Goal: Task Accomplishment & Management: Manage account settings

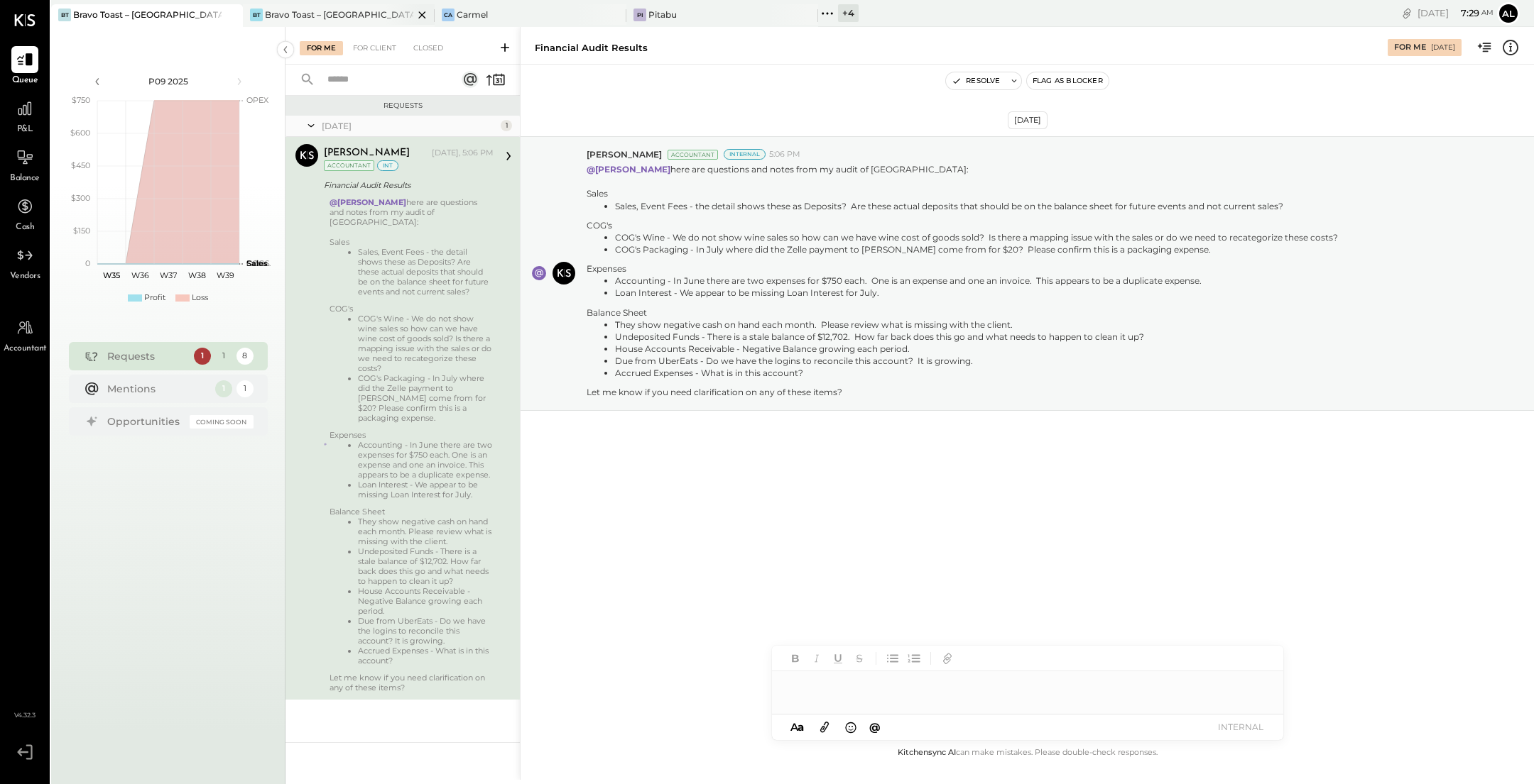
click at [372, 16] on div "BT Bravo Toast – Silver lake" at bounding box center [328, 15] width 171 height 13
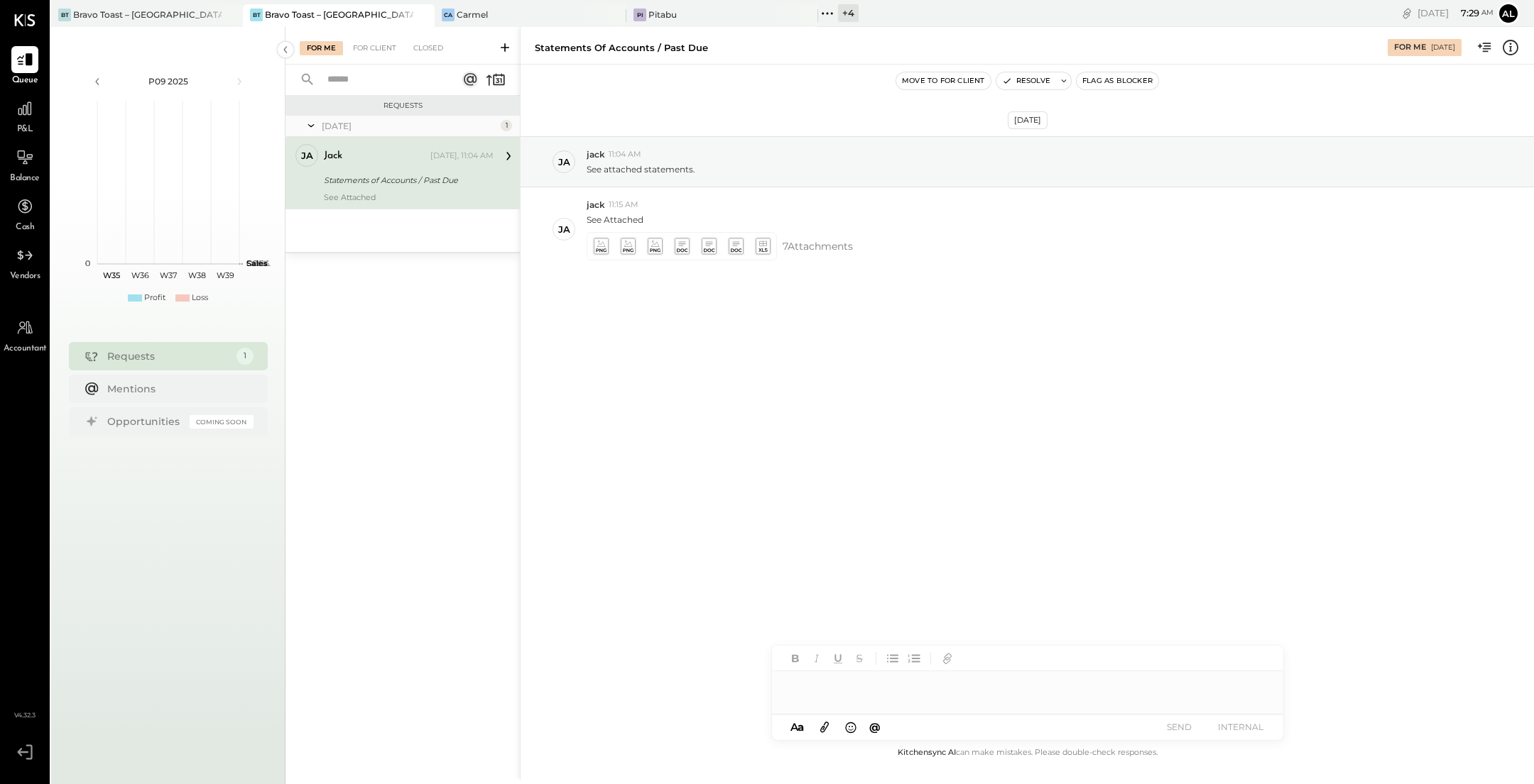
click at [426, 179] on div "Statements of Accounts / Past Due" at bounding box center [407, 180] width 165 height 14
click at [599, 244] on icon at bounding box center [600, 246] width 15 height 17
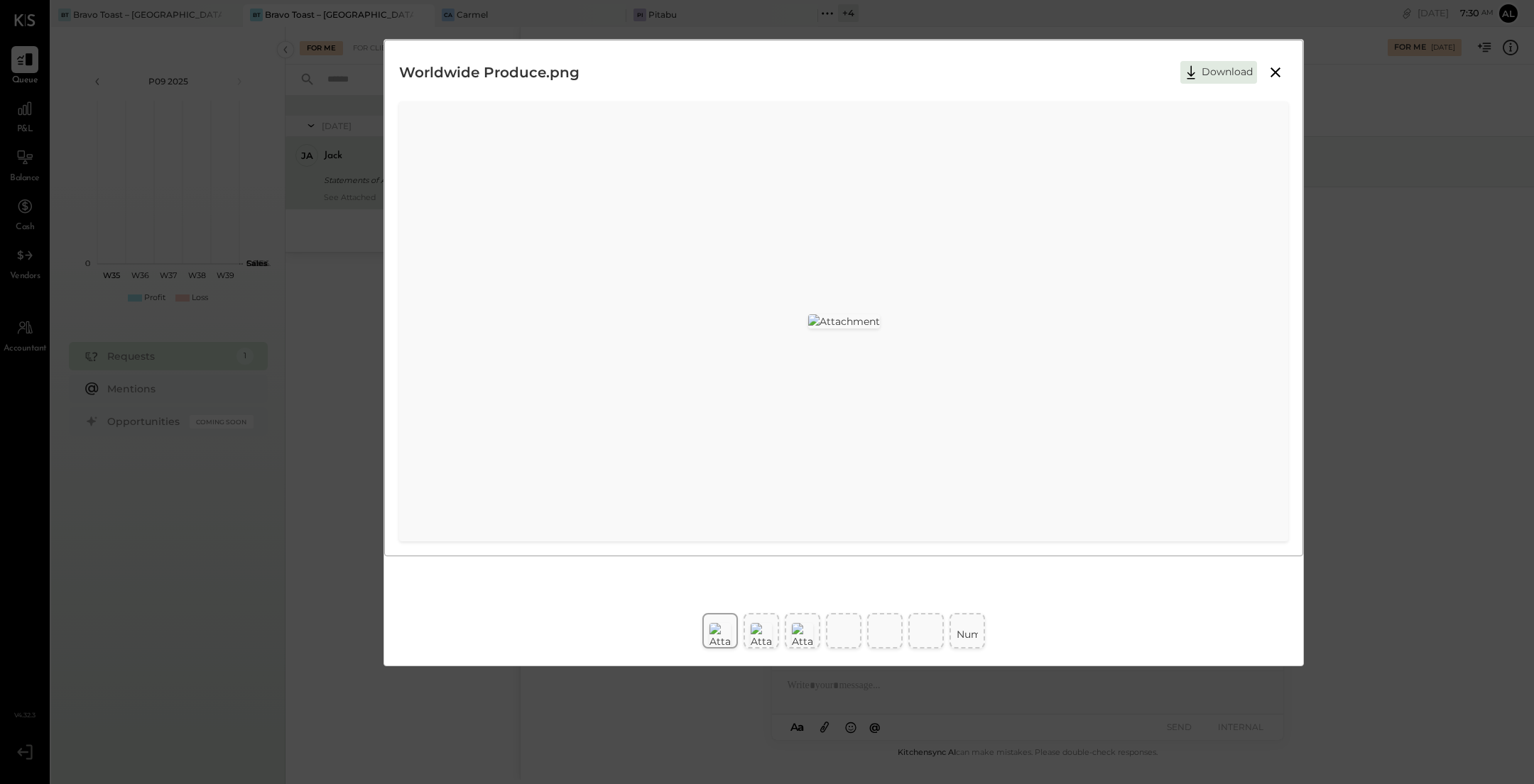
click at [1284, 71] on button at bounding box center [1275, 72] width 25 height 18
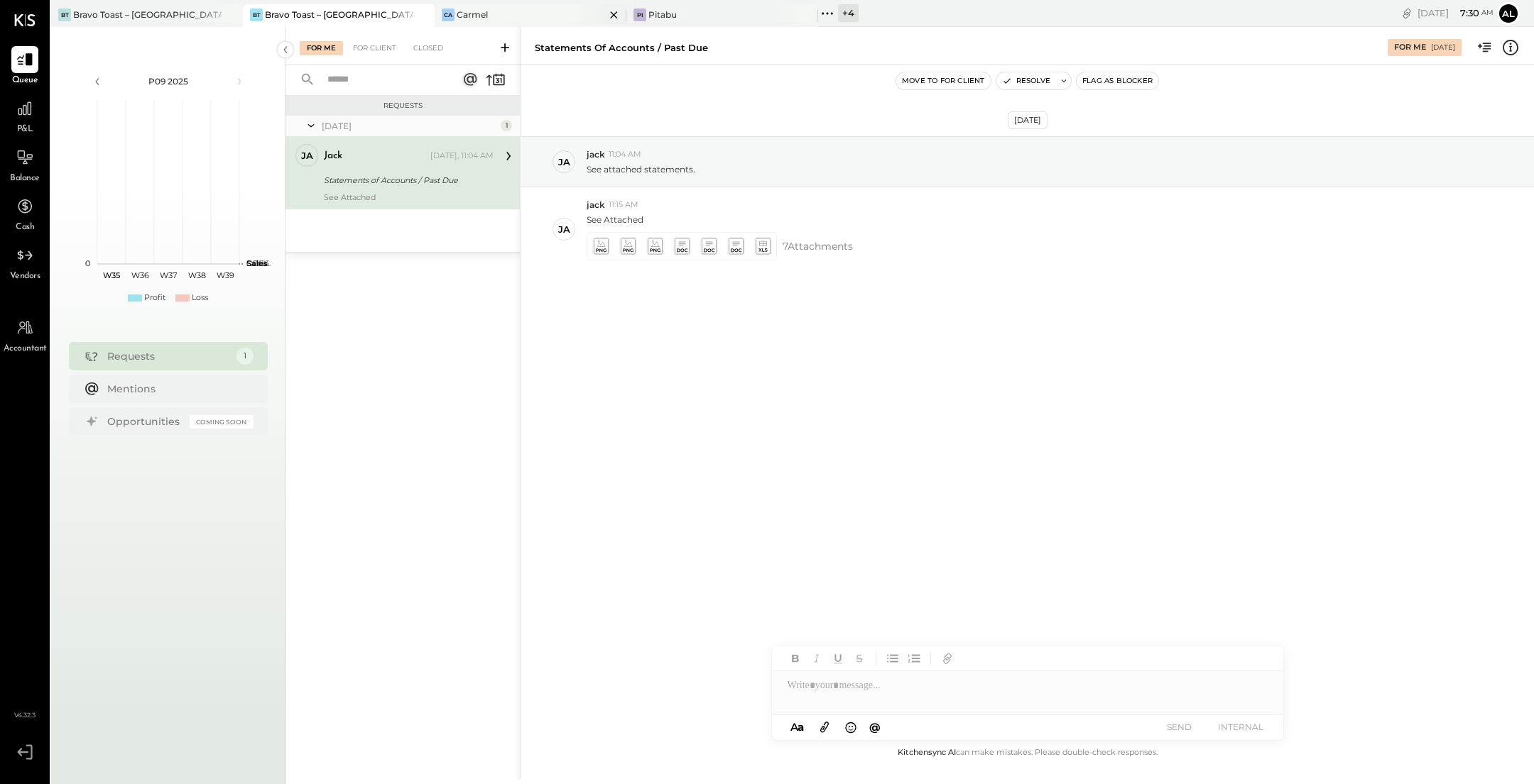
click at [511, 15] on div "Ca Carmel" at bounding box center [519, 15] width 171 height 13
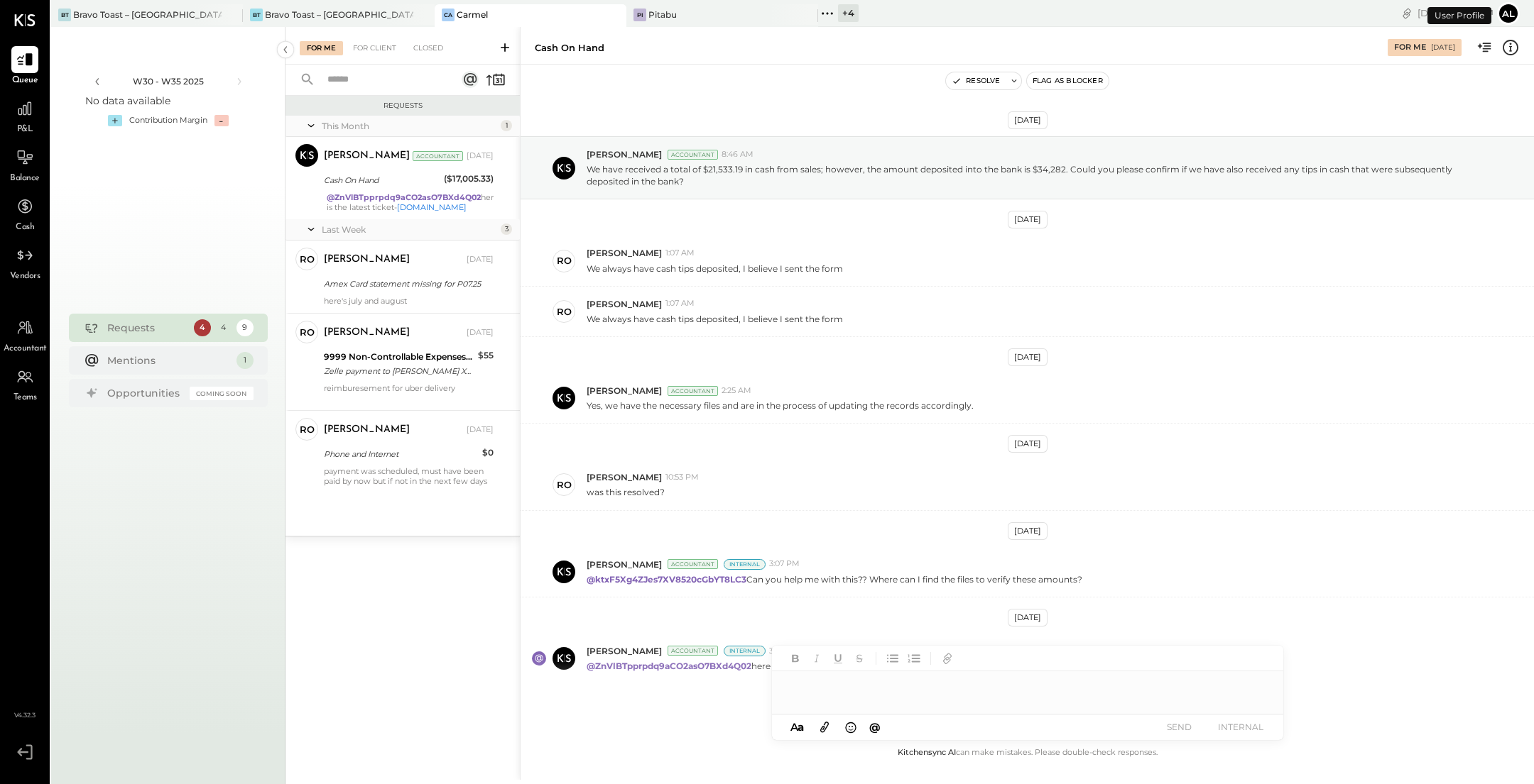
scroll to position [41, 0]
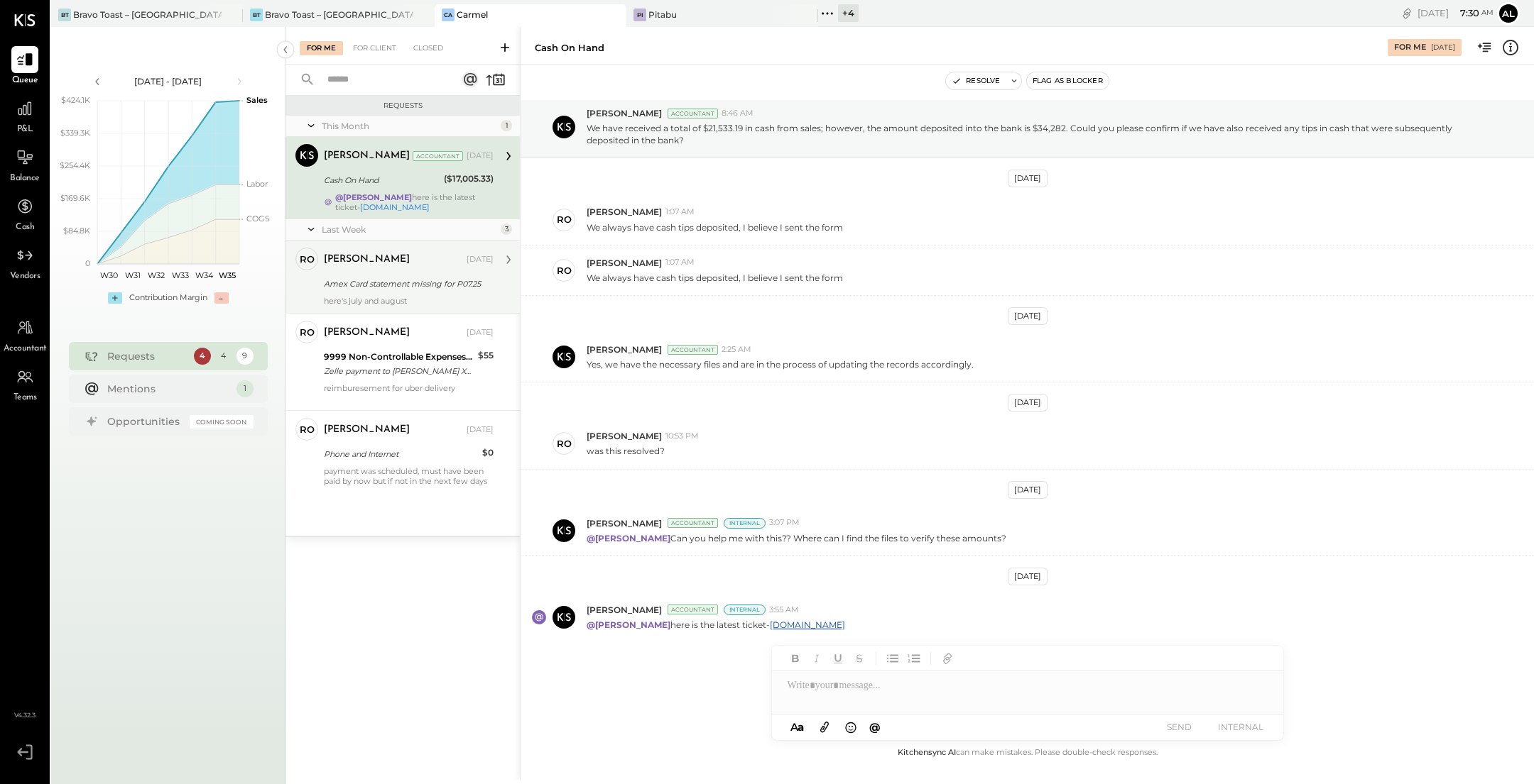
click at [398, 282] on div "Amex Card statement missing for P07.25" at bounding box center [407, 284] width 165 height 14
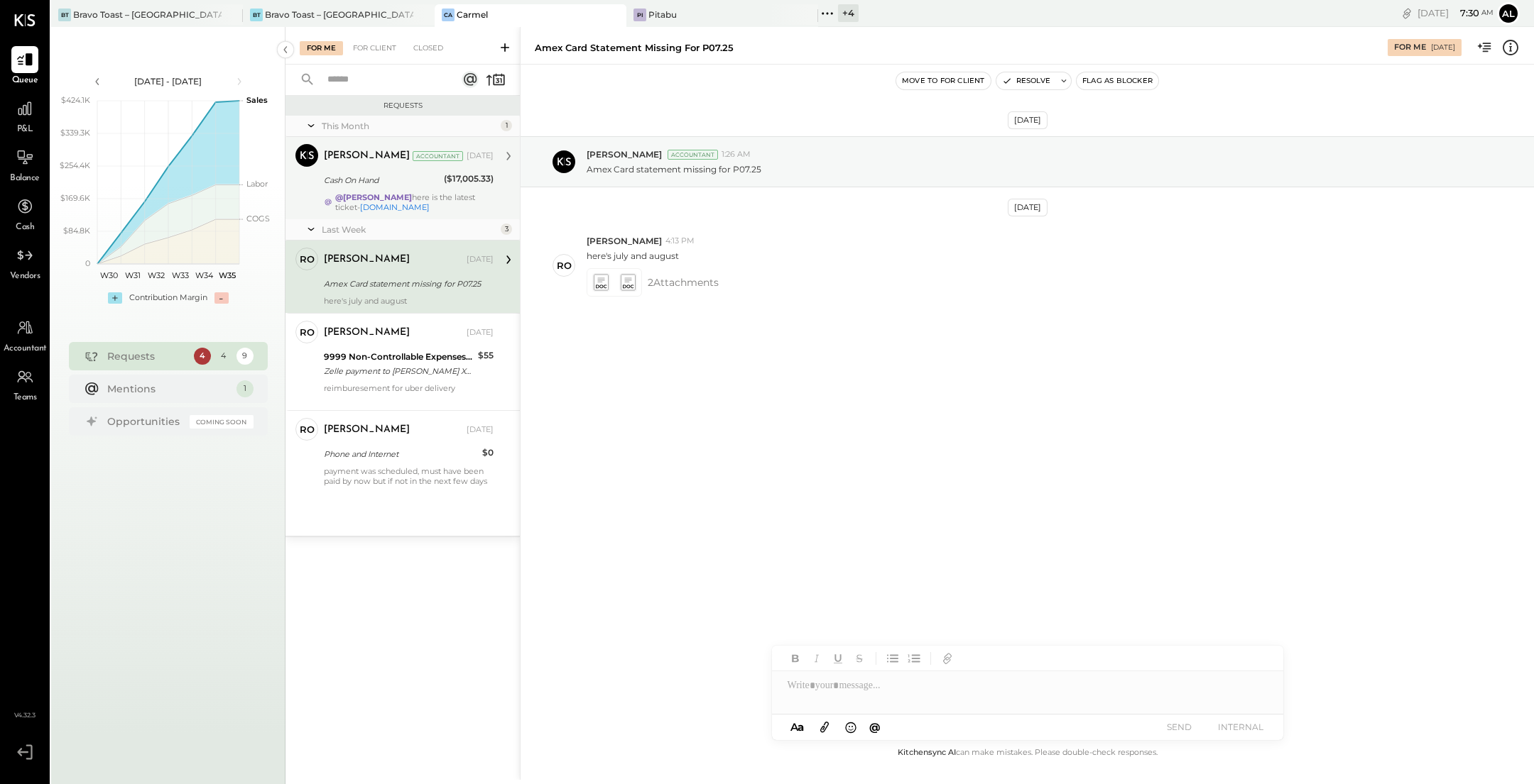
click at [398, 176] on div "Cash On Hand" at bounding box center [382, 180] width 116 height 14
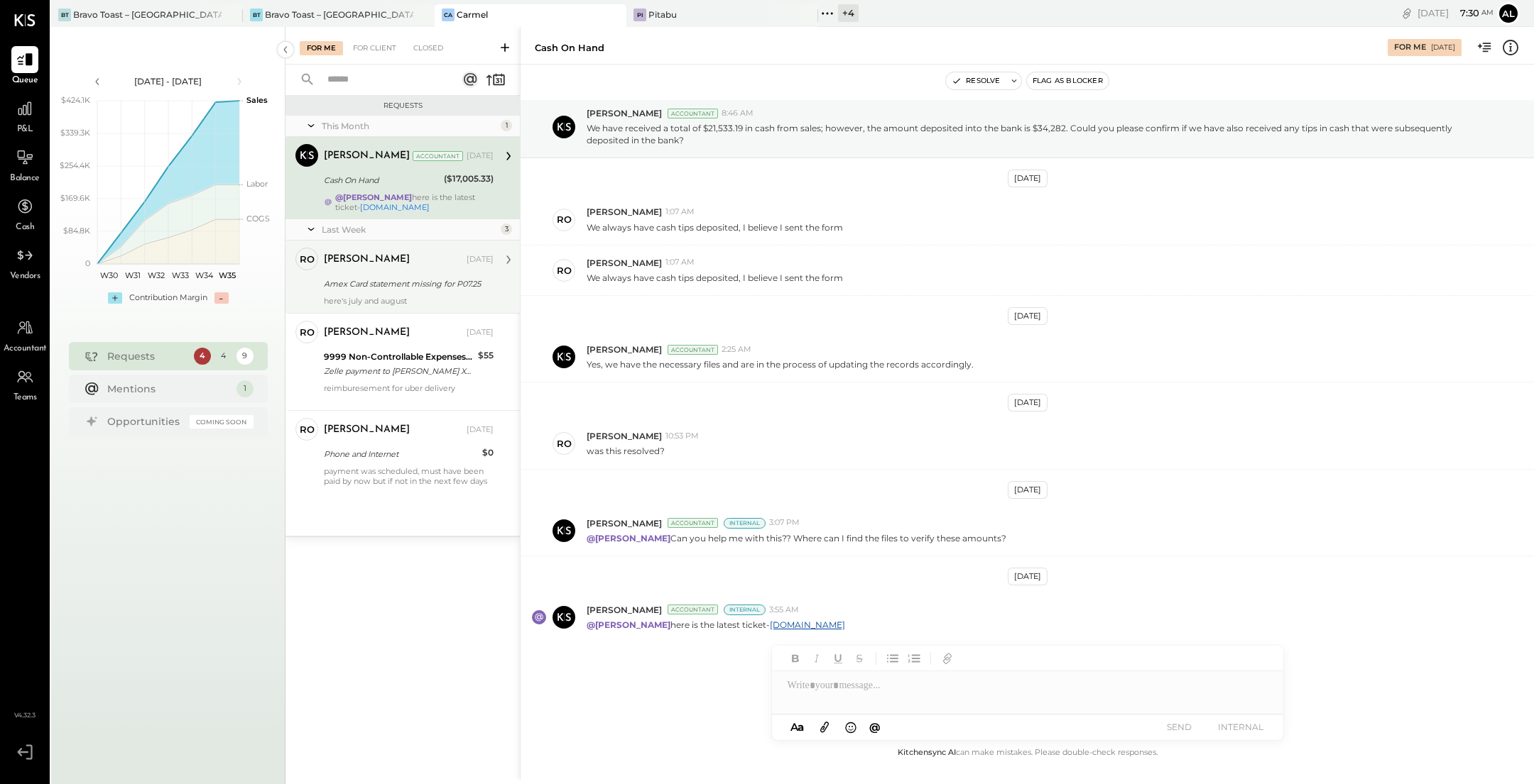
click at [402, 264] on div "[PERSON_NAME]" at bounding box center [394, 259] width 140 height 14
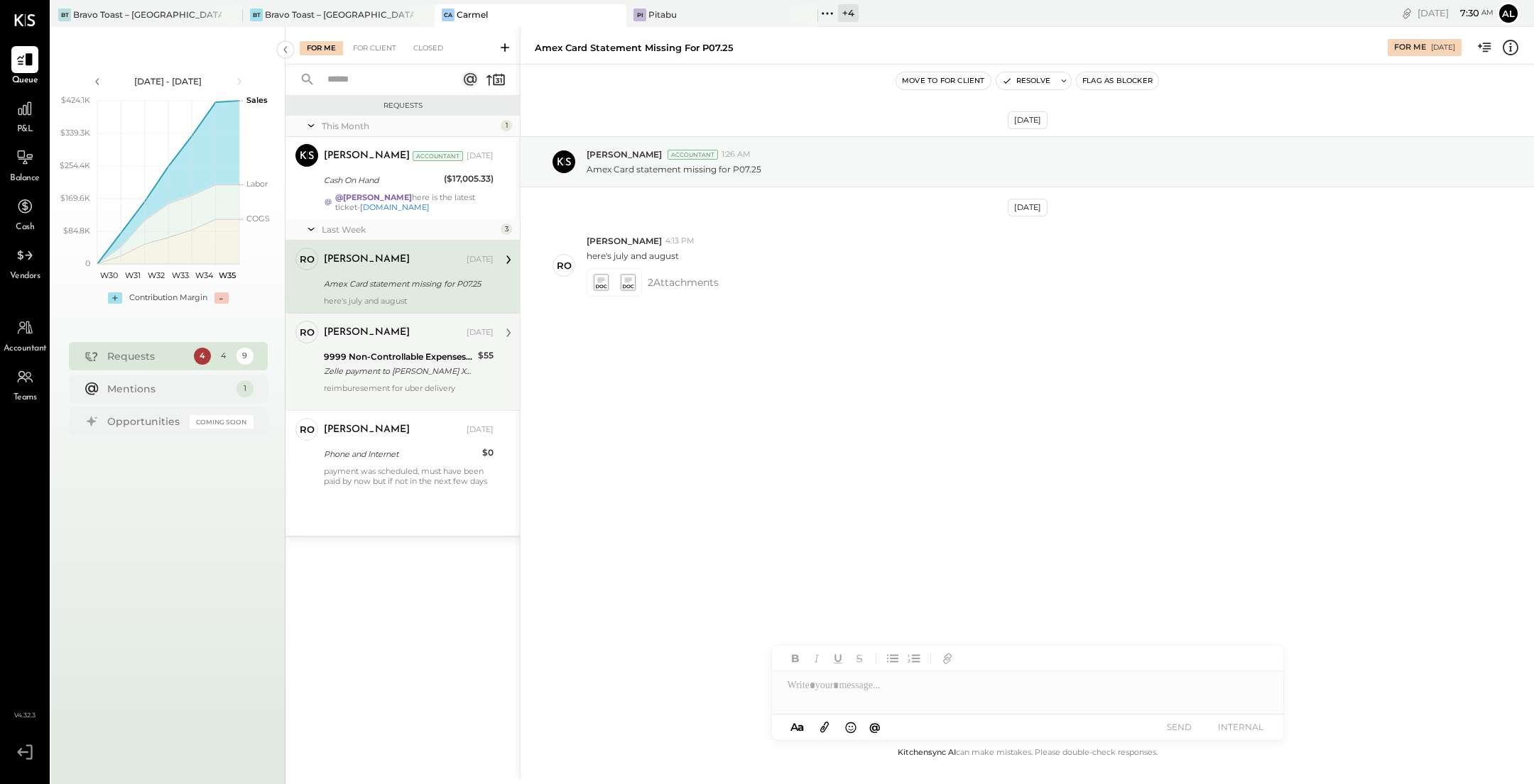
click at [403, 364] on div "Zelle payment to [PERSON_NAME] XXXXXXX5873" at bounding box center [399, 371] width 150 height 14
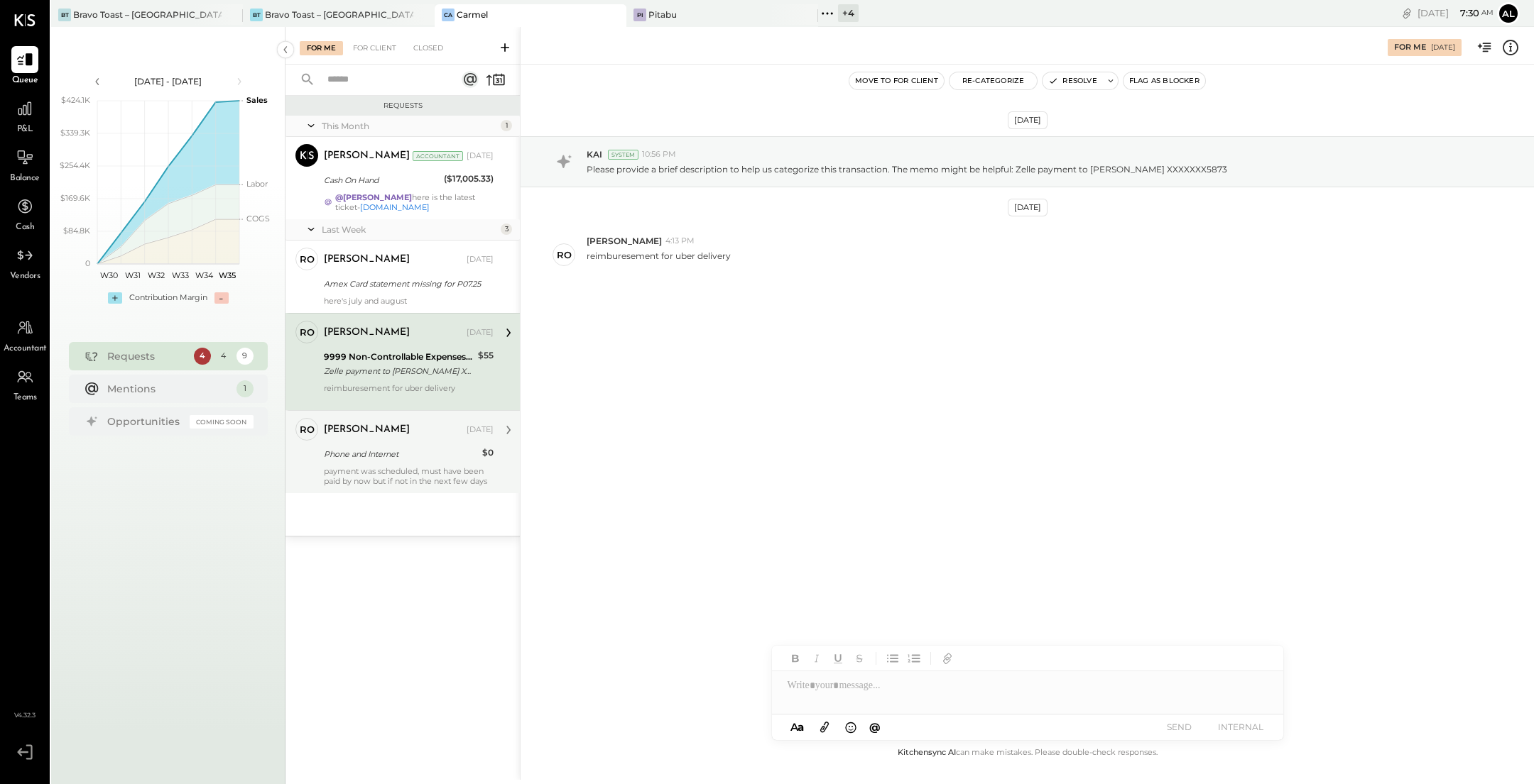
click at [401, 448] on div "Phone and Internet" at bounding box center [401, 455] width 154 height 14
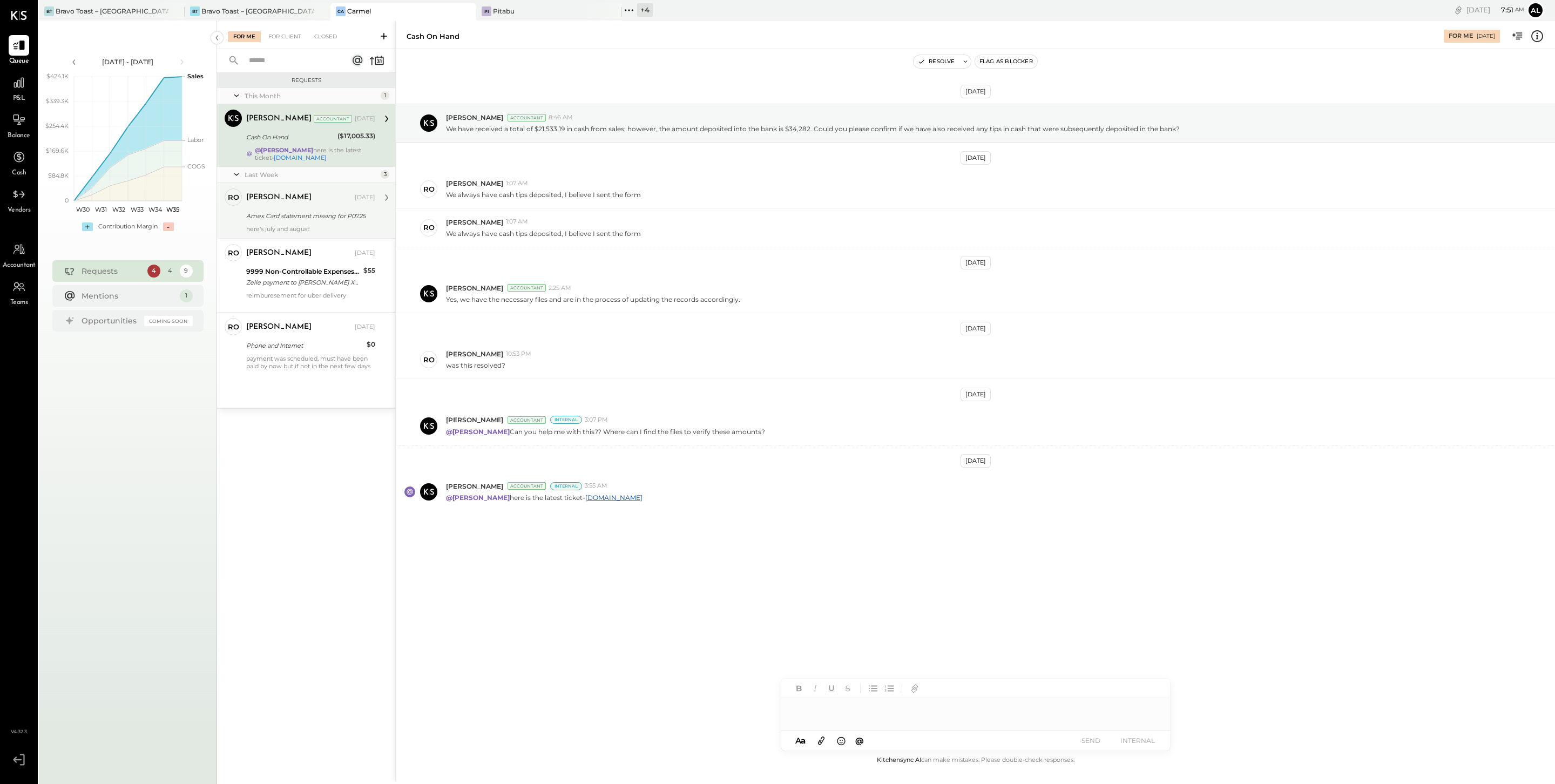
click at [279, 214] on div "Amex Card statement missing for P07.25" at bounding box center [309, 216] width 126 height 11
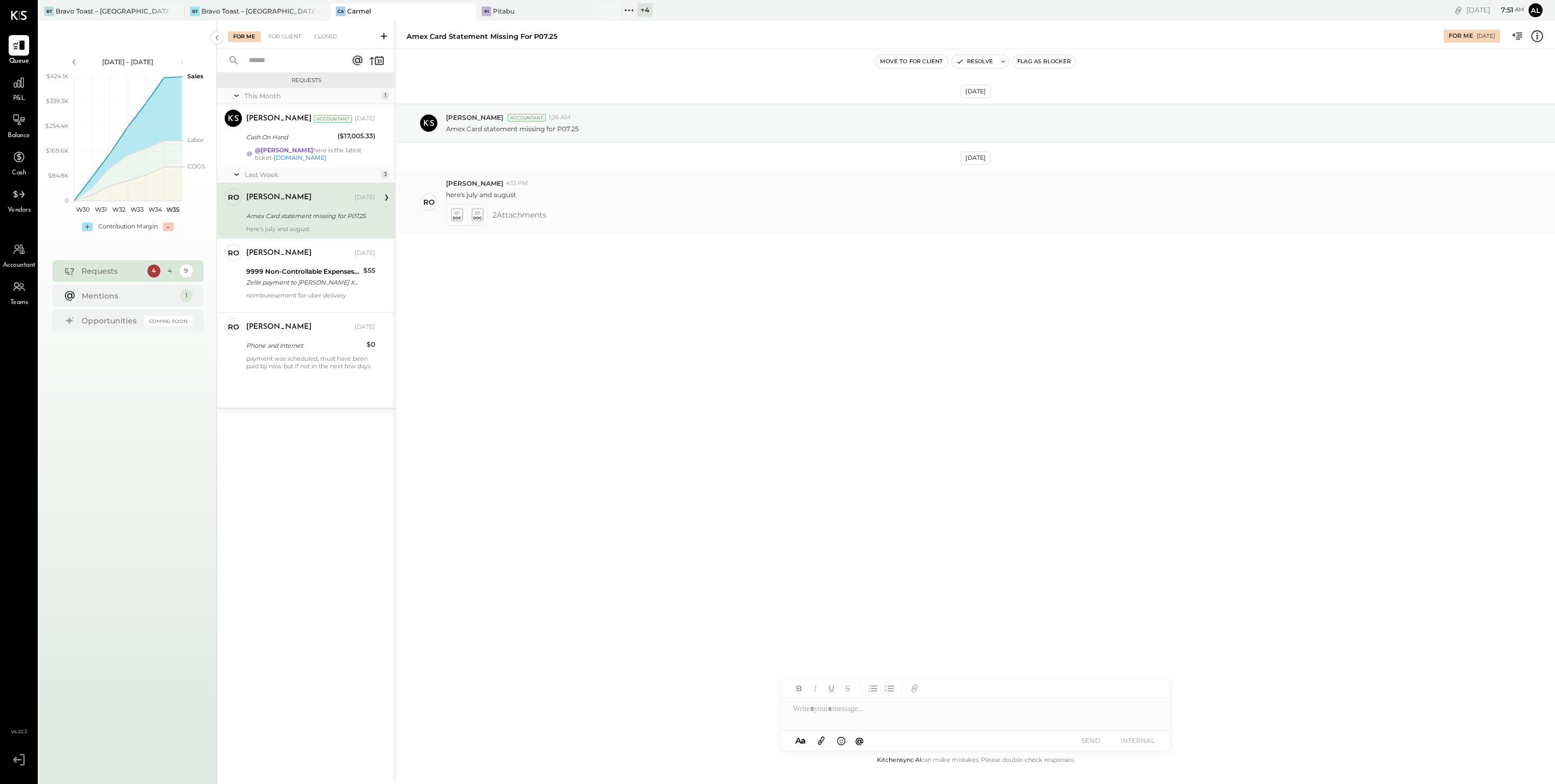
click at [455, 219] on icon at bounding box center [456, 218] width 8 height 2
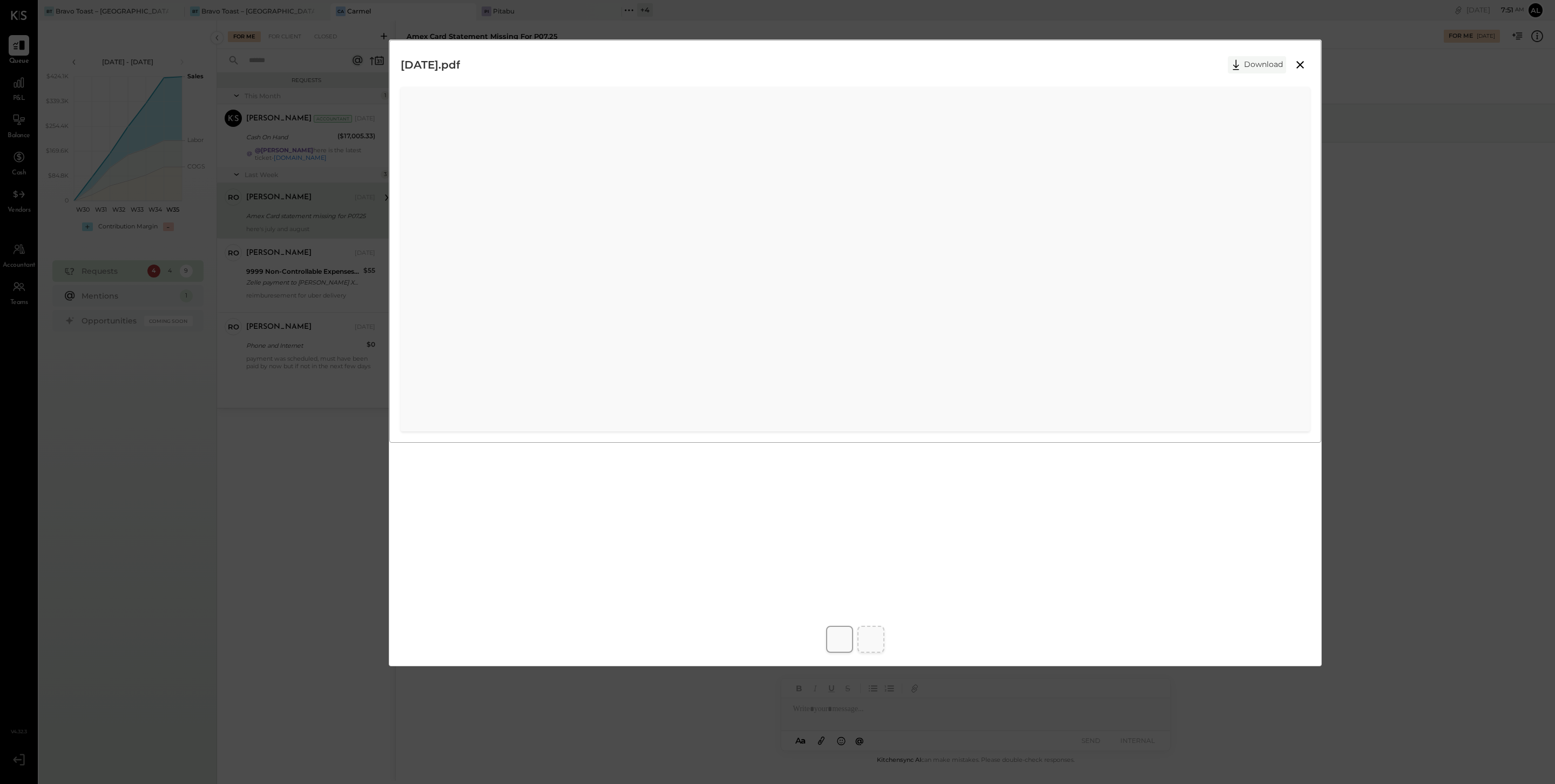
click at [1166, 69] on button "Download" at bounding box center [1257, 65] width 59 height 18
click at [299, 474] on div "2025-07-11.pdf Download" at bounding box center [778, 392] width 1555 height 784
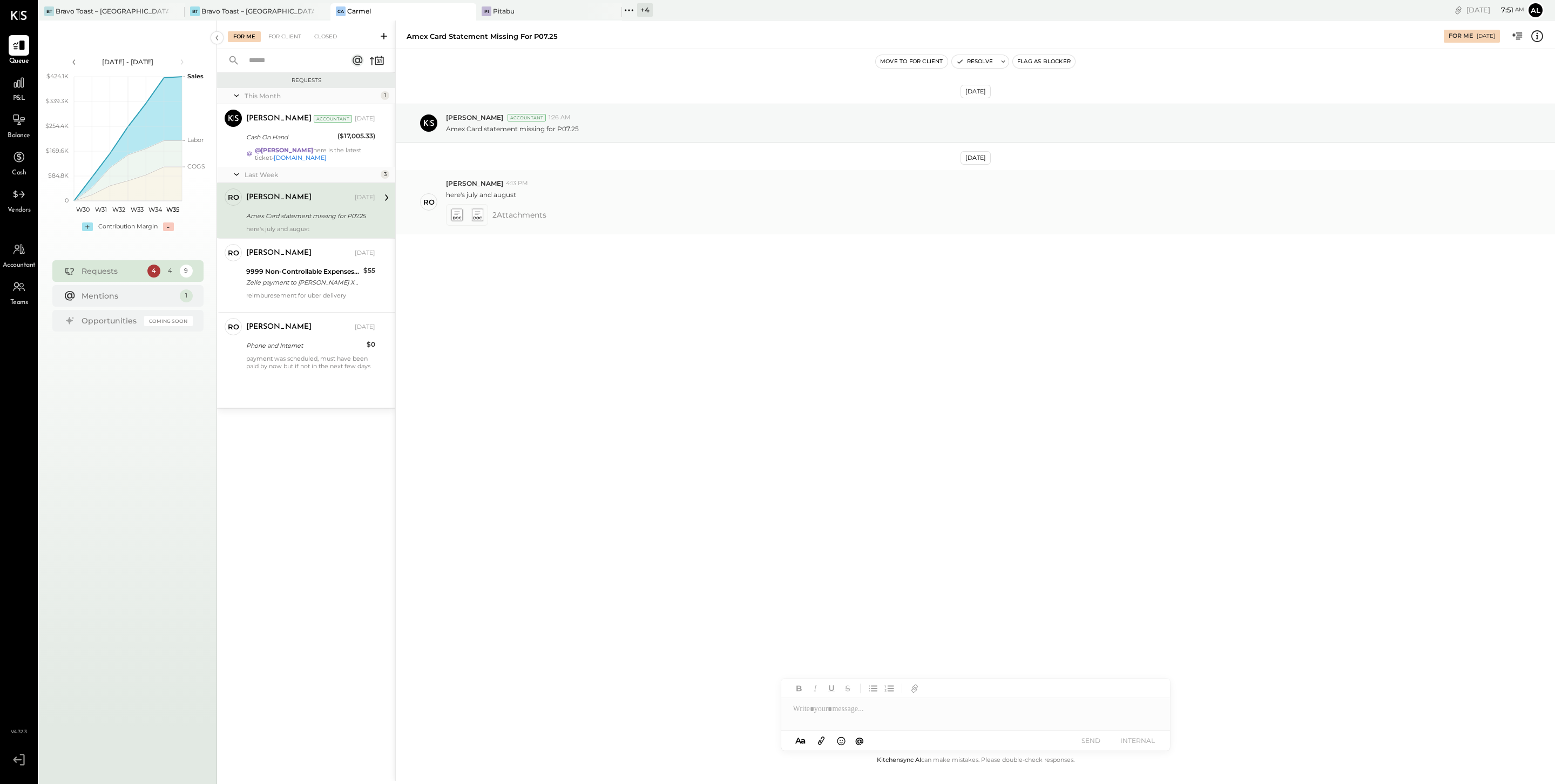
click at [479, 218] on icon at bounding box center [477, 218] width 8 height 2
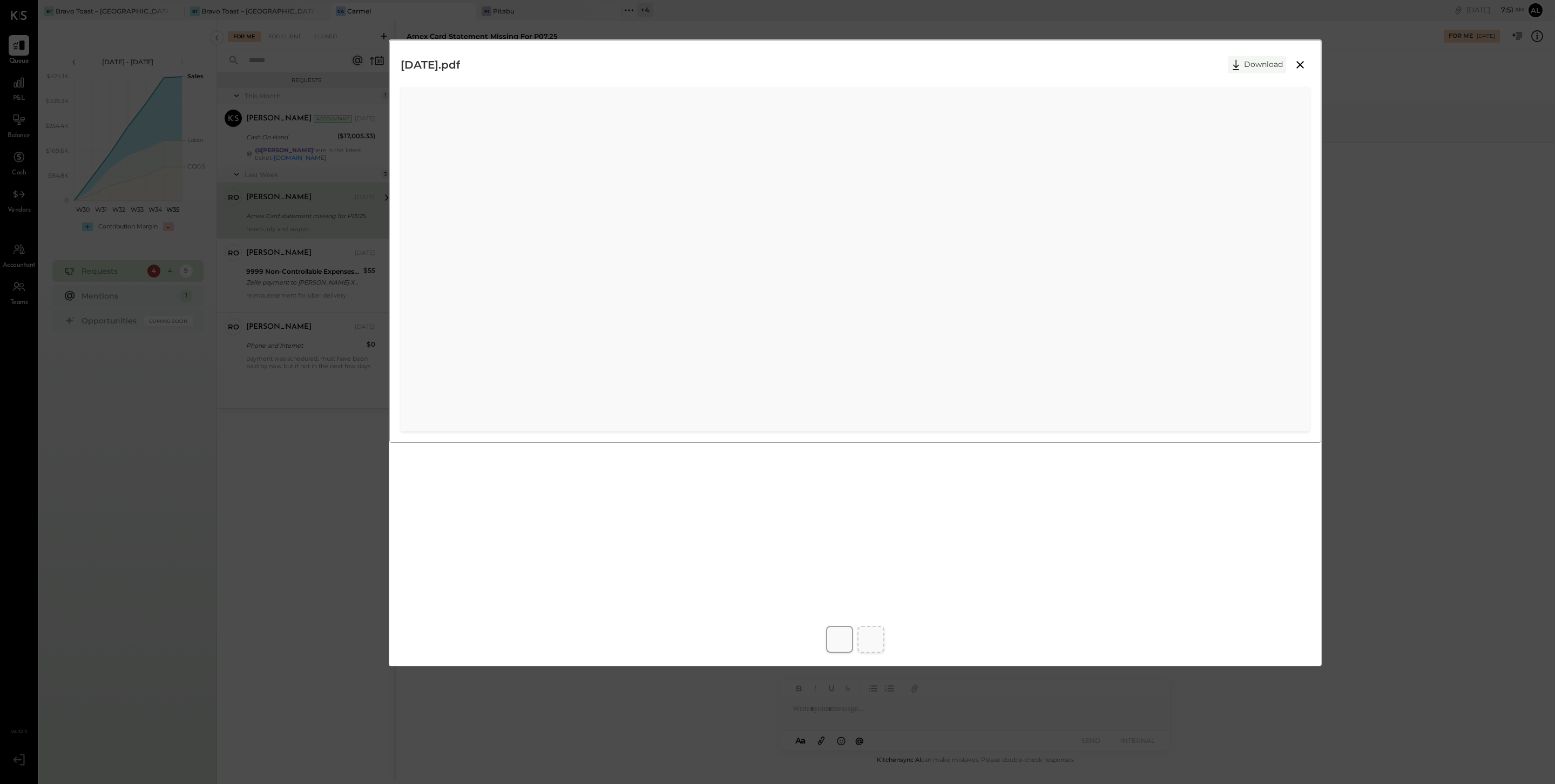
click at [1166, 69] on button "Download" at bounding box center [1257, 65] width 59 height 18
click at [1166, 74] on div "2025-07-11.pdf Download" at bounding box center [778, 392] width 1555 height 784
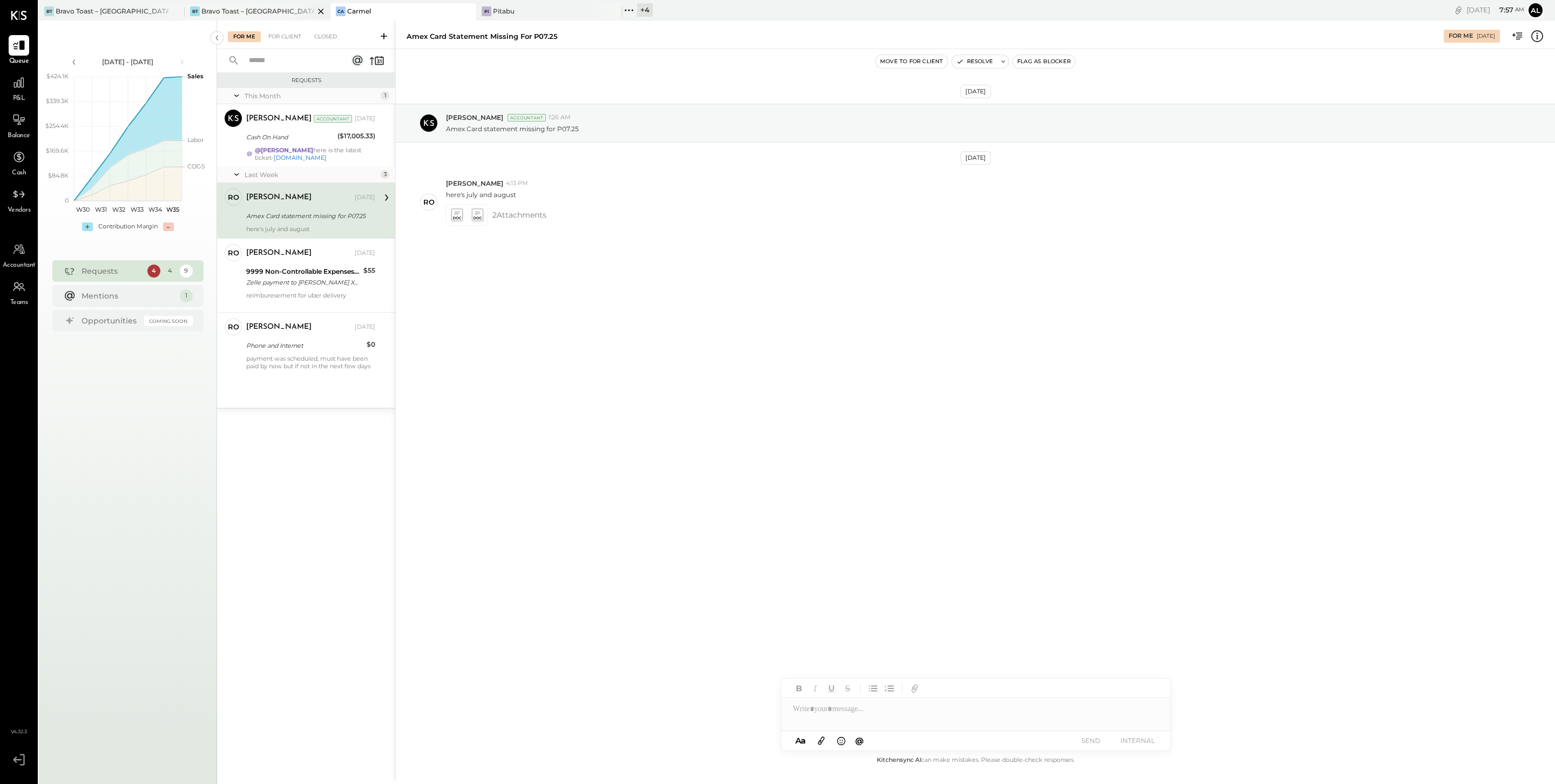
click at [252, 8] on div "Bravo Toast – [GEOGRAPHIC_DATA]" at bounding box center [258, 11] width 113 height 9
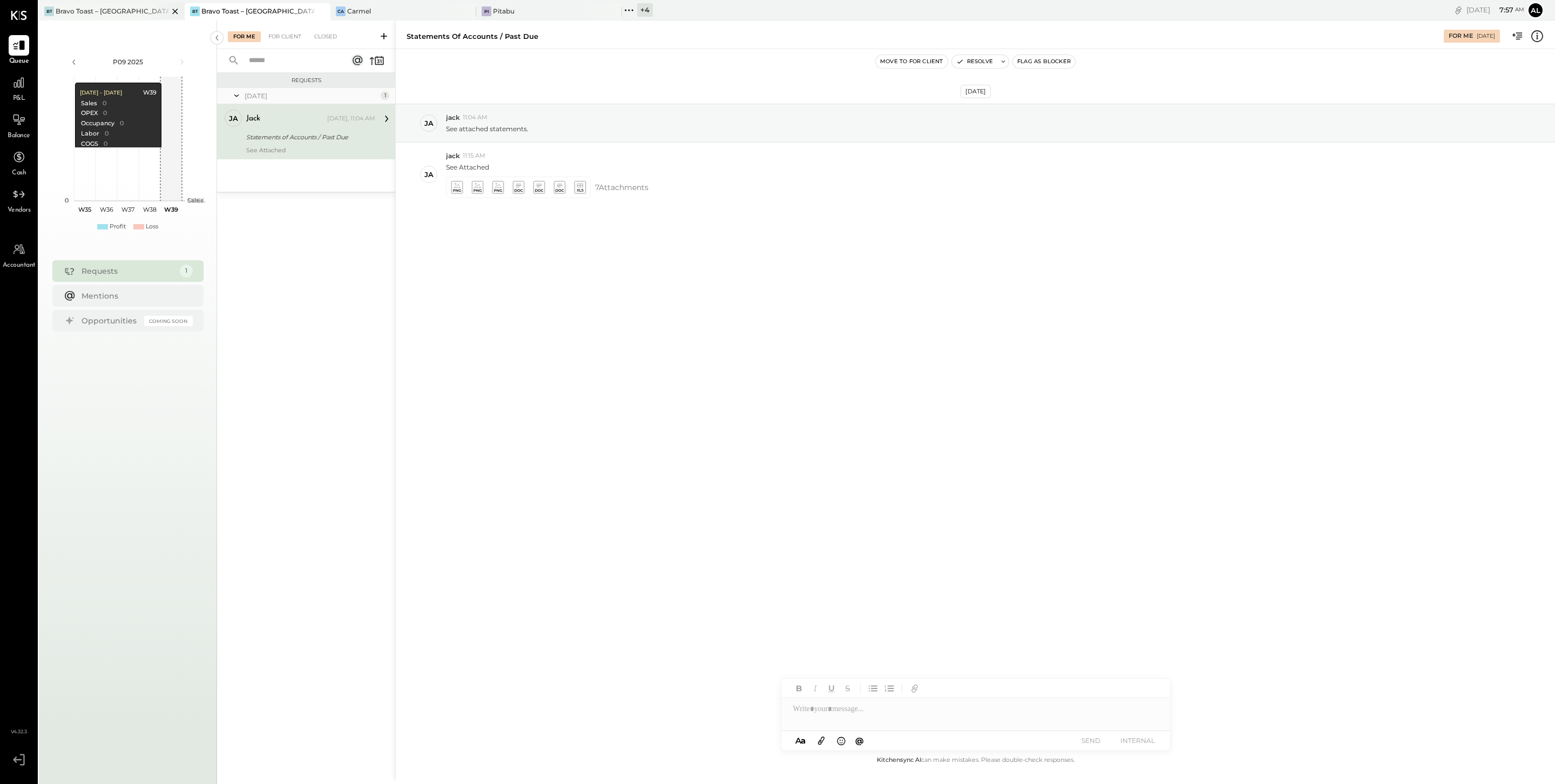
click at [89, 13] on div "Bravo Toast – [GEOGRAPHIC_DATA]" at bounding box center [112, 11] width 113 height 9
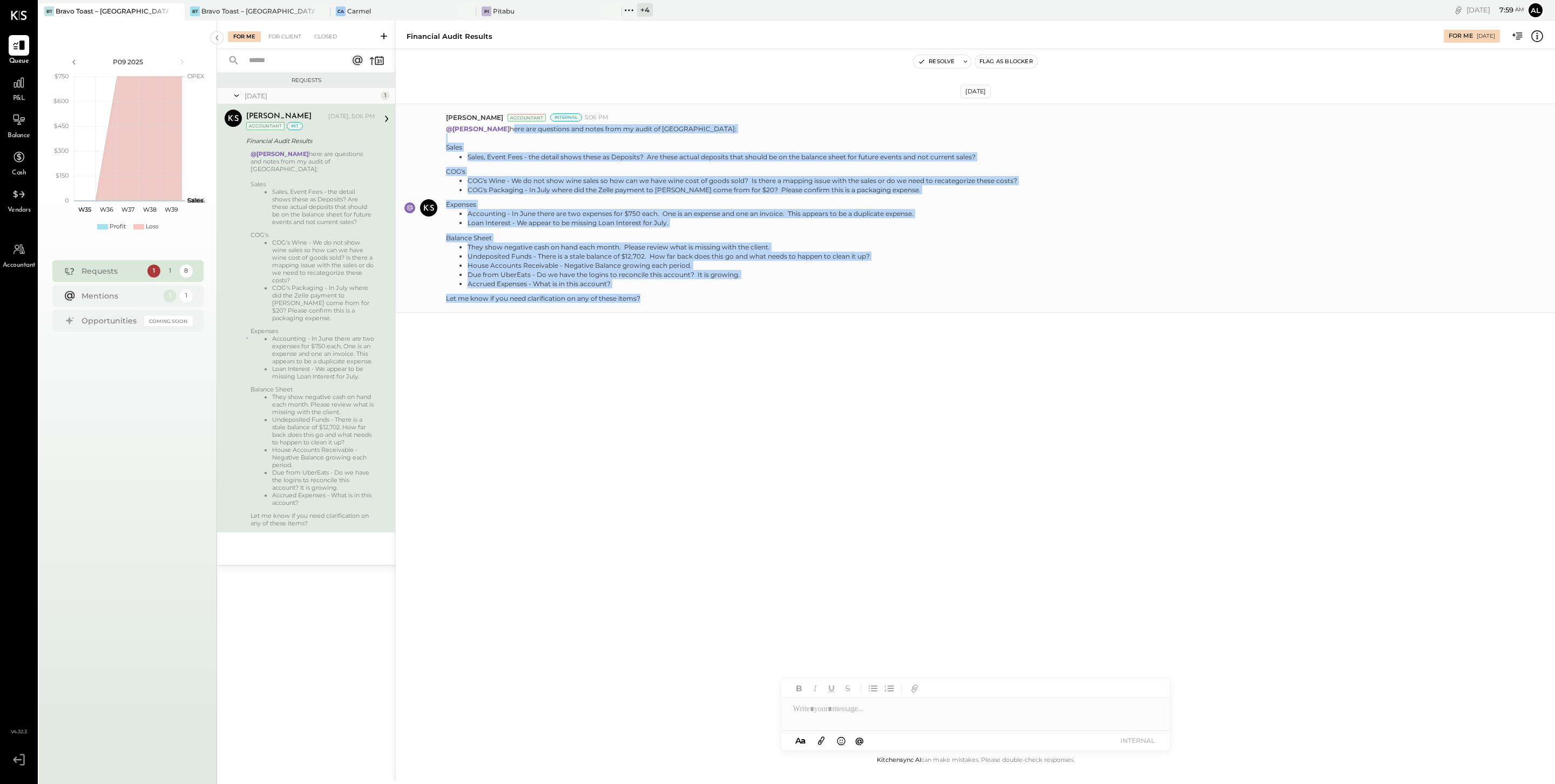
drag, startPoint x: 511, startPoint y: 130, endPoint x: 668, endPoint y: 305, distance: 235.1
click at [668, 305] on div "Chris Dash Accountant Internal 5:06 PM @Alejandro Bueno here are questions and …" at bounding box center [975, 208] width 1159 height 209
copy p "here are questions and notes from my audit of West Hollywood: Sales Sales, Even…"
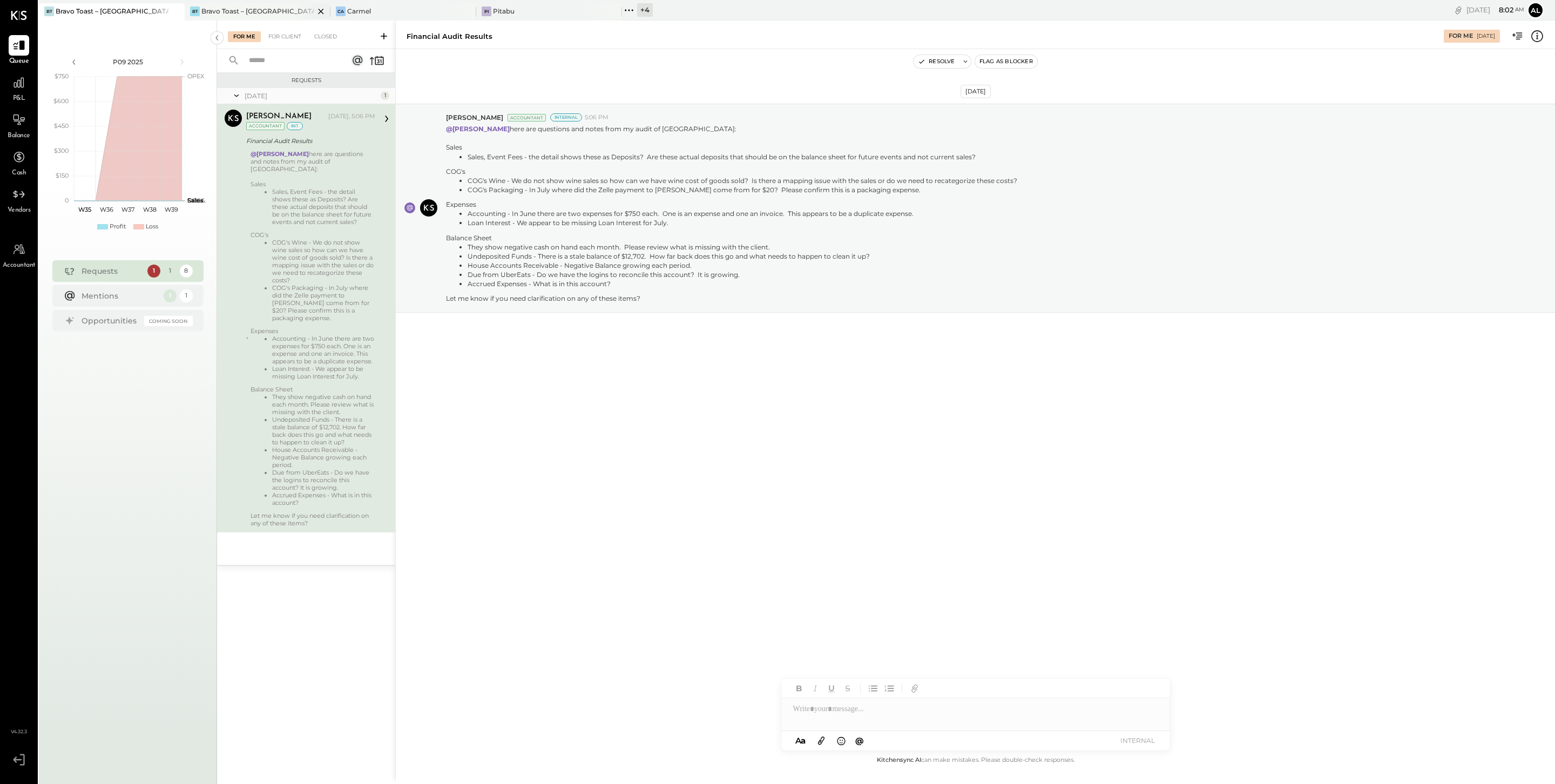
click at [257, 9] on div "Bravo Toast – [GEOGRAPHIC_DATA]" at bounding box center [258, 11] width 113 height 9
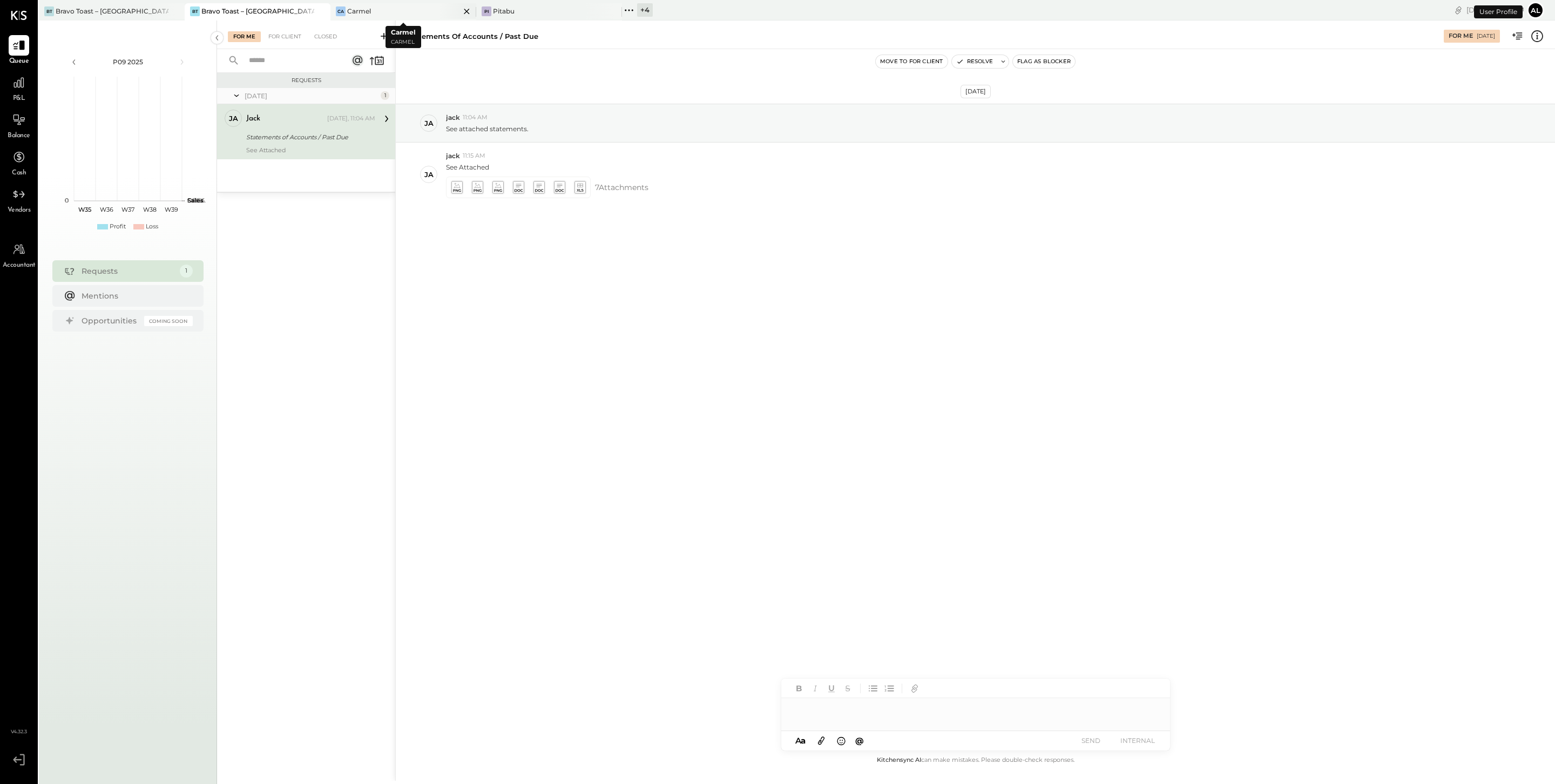
click at [407, 13] on div "Ca Carmel" at bounding box center [395, 11] width 130 height 10
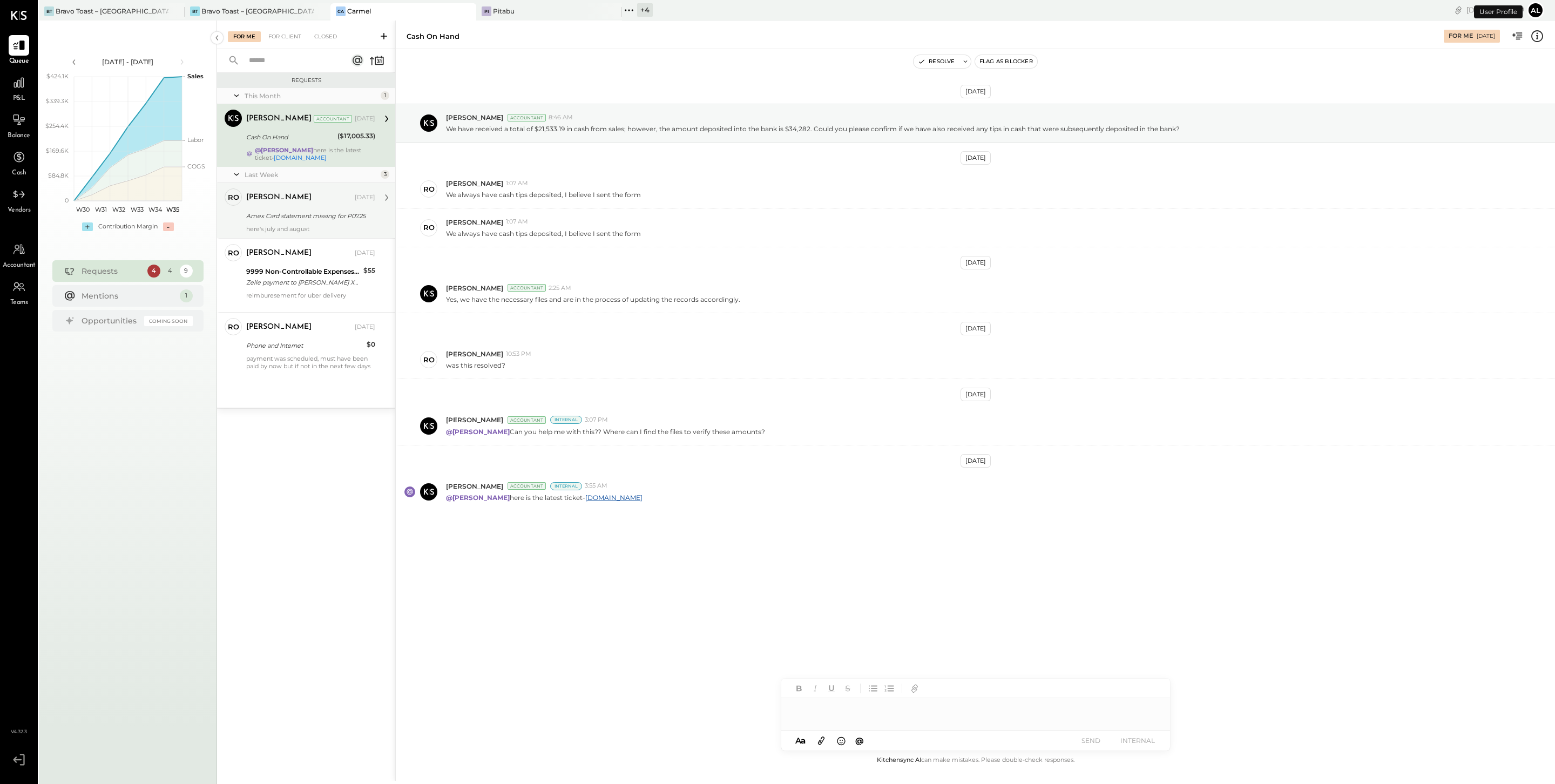
click at [309, 209] on div "Amex Card statement missing for P07.25" at bounding box center [309, 215] width 126 height 13
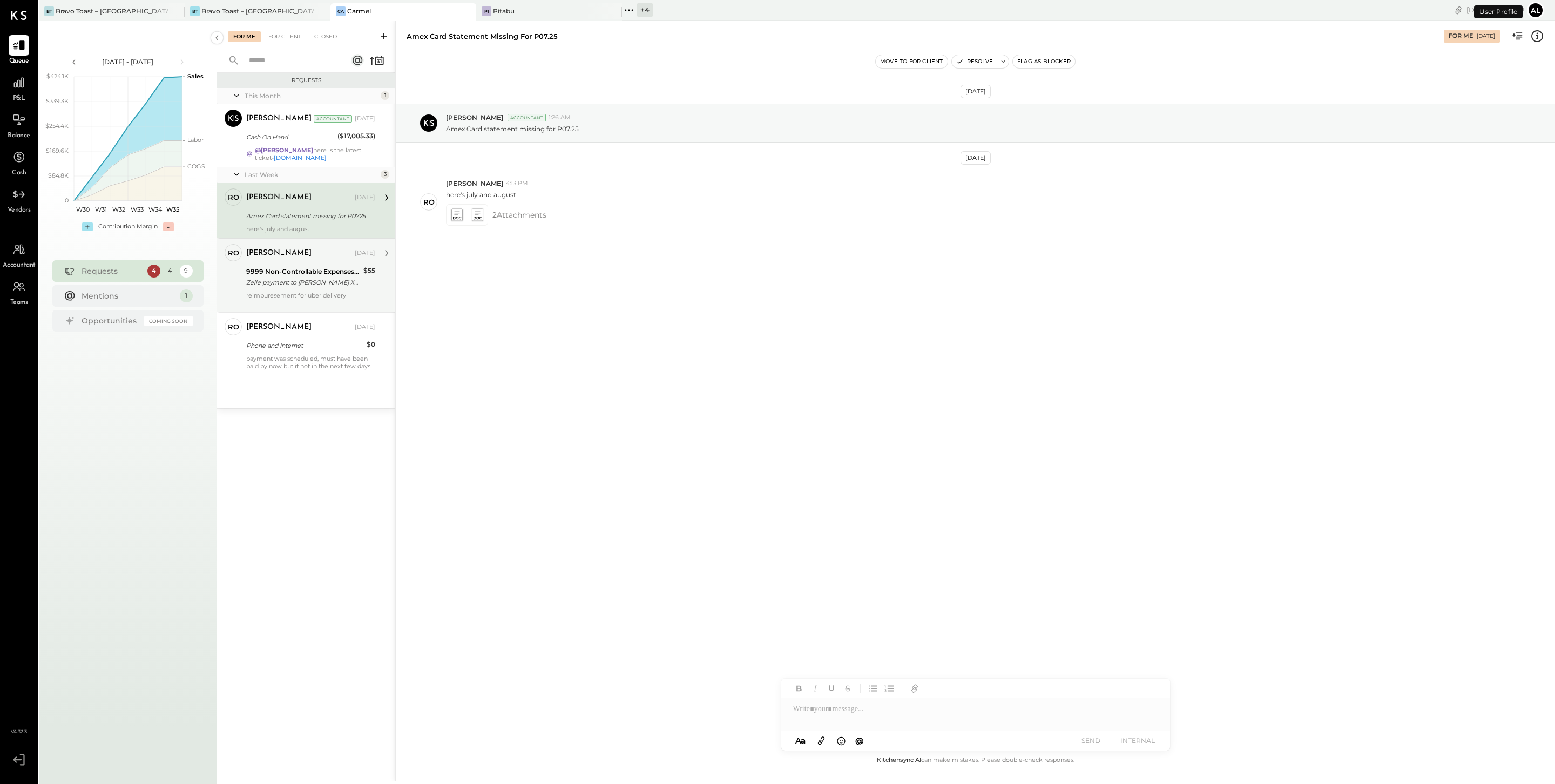
click at [301, 278] on div "Zelle payment to [PERSON_NAME] XXXXXXX5873" at bounding box center [303, 282] width 114 height 11
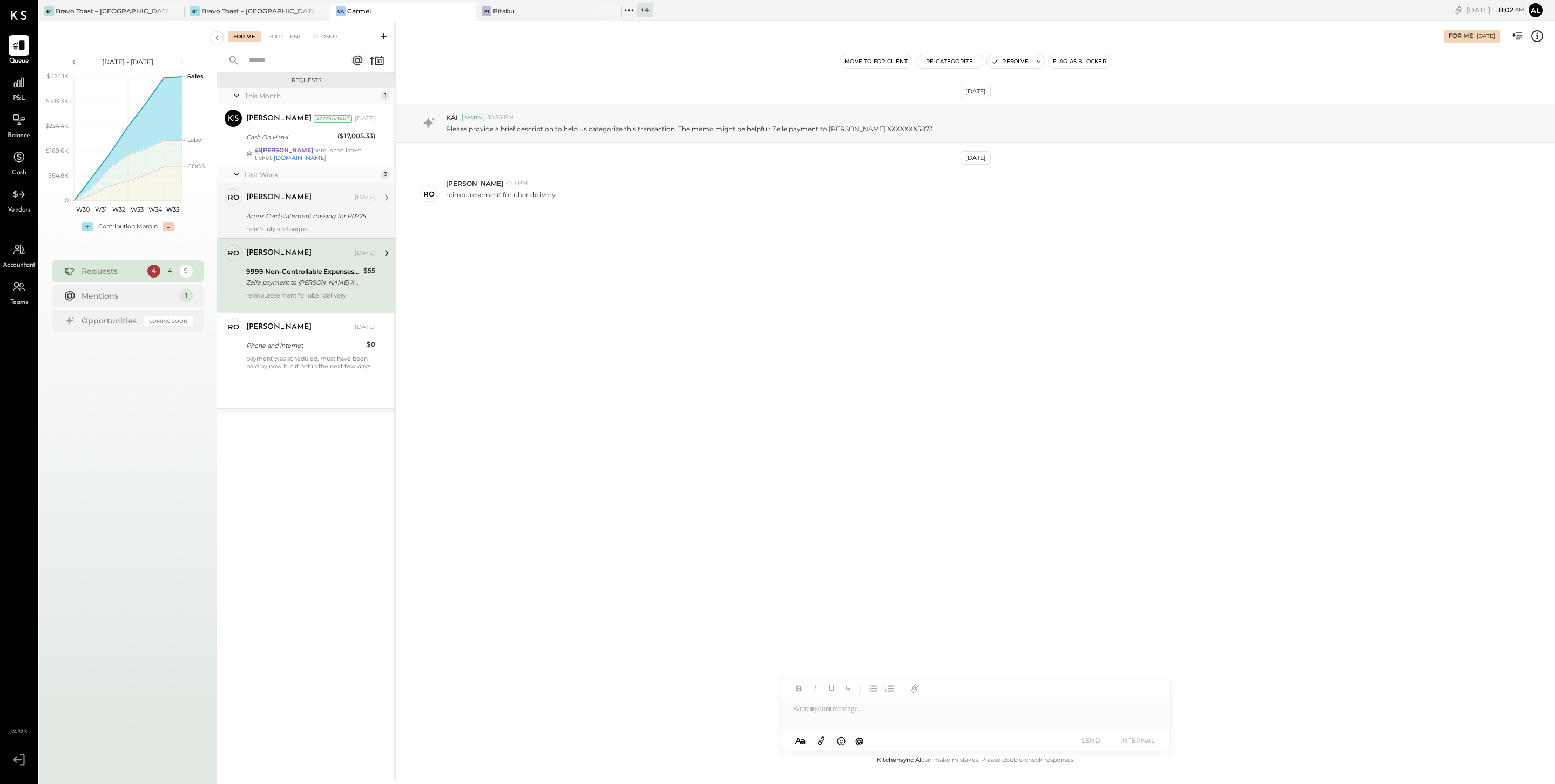
click at [308, 222] on div "Amex Card statement missing for P07.25" at bounding box center [309, 215] width 126 height 13
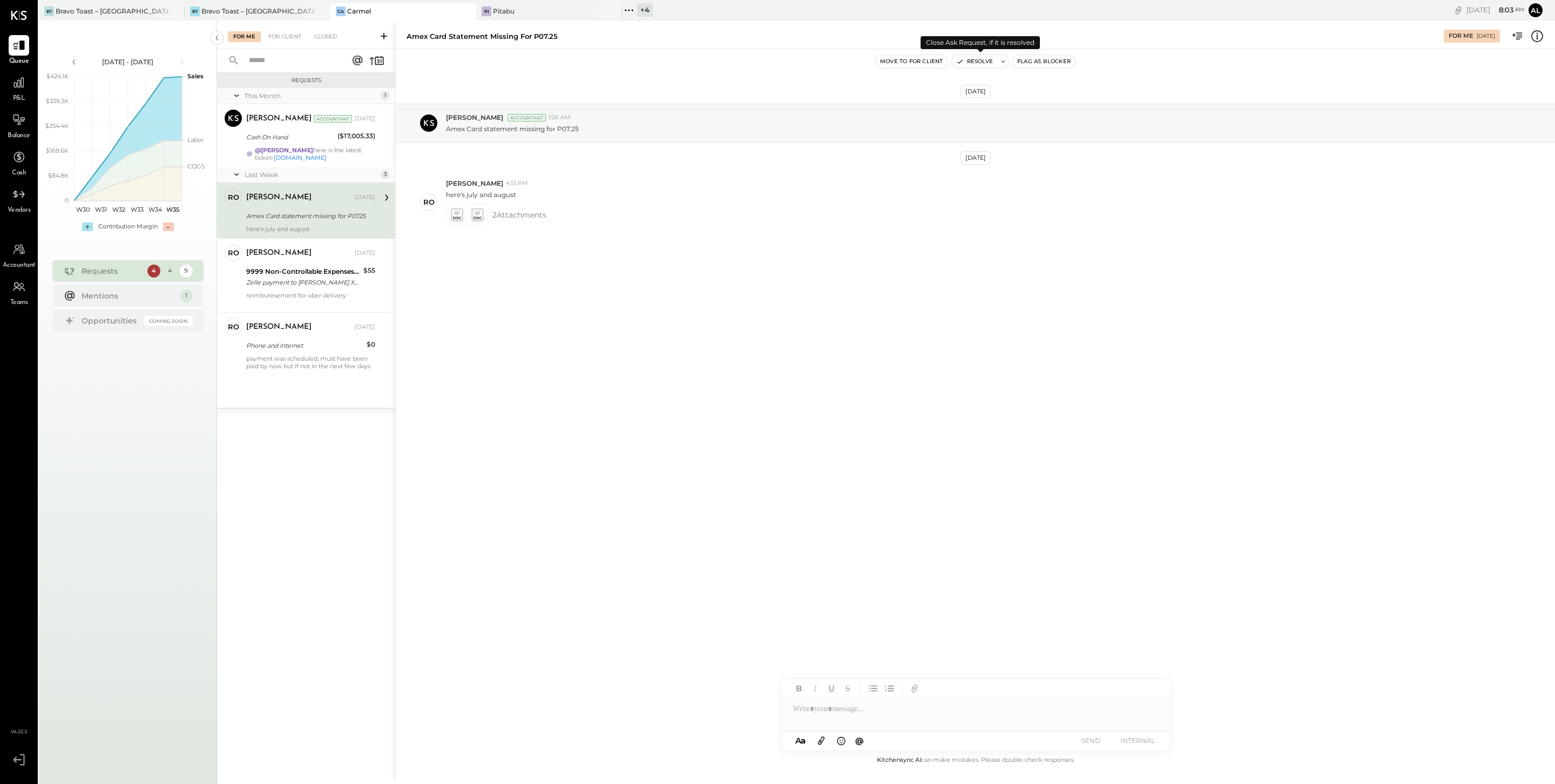
click at [983, 59] on button "Resolve" at bounding box center [974, 61] width 45 height 13
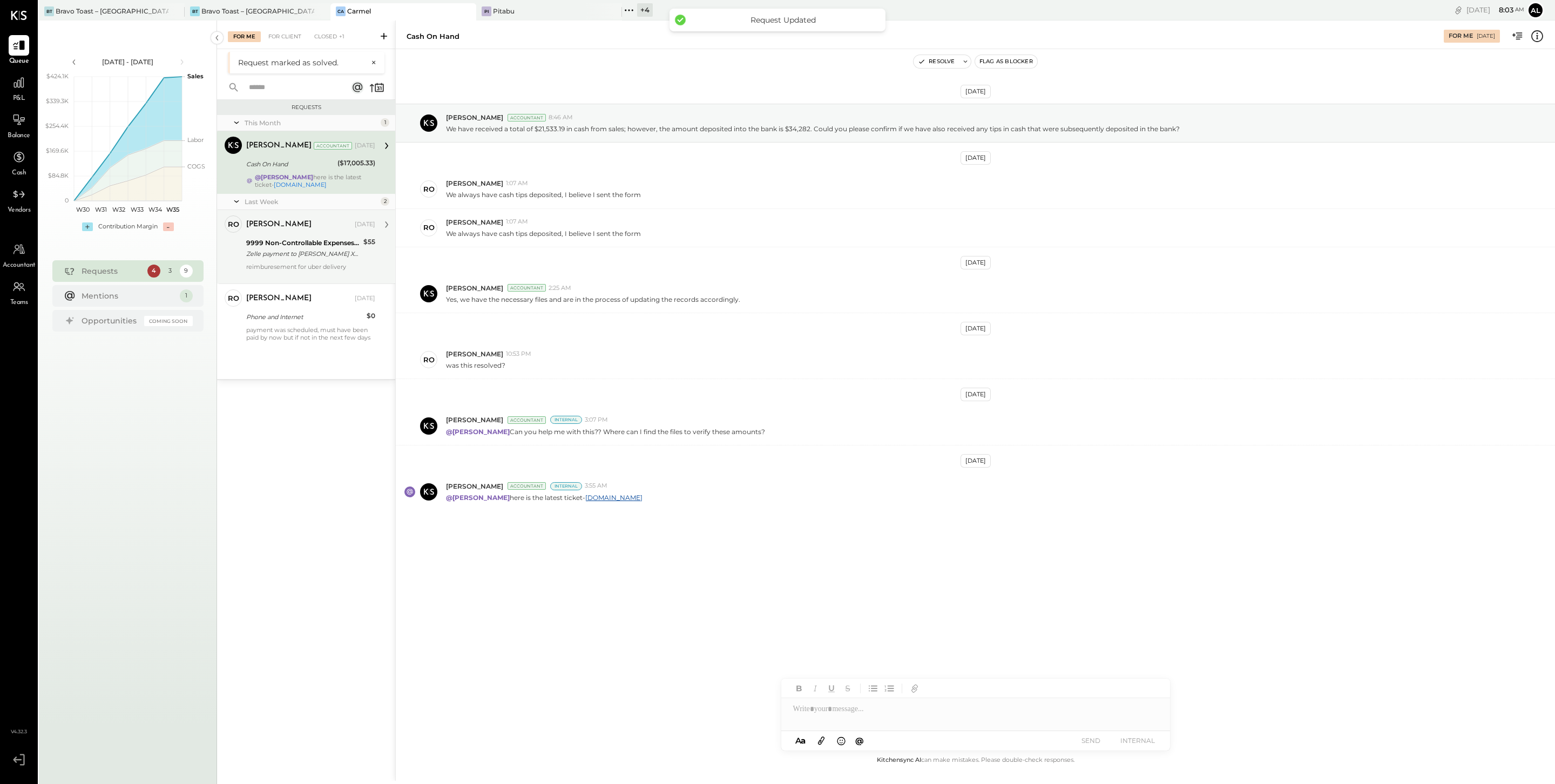
click at [326, 234] on div "ronnie Aug 24, 2025 9999 Non-Controllable Expenses:Other Income and Expenses:To…" at bounding box center [311, 247] width 129 height 63
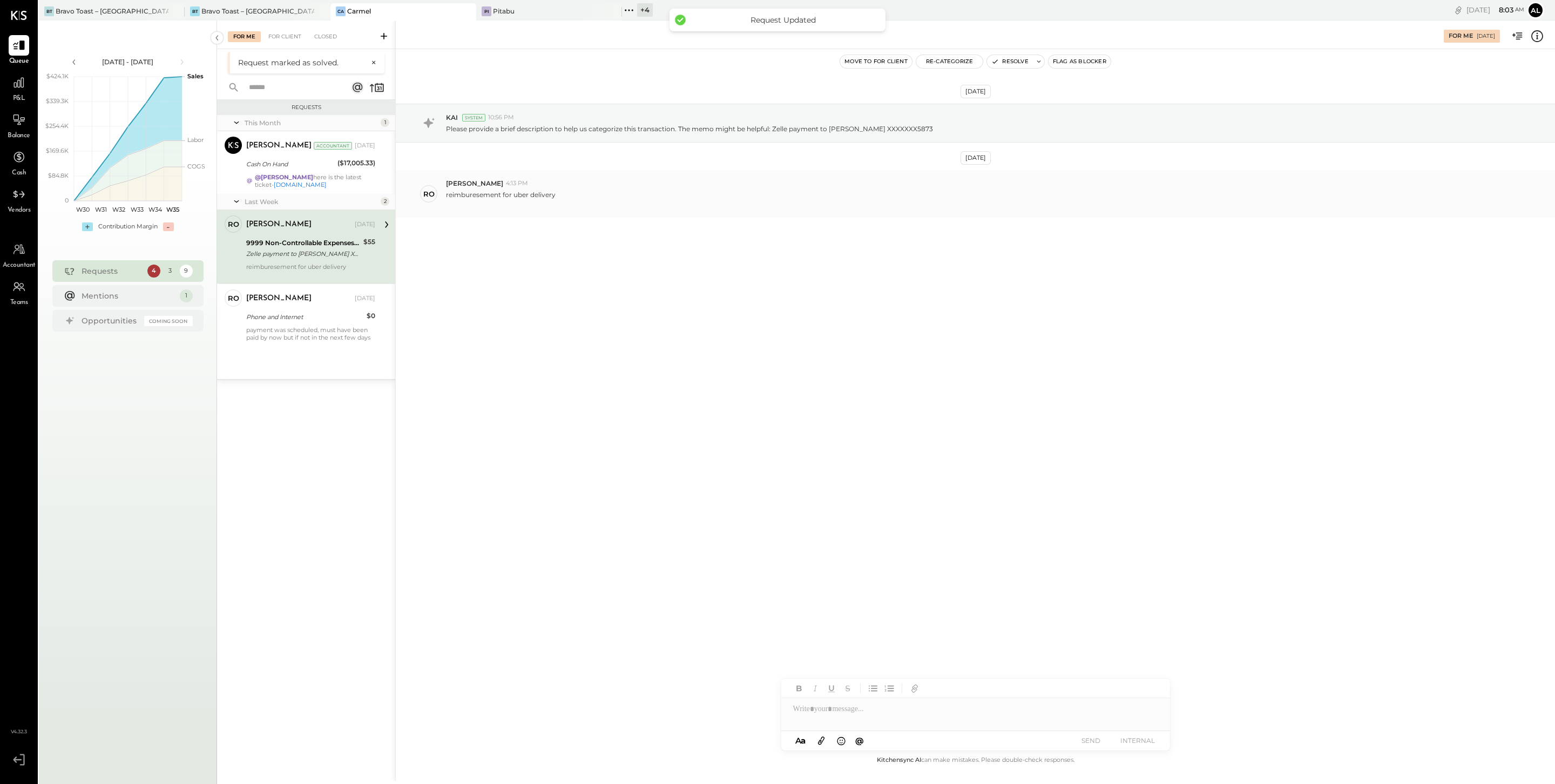
click at [475, 197] on p "reimburesement for uber delivery" at bounding box center [501, 199] width 110 height 18
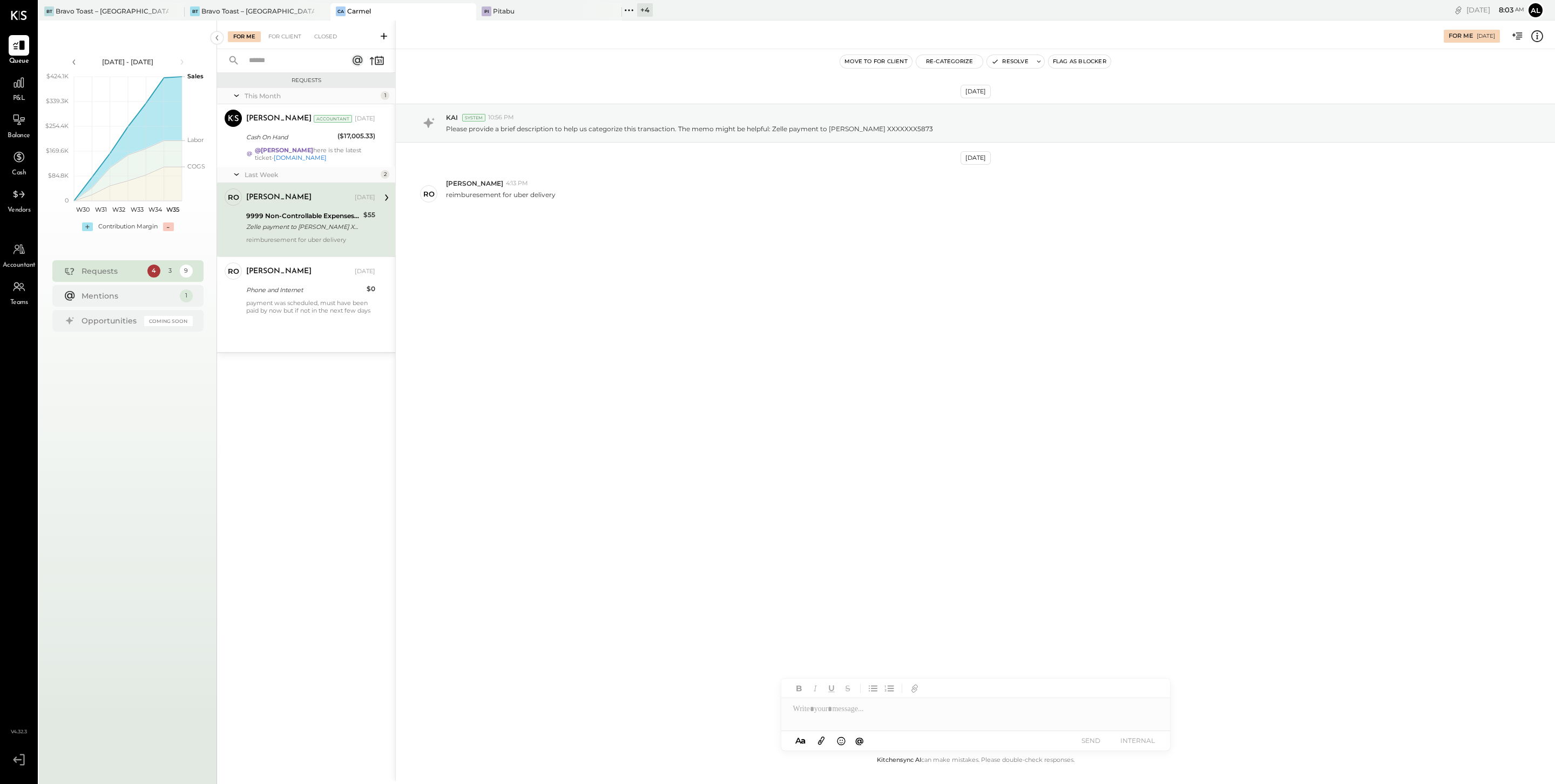
click at [659, 311] on div "Aug 14th, 2025 KAI System 10:56 PM Please provide a brief description to help u…" at bounding box center [975, 401] width 1159 height 704
click at [956, 57] on button "Re-Categorize" at bounding box center [950, 61] width 67 height 13
click at [974, 101] on span "Loading..." at bounding box center [1011, 103] width 174 height 11
click at [956, 108] on div at bounding box center [1000, 107] width 142 height 13
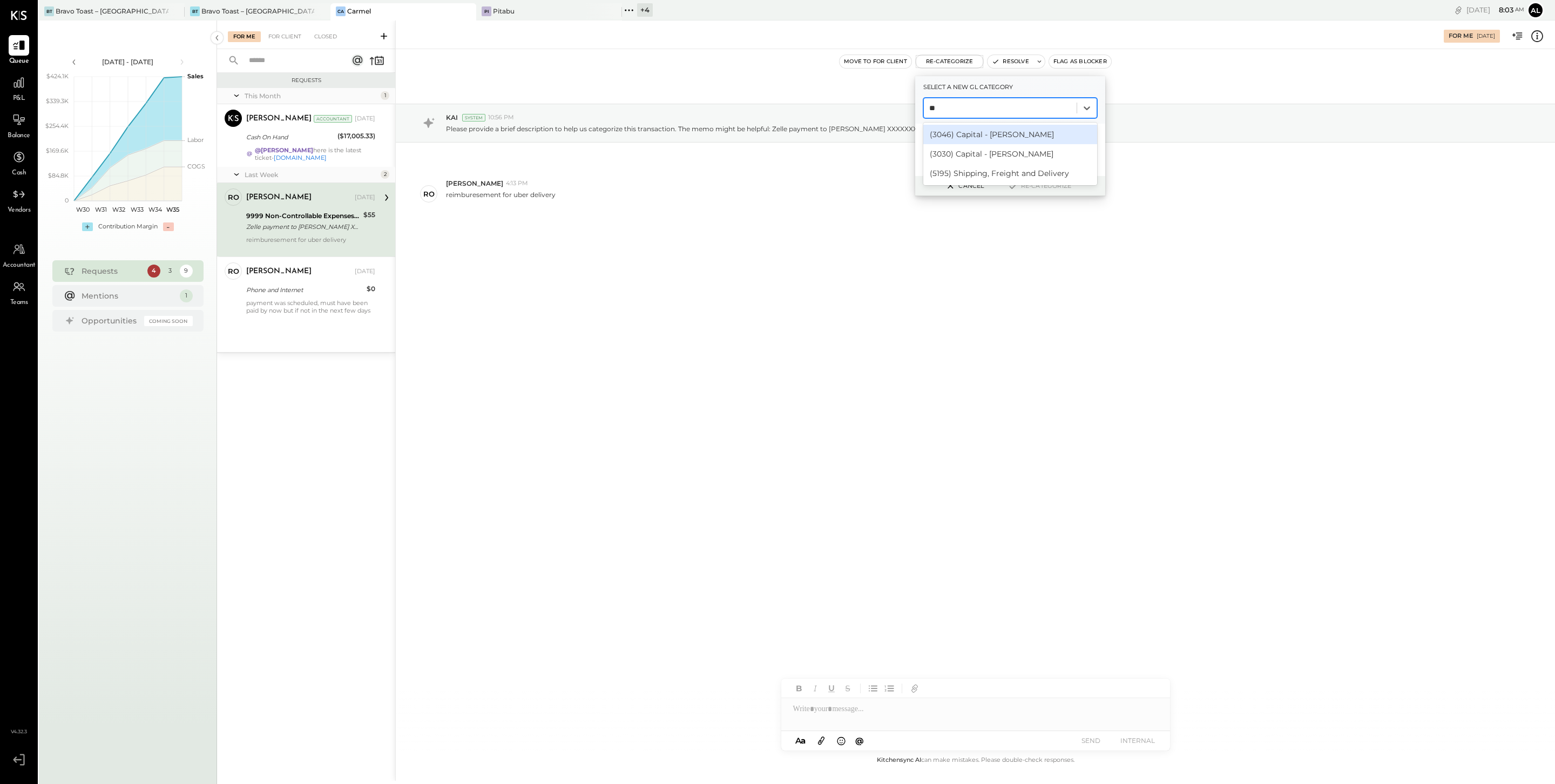
type input "*"
type input "*****"
click at [1041, 137] on div "(6700) Travel, Meals, & Entertainment" at bounding box center [1011, 135] width 174 height 19
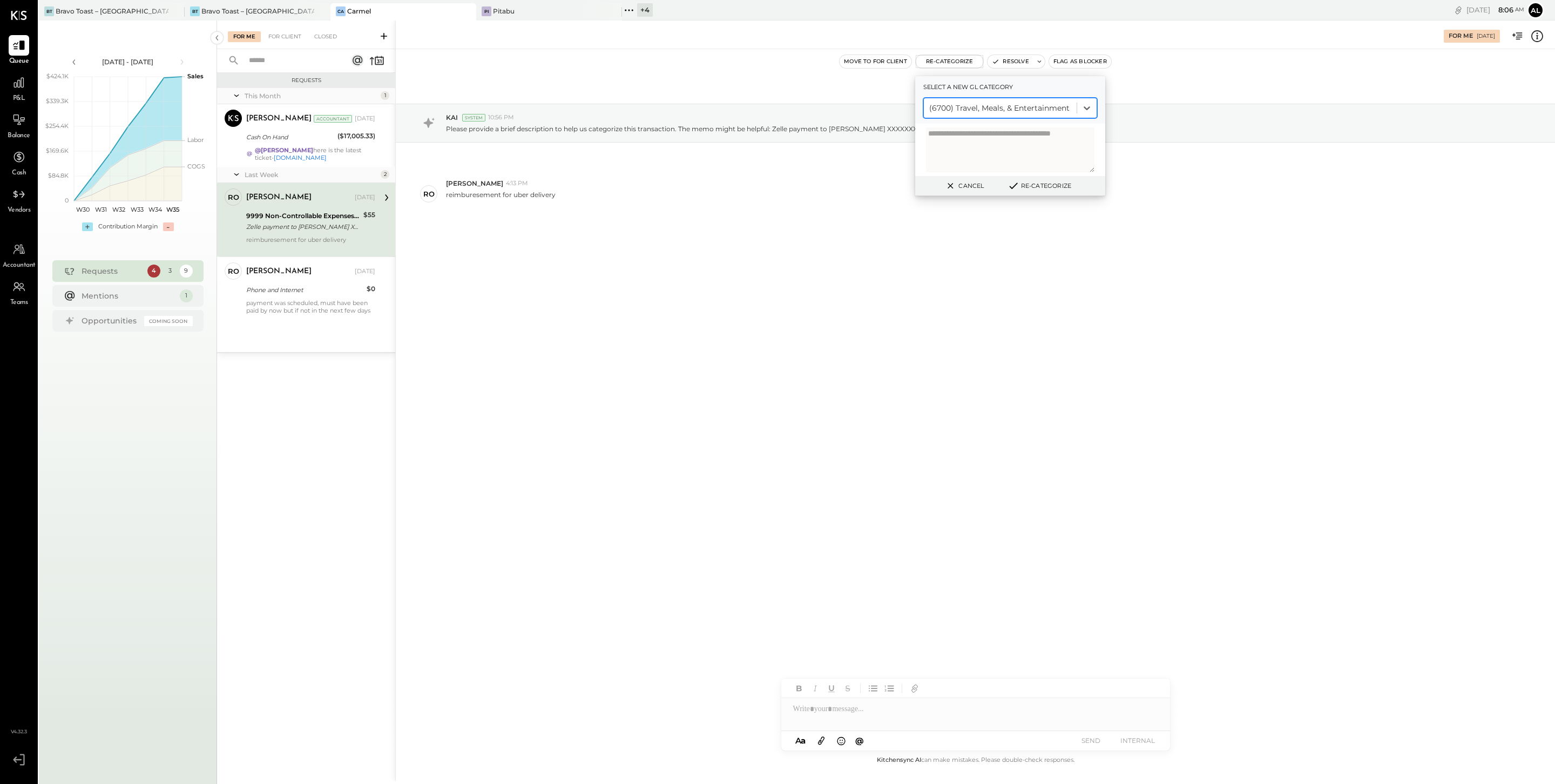
click at [1030, 186] on button "Re-Categorize" at bounding box center [1039, 185] width 71 height 13
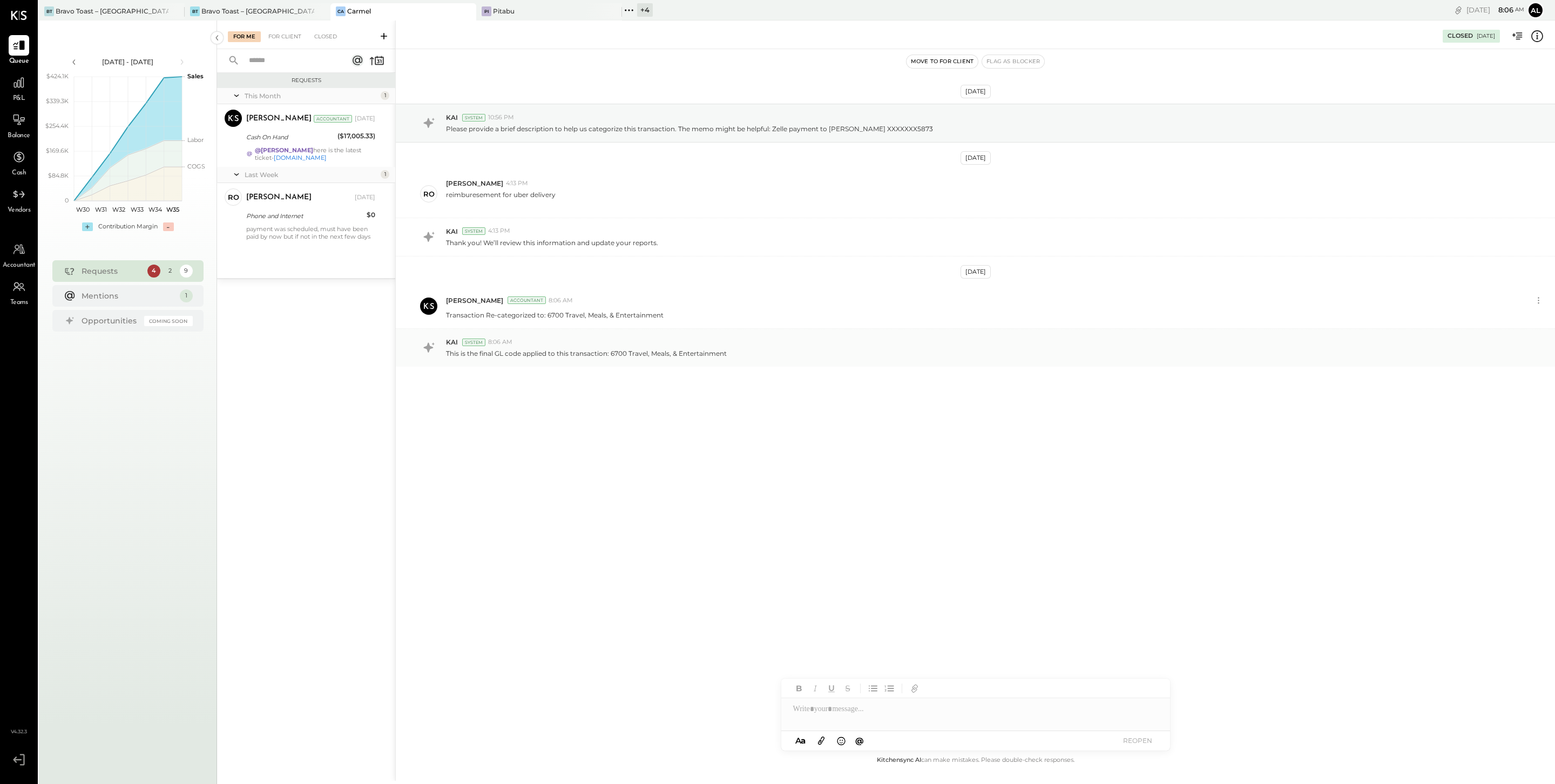
click at [773, 355] on div "This is the final GL code applied to this transaction: 6700 Travel, Meals, & En…" at bounding box center [996, 352] width 1100 height 11
click at [785, 301] on div "Alejandro Bueno Accountant 8:06 AM" at bounding box center [988, 300] width 1085 height 9
click at [791, 352] on div "This is the final GL code applied to this transaction: 6700 Travel, Meals, & En…" at bounding box center [996, 352] width 1100 height 11
click at [828, 310] on div "Transaction Re-categorized to: 6700 Travel, Meals, & Entertainment" at bounding box center [996, 314] width 1100 height 11
click at [817, 313] on div "Transaction Re-categorized to: 6700 Travel, Meals, & Entertainment" at bounding box center [996, 314] width 1100 height 11
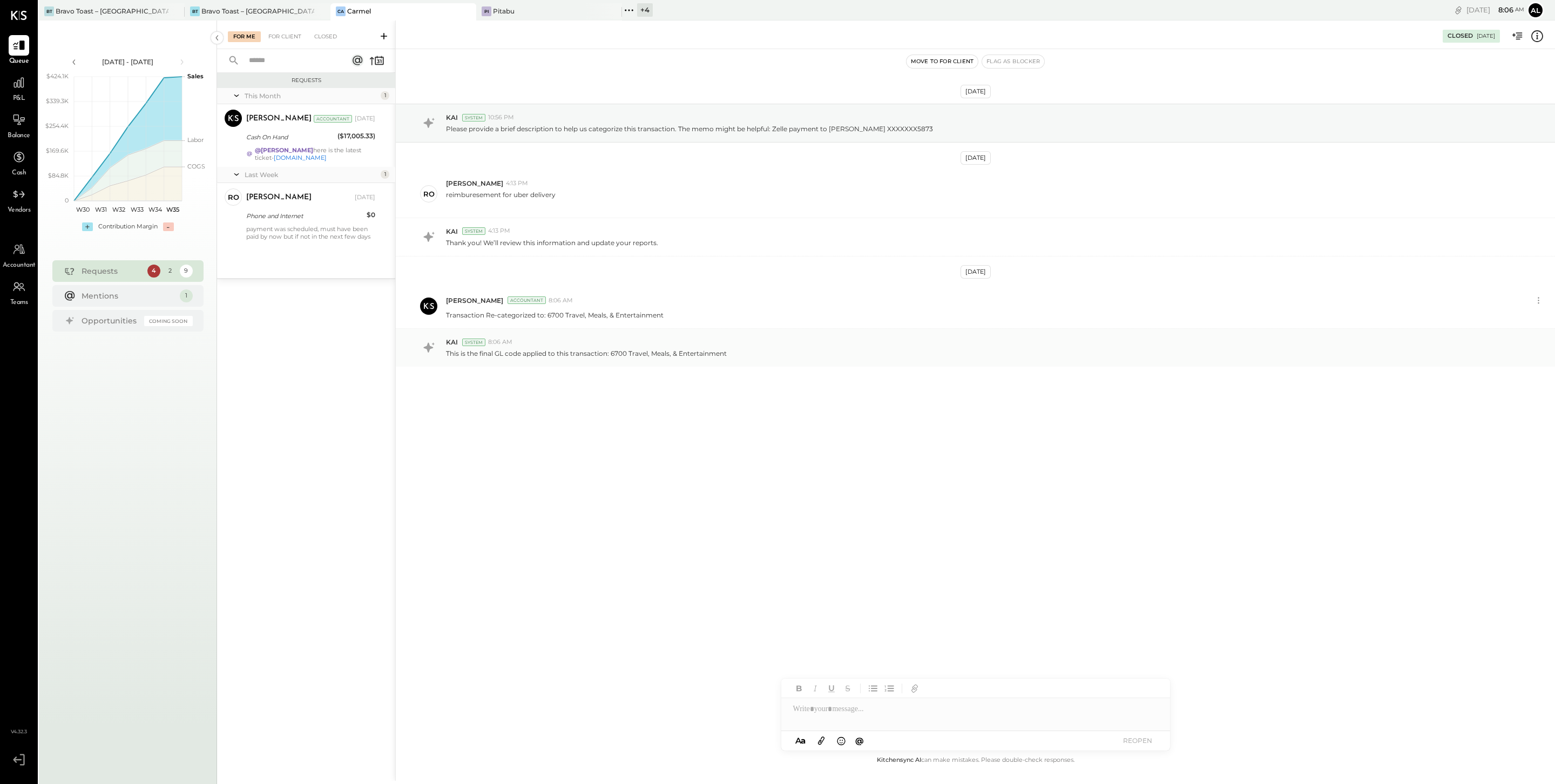
click at [810, 343] on div "KAI System 8:06 AM" at bounding box center [996, 342] width 1100 height 9
click at [839, 299] on div "Alejandro Bueno Accountant 8:06 AM" at bounding box center [988, 300] width 1085 height 9
click at [822, 350] on div "This is the final GL code applied to this transaction: 6700 Travel, Meals, & En…" at bounding box center [996, 352] width 1100 height 11
click at [848, 328] on div "Alejandro Bueno Accountant 8:06 AM Transaction Re-categorized to: 6700 Travel, …" at bounding box center [975, 306] width 1159 height 45
click at [1166, 33] on icon at bounding box center [1518, 36] width 14 height 14
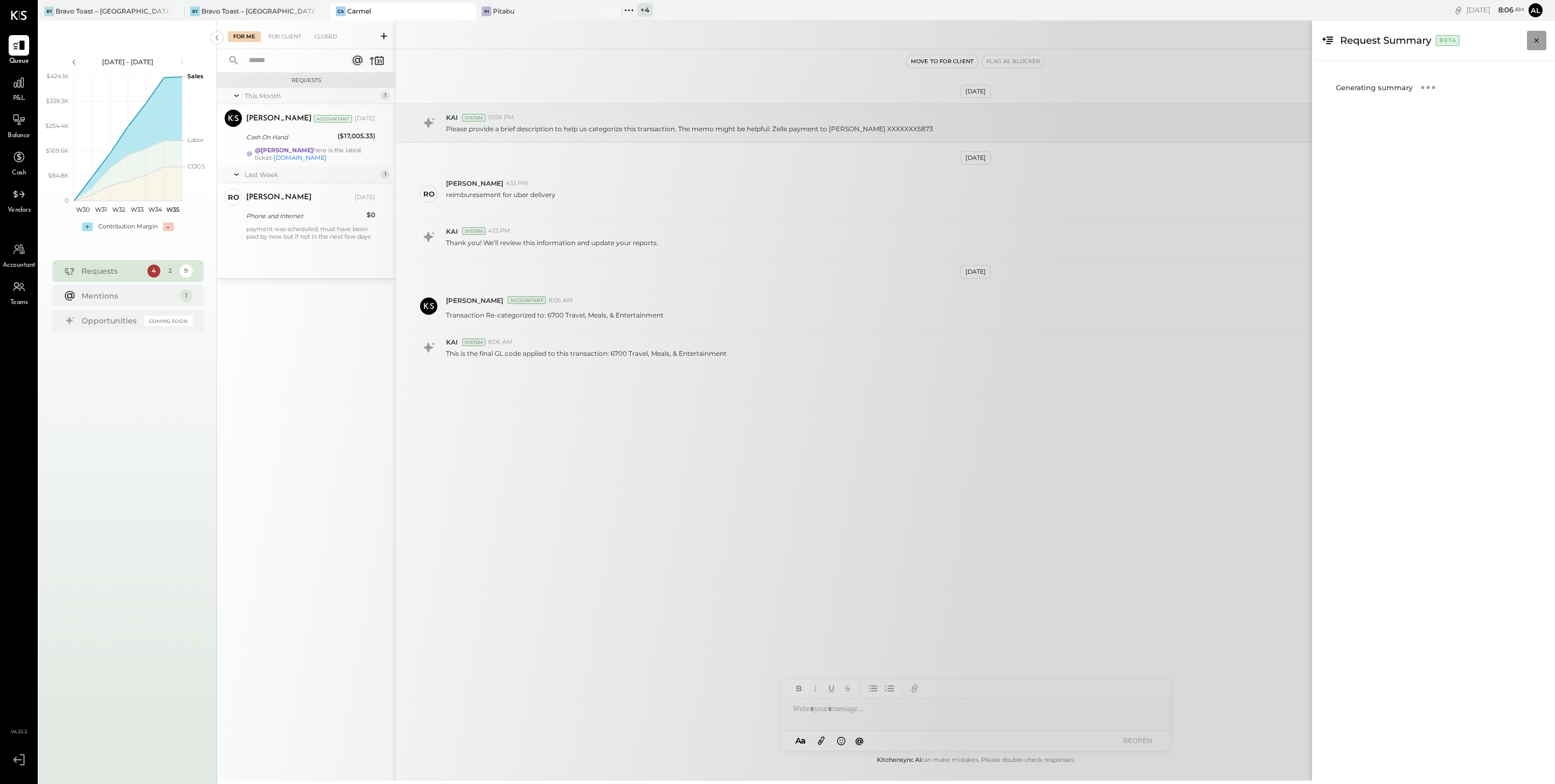
click at [1166, 42] on icon "Close panel" at bounding box center [1537, 40] width 11 height 11
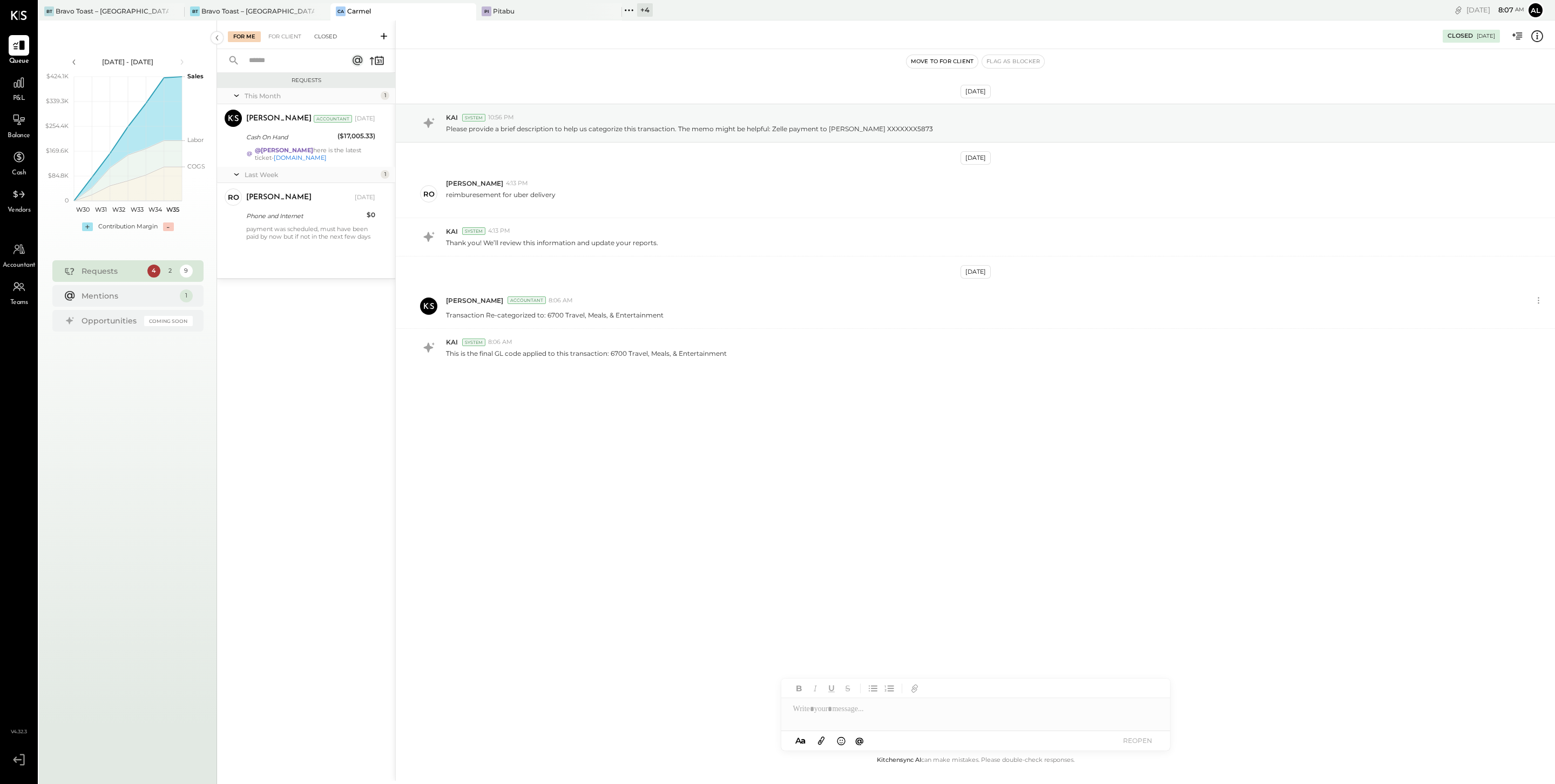
click at [323, 36] on div "Closed" at bounding box center [325, 37] width 33 height 11
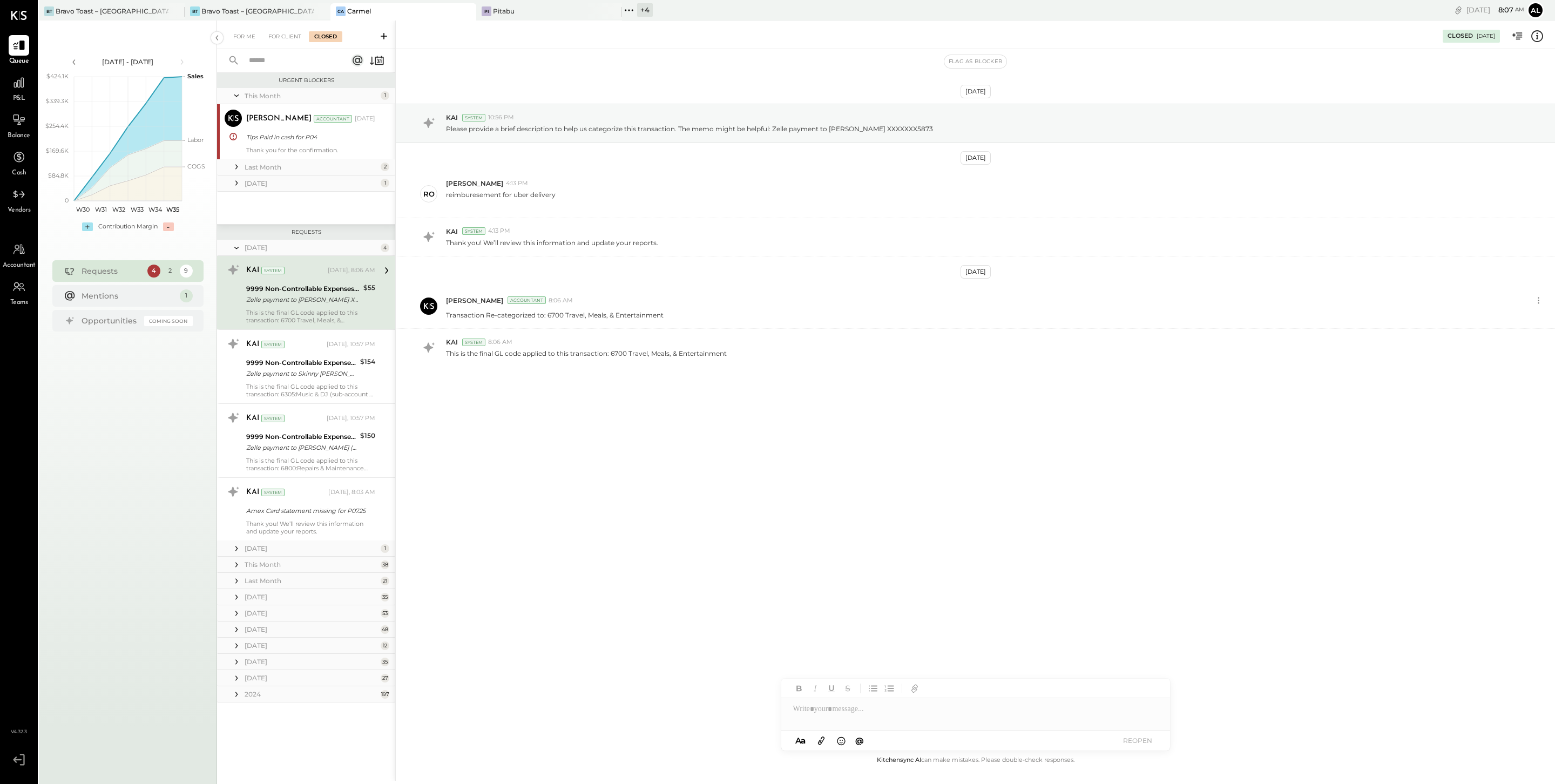
click at [298, 302] on div "Zelle payment to [PERSON_NAME] XXXXXXX5873" at bounding box center [303, 299] width 114 height 11
click at [867, 596] on div at bounding box center [975, 709] width 389 height 22
drag, startPoint x: 525, startPoint y: 355, endPoint x: 744, endPoint y: 357, distance: 219.0
click at [744, 357] on div "This is the final GL code applied to this transaction: 6700 Travel, Meals, & En…" at bounding box center [996, 352] width 1100 height 11
copy p "applied to this transaction: 6700 Travel, Meals, & Entertainment"
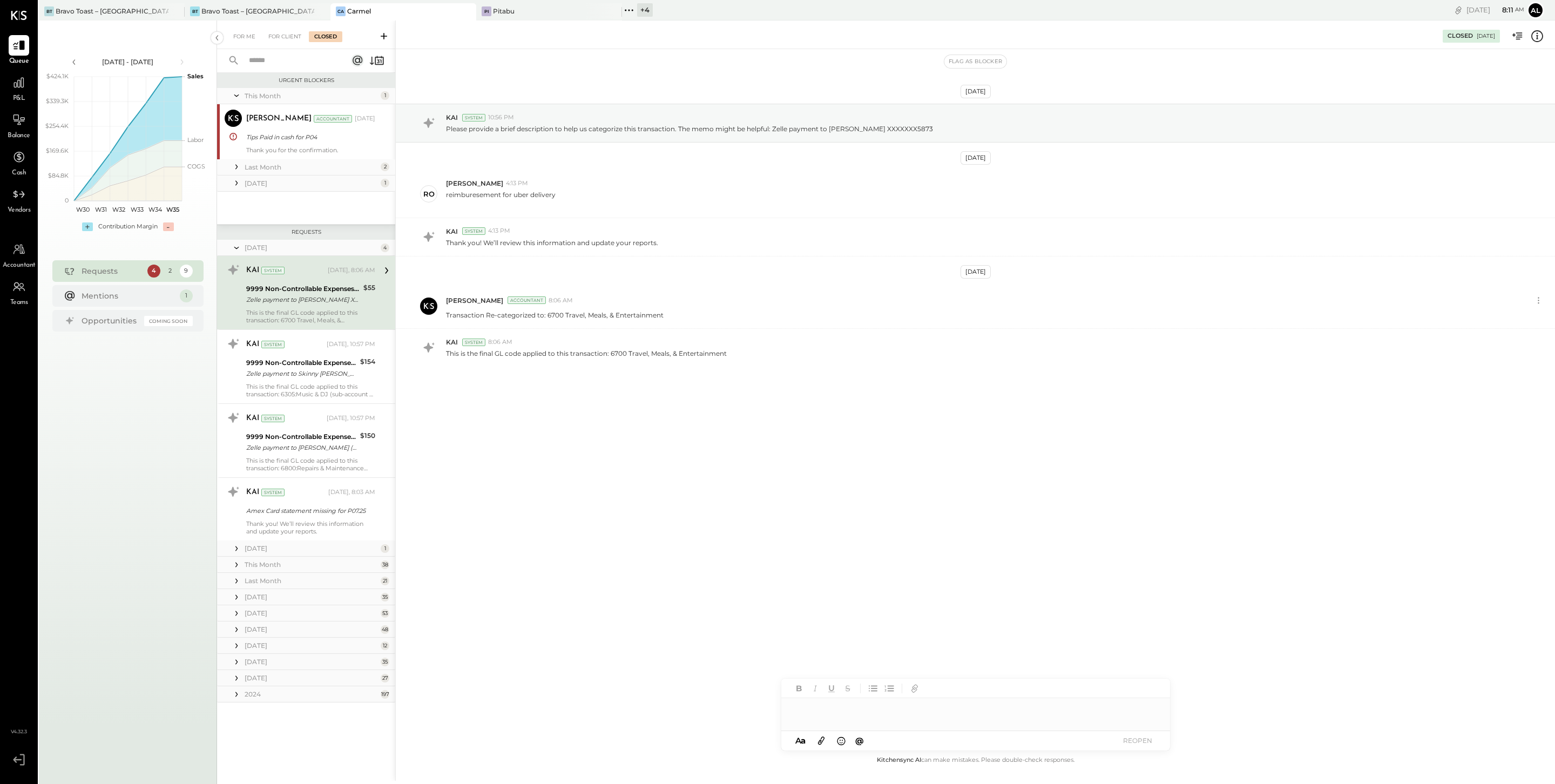
click at [820, 596] on div at bounding box center [975, 709] width 389 height 22
paste div
click at [1125, 596] on button "REOPEN" at bounding box center [1138, 741] width 43 height 14
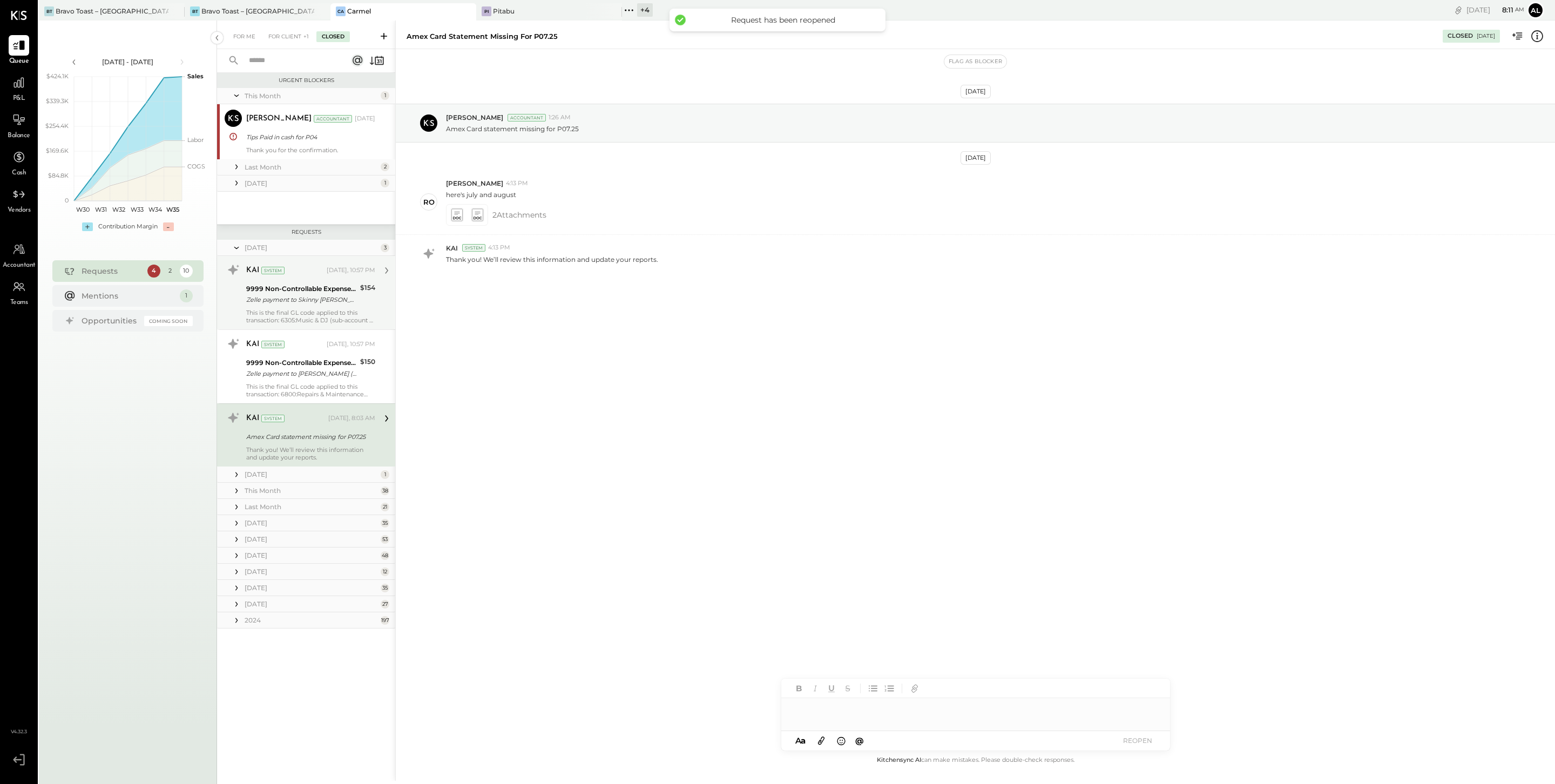
click at [318, 296] on div "Zelle payment to Skinny Daniel JPM99bjkvte4" at bounding box center [301, 299] width 110 height 11
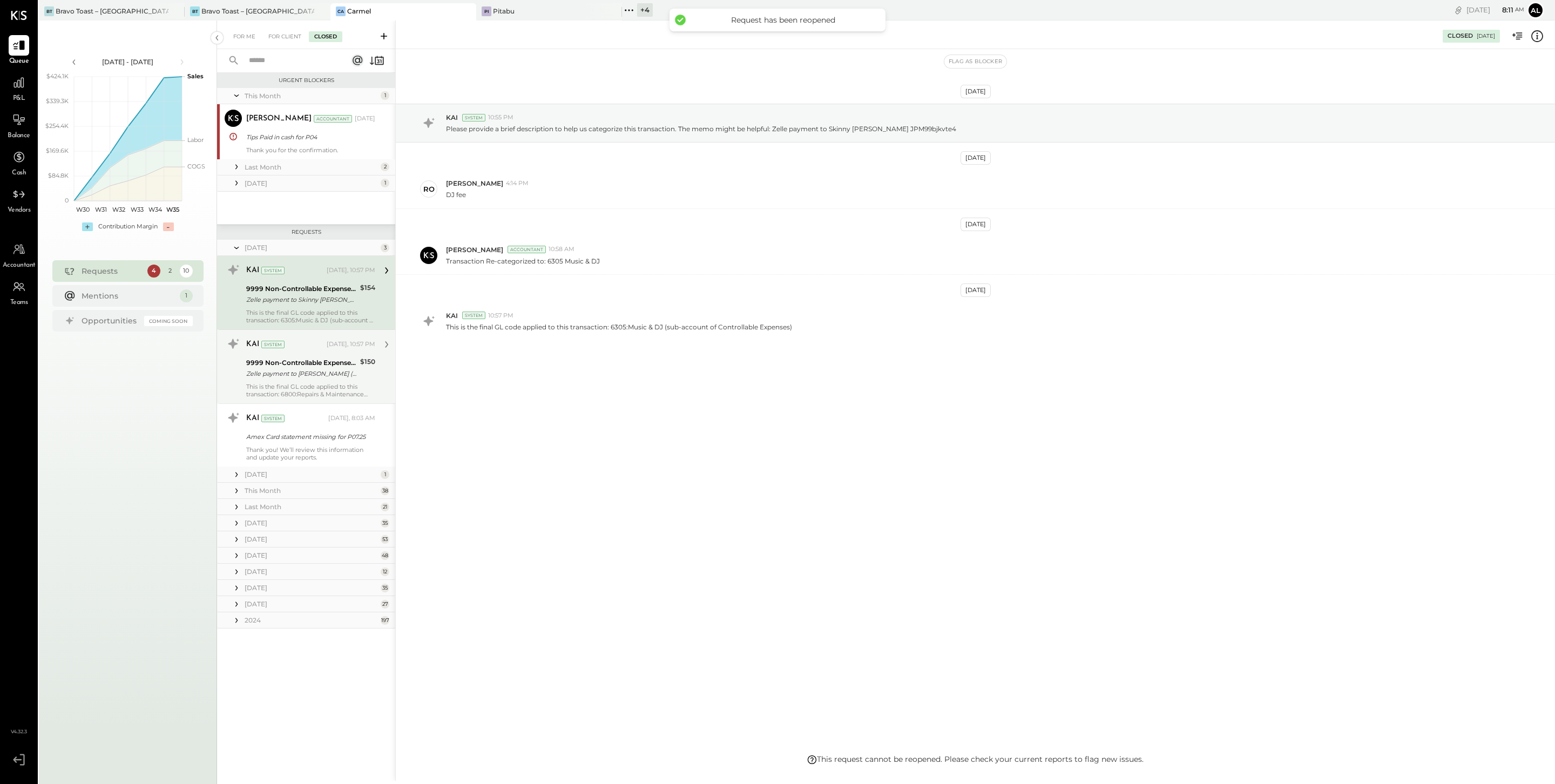
click at [312, 350] on div "KAI System Today, 10:57 PM" at bounding box center [311, 344] width 129 height 15
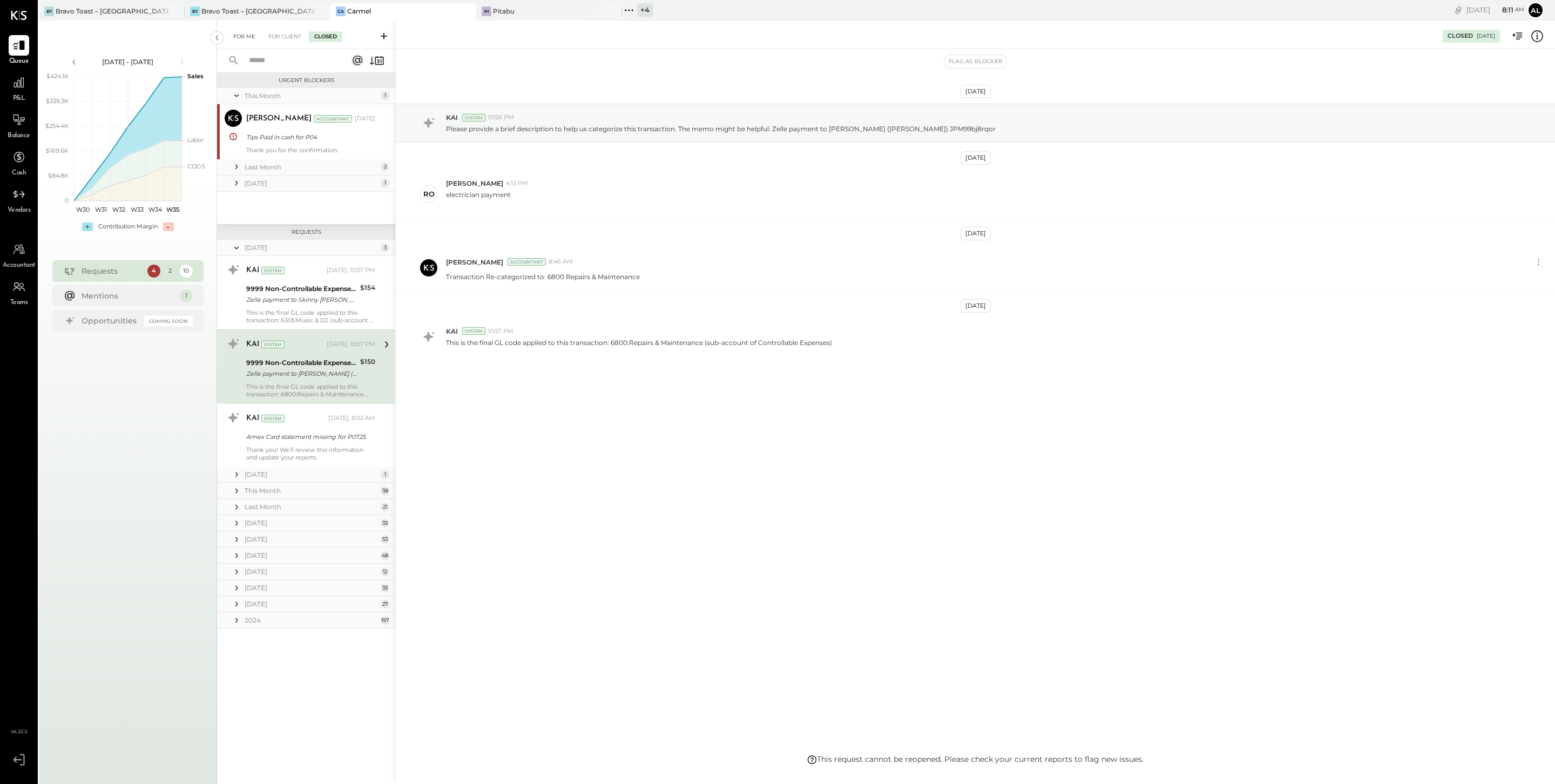
click at [243, 34] on div "For Me" at bounding box center [244, 37] width 33 height 11
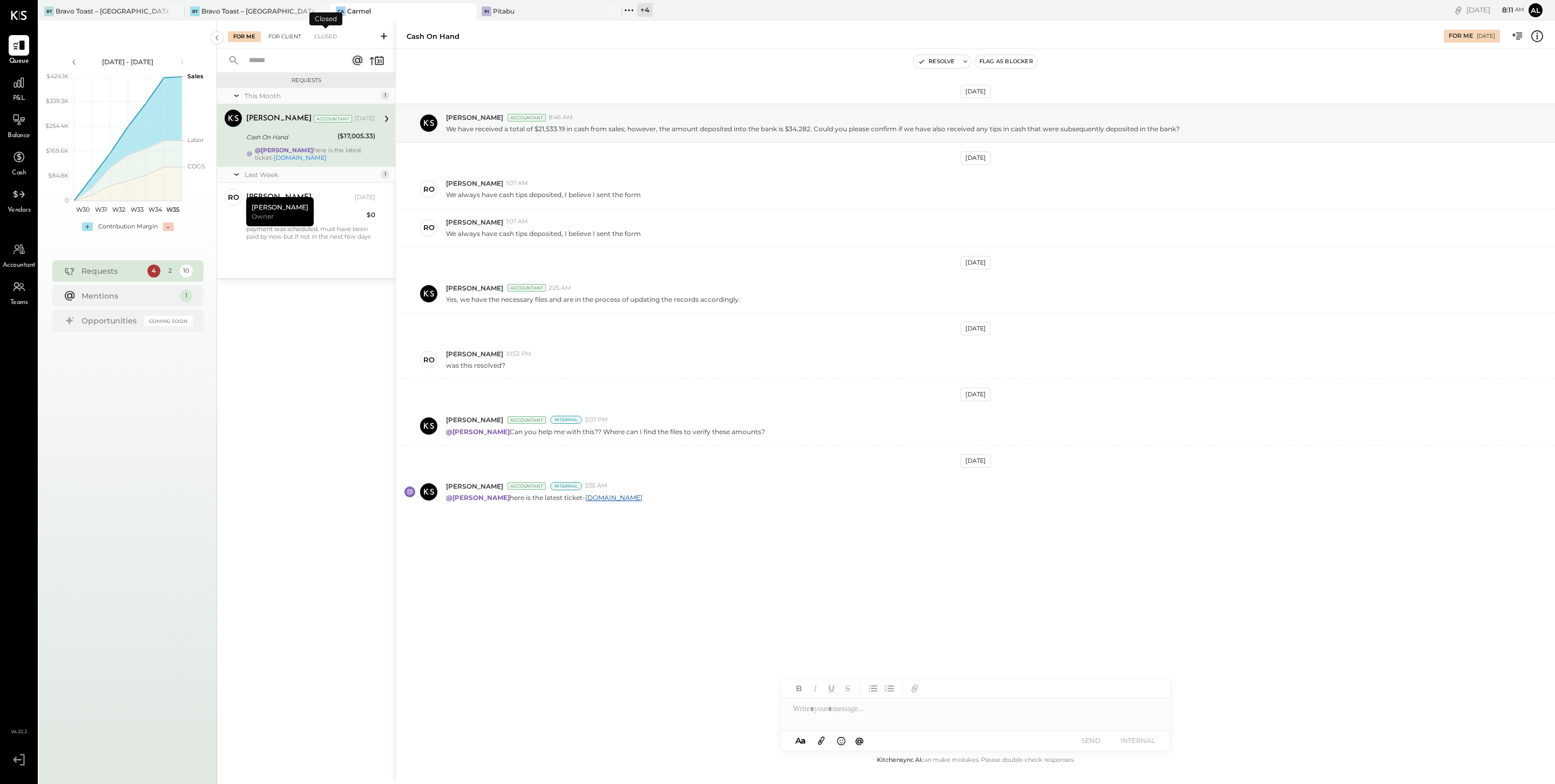
click at [281, 40] on div "For Client" at bounding box center [285, 37] width 43 height 11
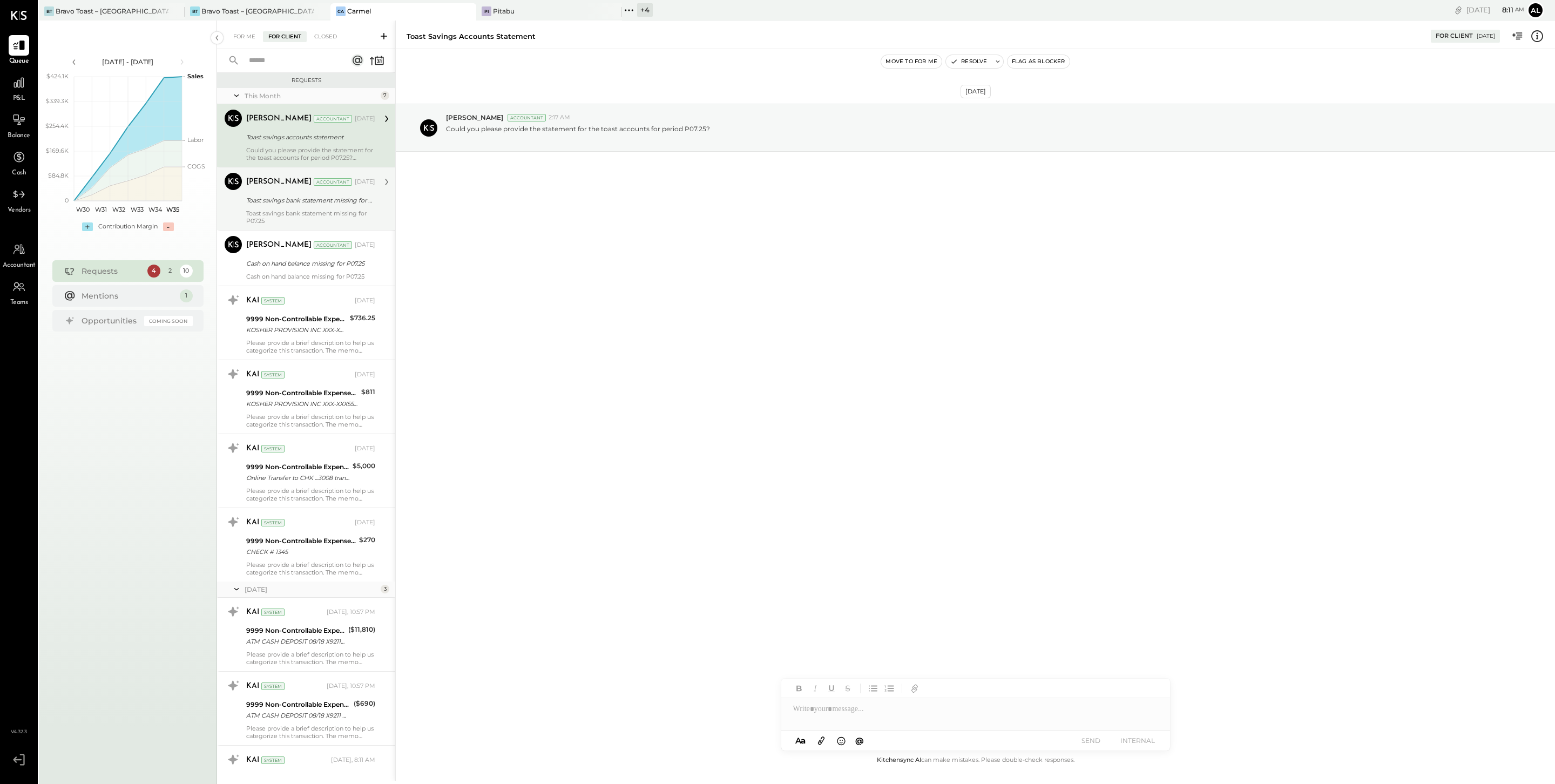
click at [265, 191] on div "Dhwani Solanki Accountant Aug 04, 2025" at bounding box center [311, 182] width 129 height 18
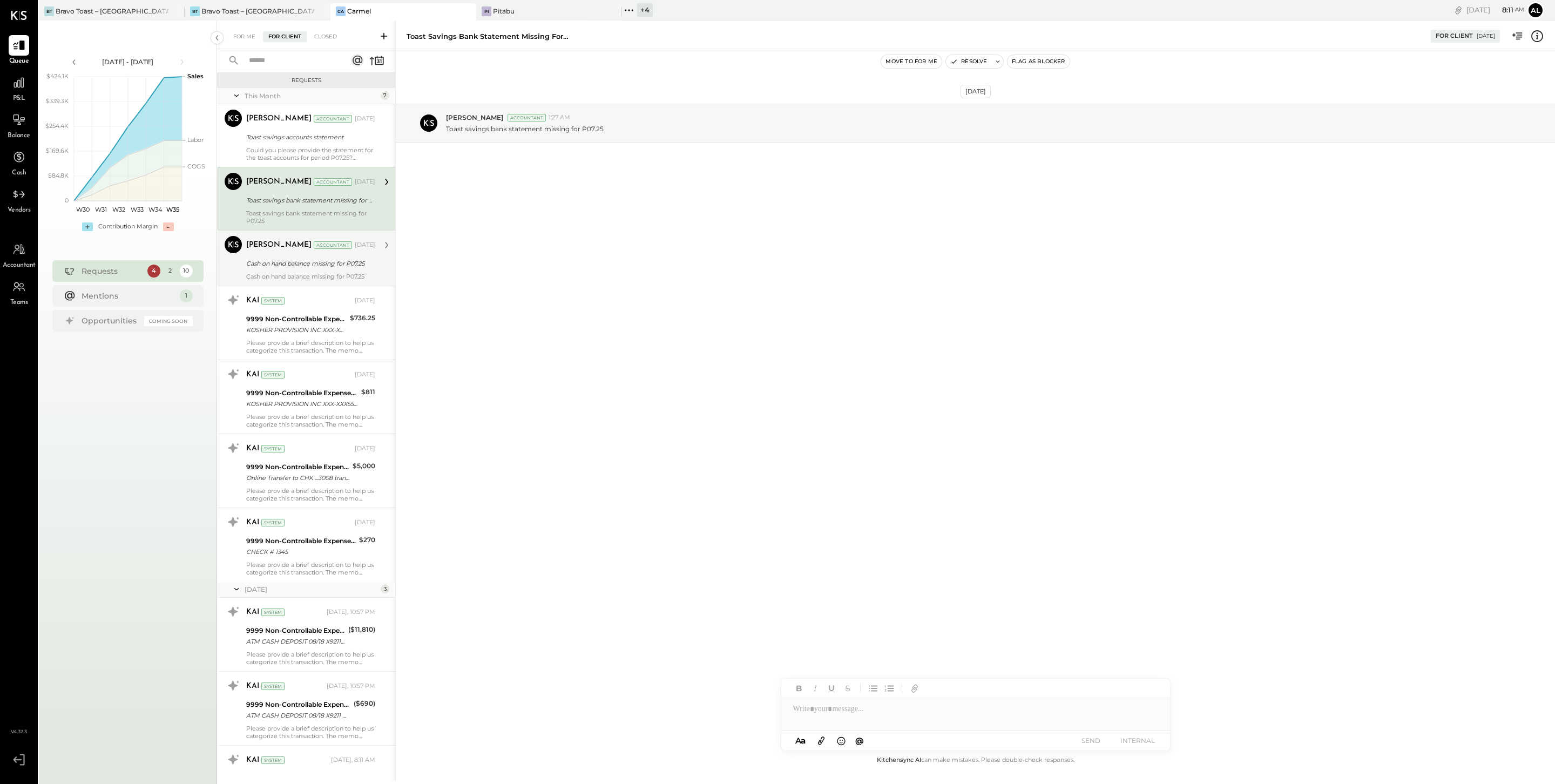
click at [302, 273] on div "Cash on hand balance missing for P07.25" at bounding box center [311, 276] width 129 height 8
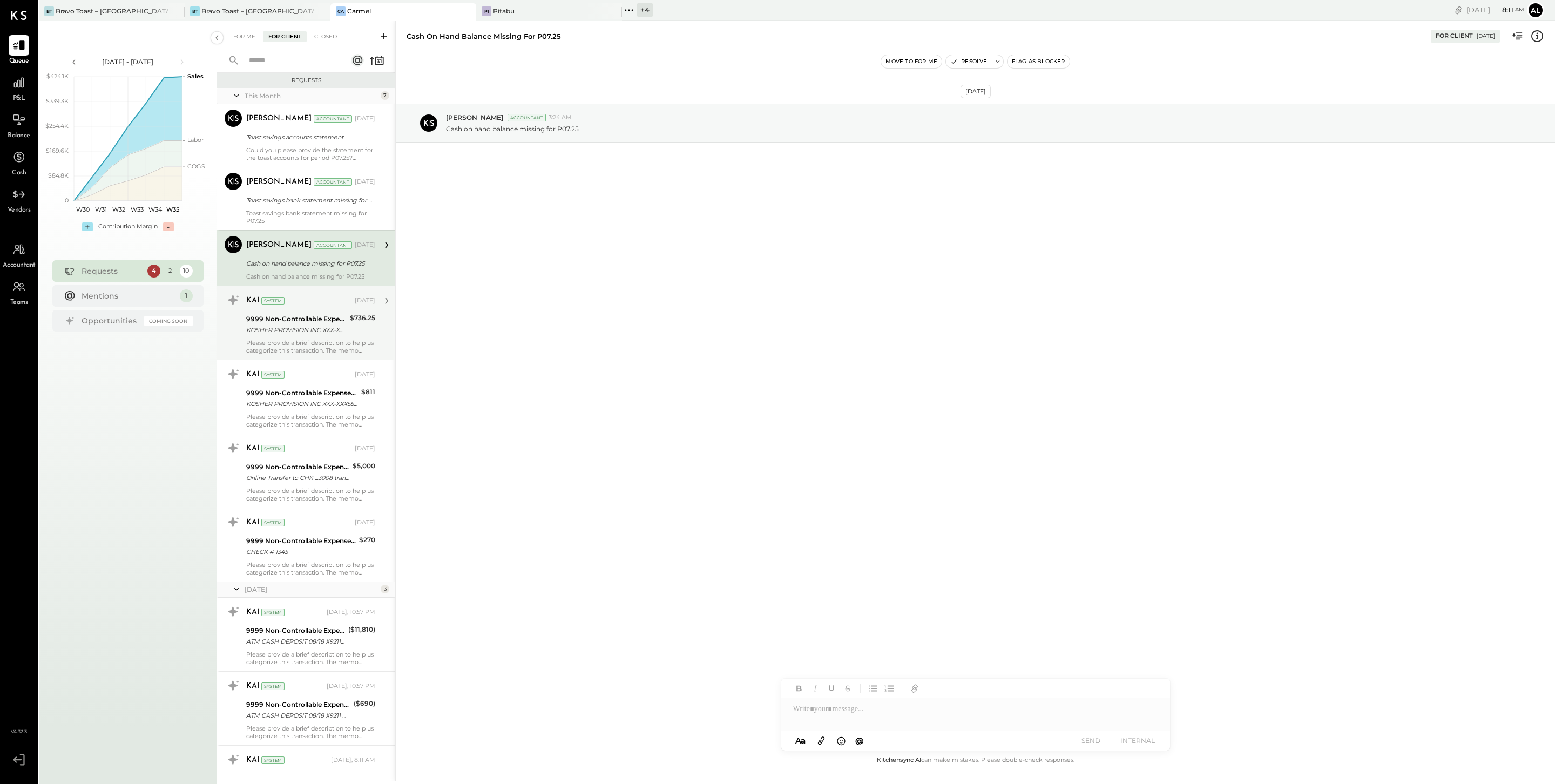
click at [310, 319] on div "9999 Non-Controllable Expenses:Other Income and Expenses:To Be Classified" at bounding box center [296, 319] width 100 height 11
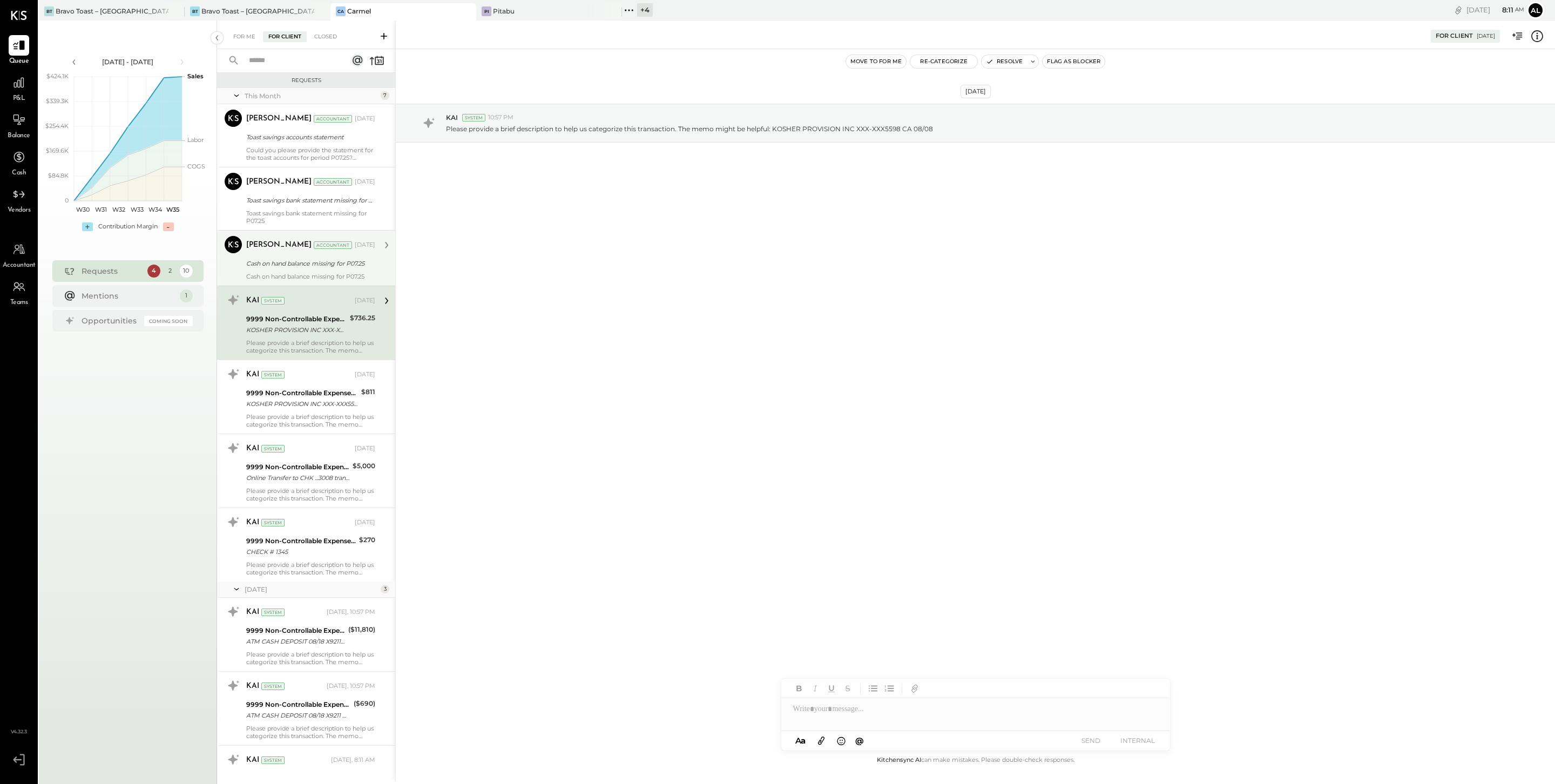
click at [238, 95] on icon at bounding box center [237, 96] width 5 height 2
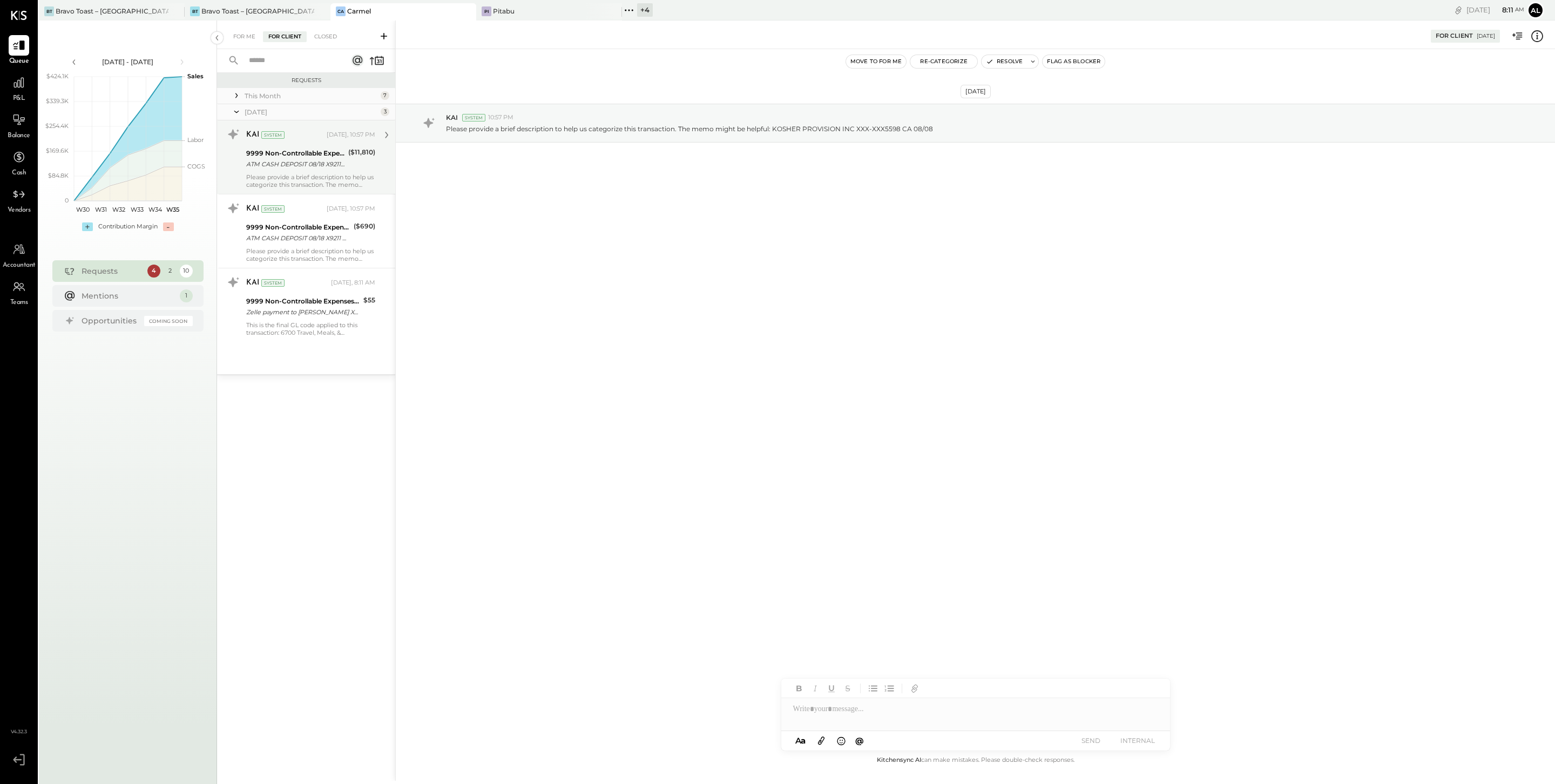
click at [307, 159] on div "ATM CASH DEPOSIT 08/18 X9211 HEATHERCLIFF RD MALIBU CA" at bounding box center [296, 164] width 99 height 11
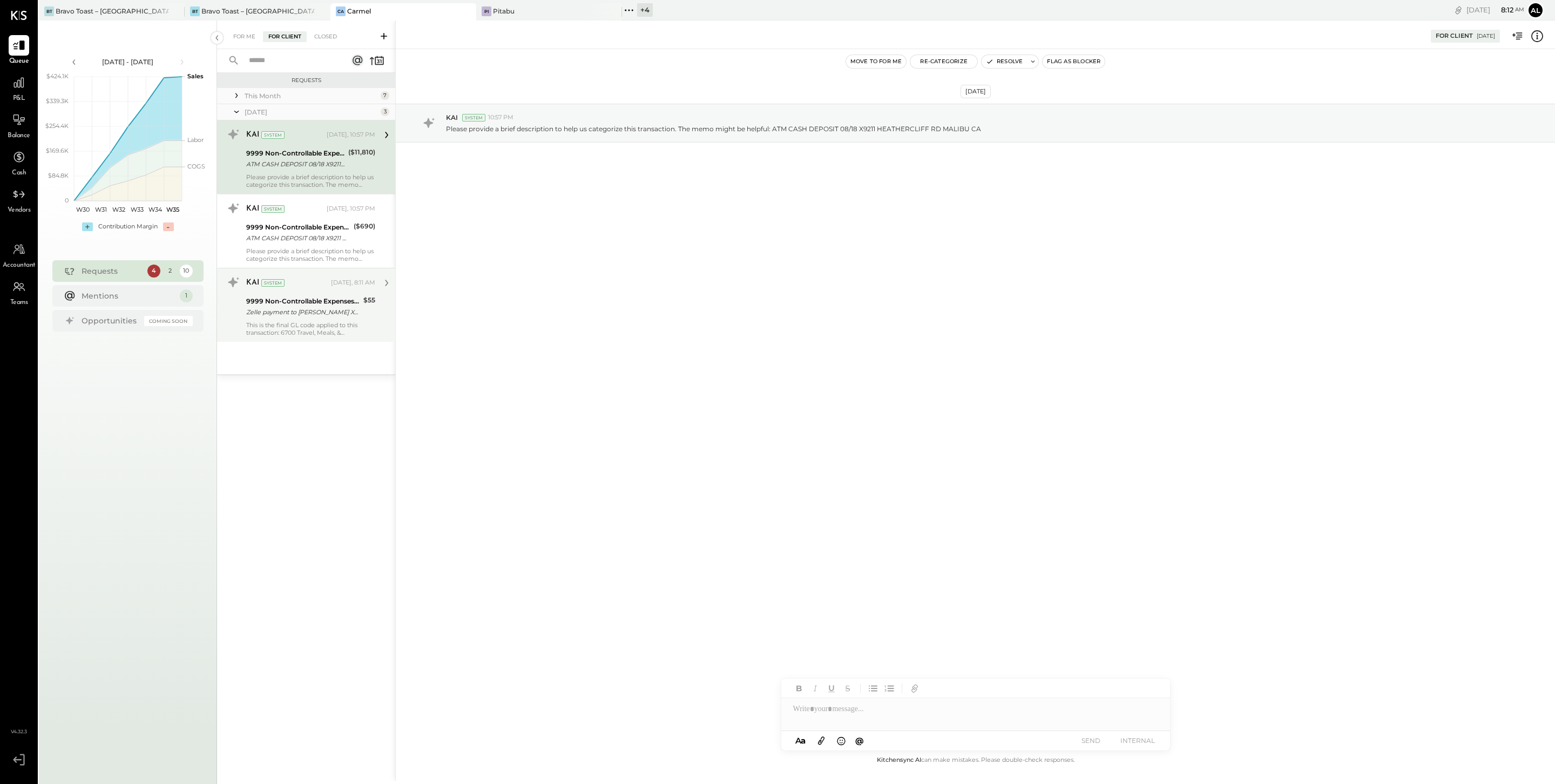
click at [334, 328] on div "This is the final GL code applied to this transaction: 6700 Travel, Meals, & En…" at bounding box center [311, 328] width 129 height 15
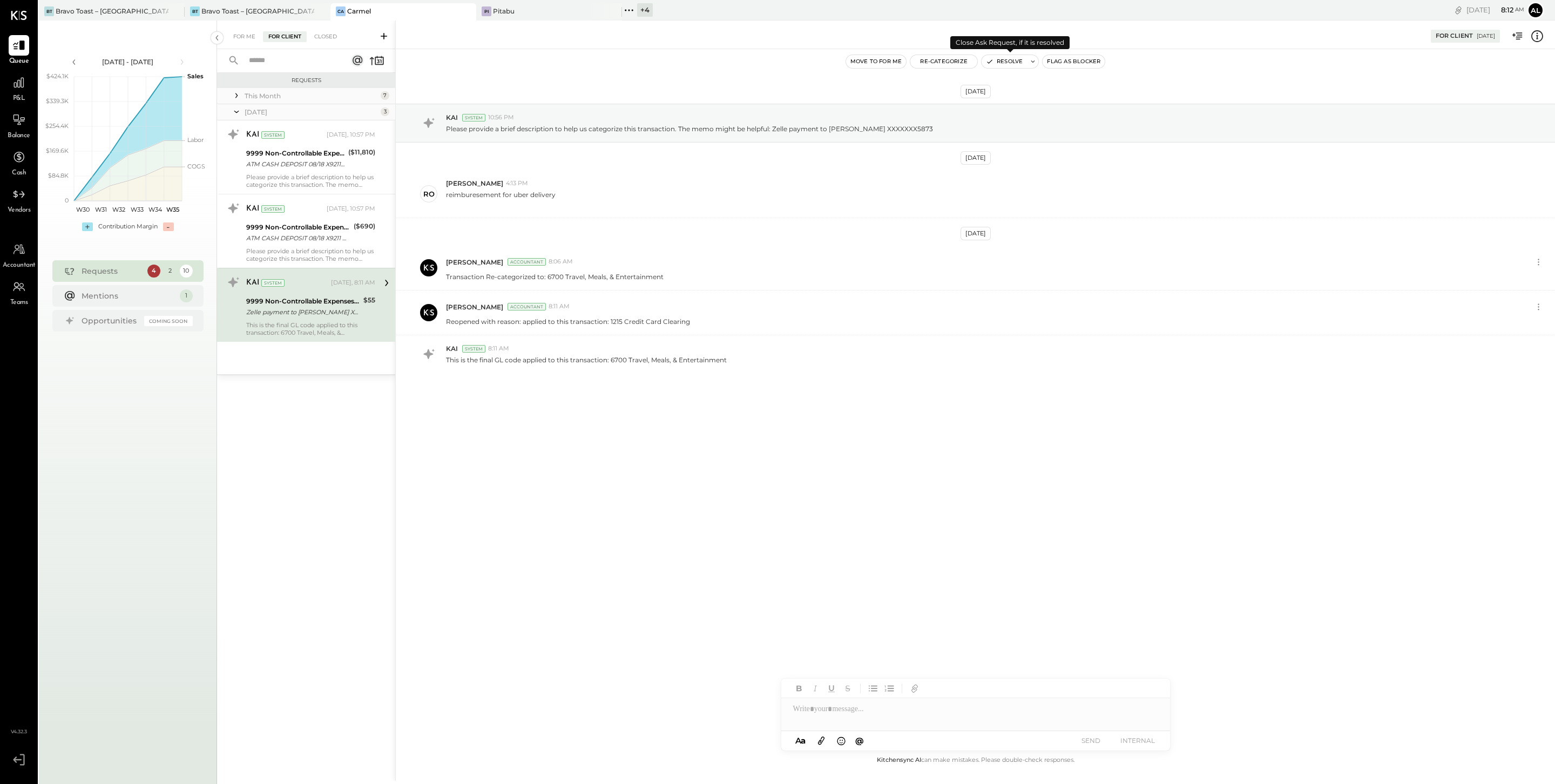
click at [1006, 59] on button "Resolve" at bounding box center [1004, 61] width 45 height 13
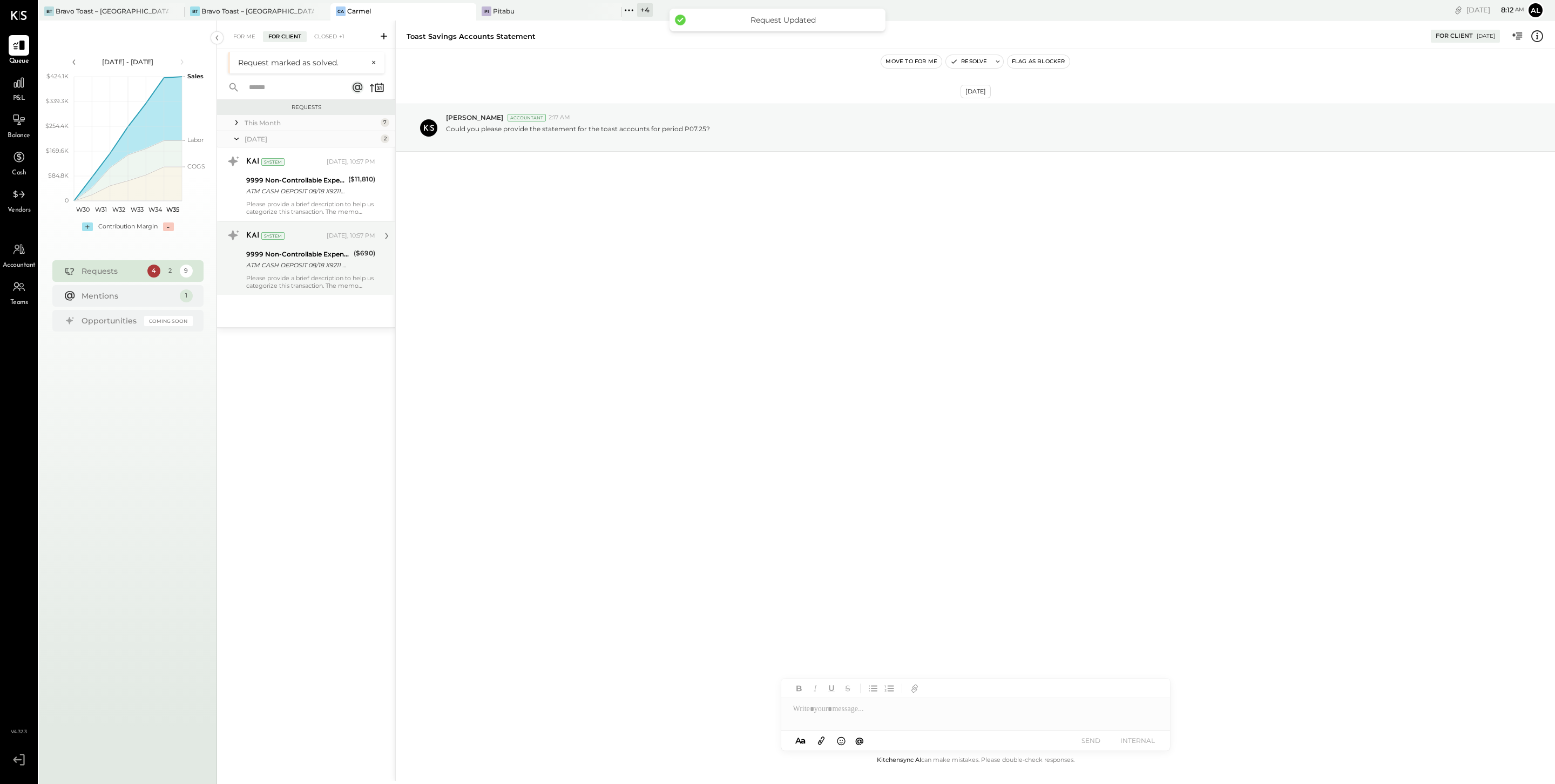
click at [303, 263] on div "ATM CASH DEPOSIT 08/18 X9211 HEATHERCLIFF RD MALIBU CA" at bounding box center [298, 265] width 104 height 11
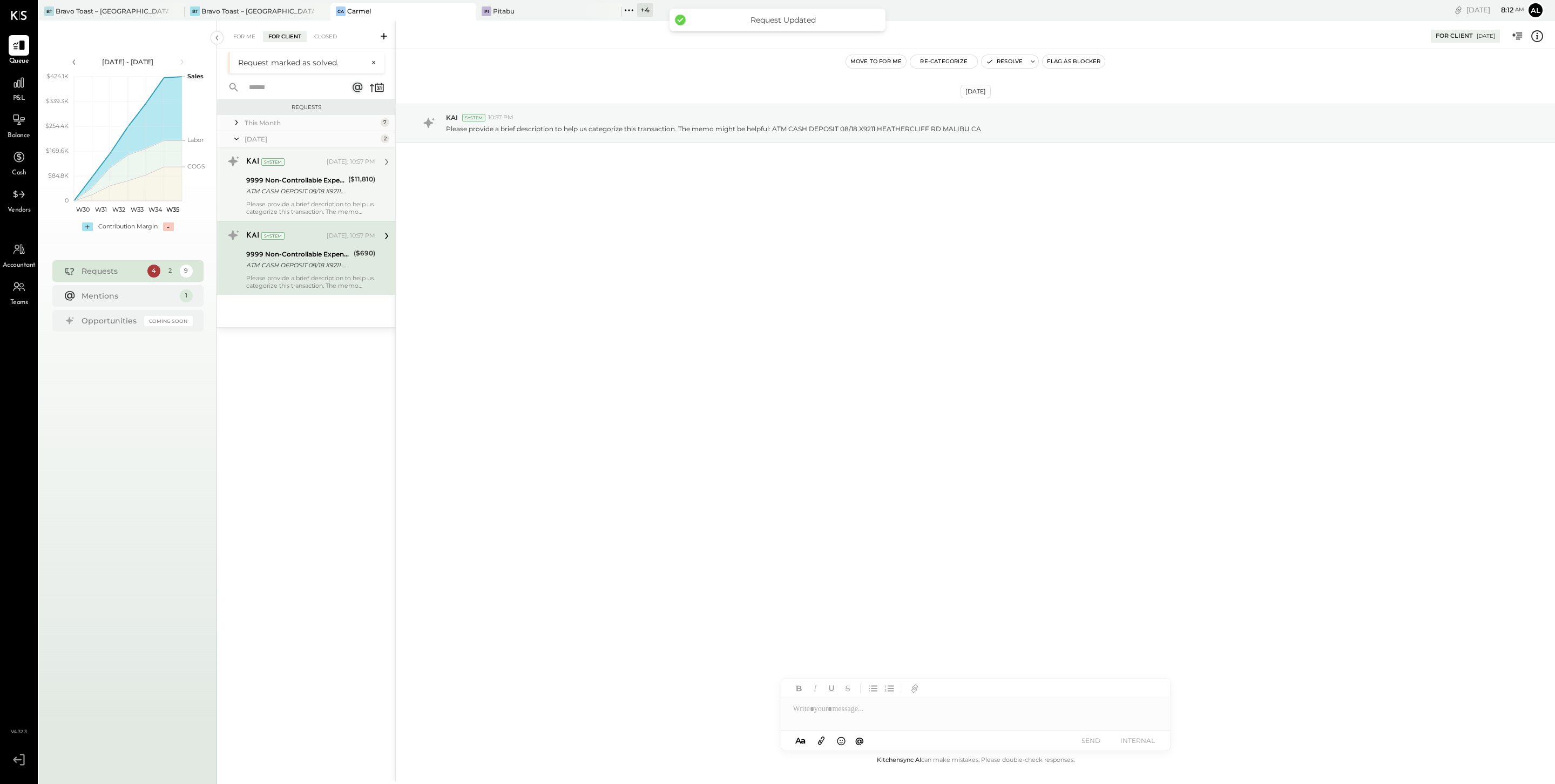
click at [298, 192] on div "ATM CASH DEPOSIT 08/18 X9211 HEATHERCLIFF RD MALIBU CA" at bounding box center [296, 191] width 99 height 11
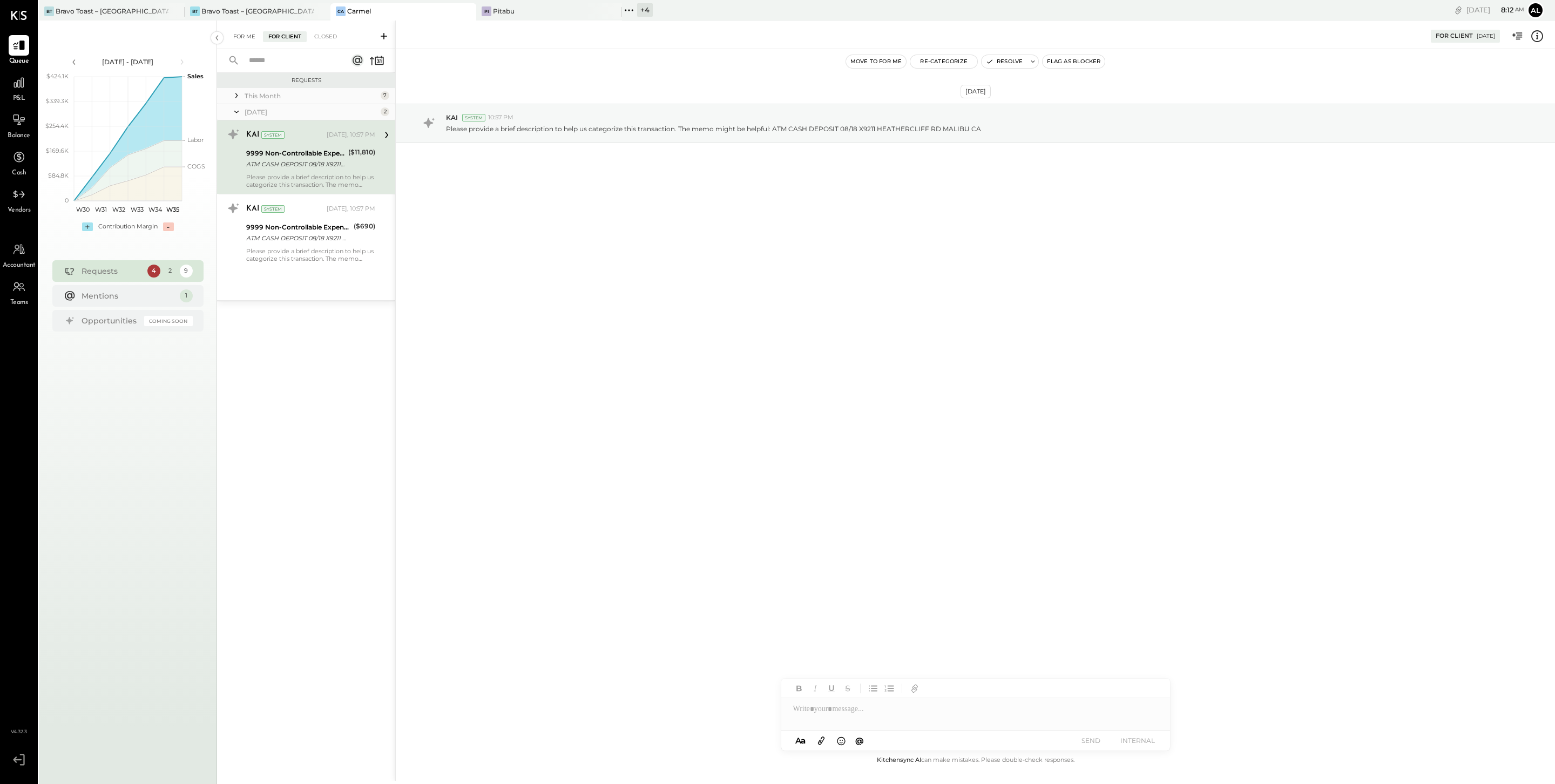
click at [247, 37] on div "For Me" at bounding box center [244, 37] width 33 height 11
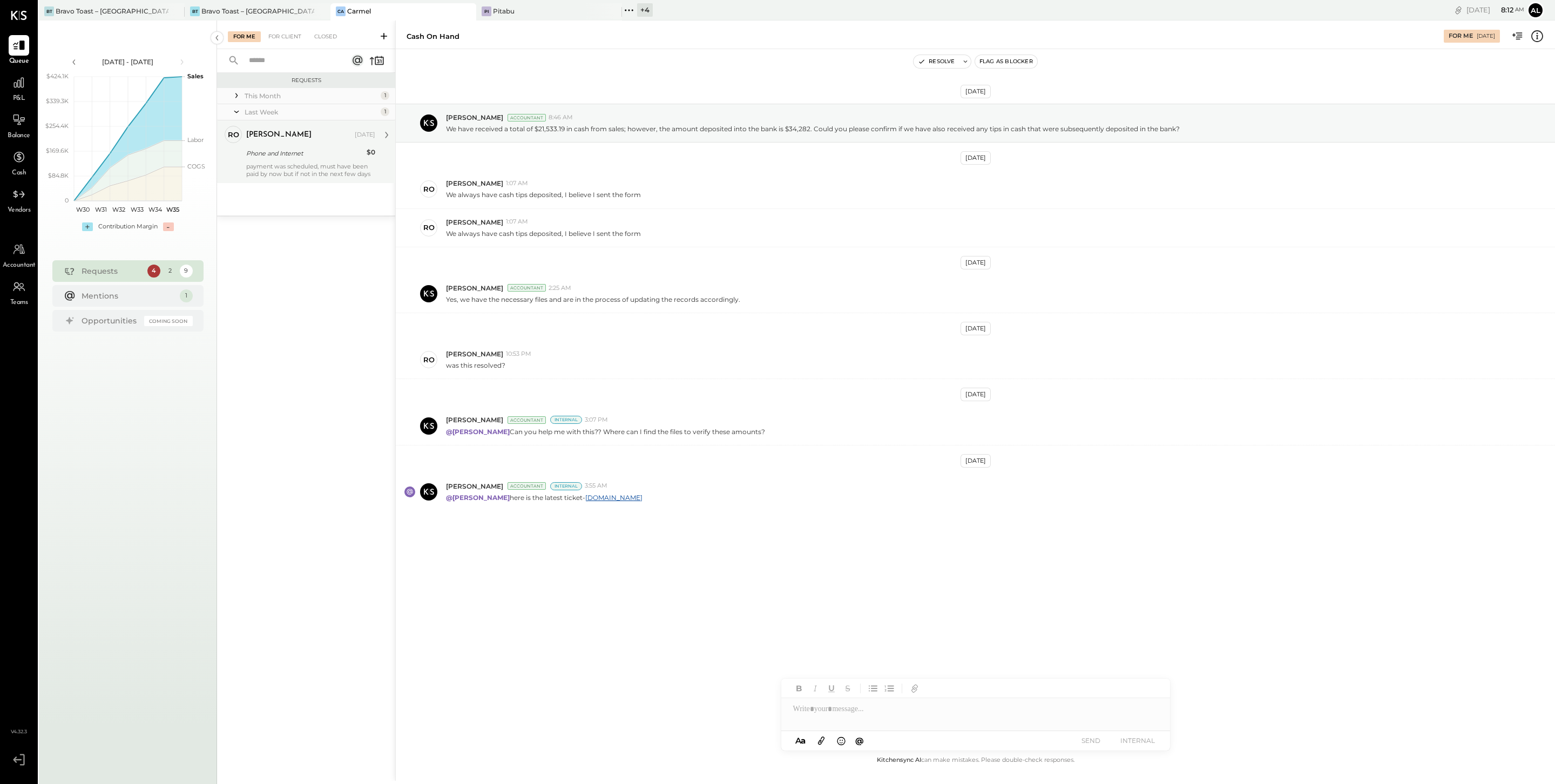
click at [304, 171] on div "payment was scheduled, must have been paid by now but if not in the next few da…" at bounding box center [311, 170] width 129 height 15
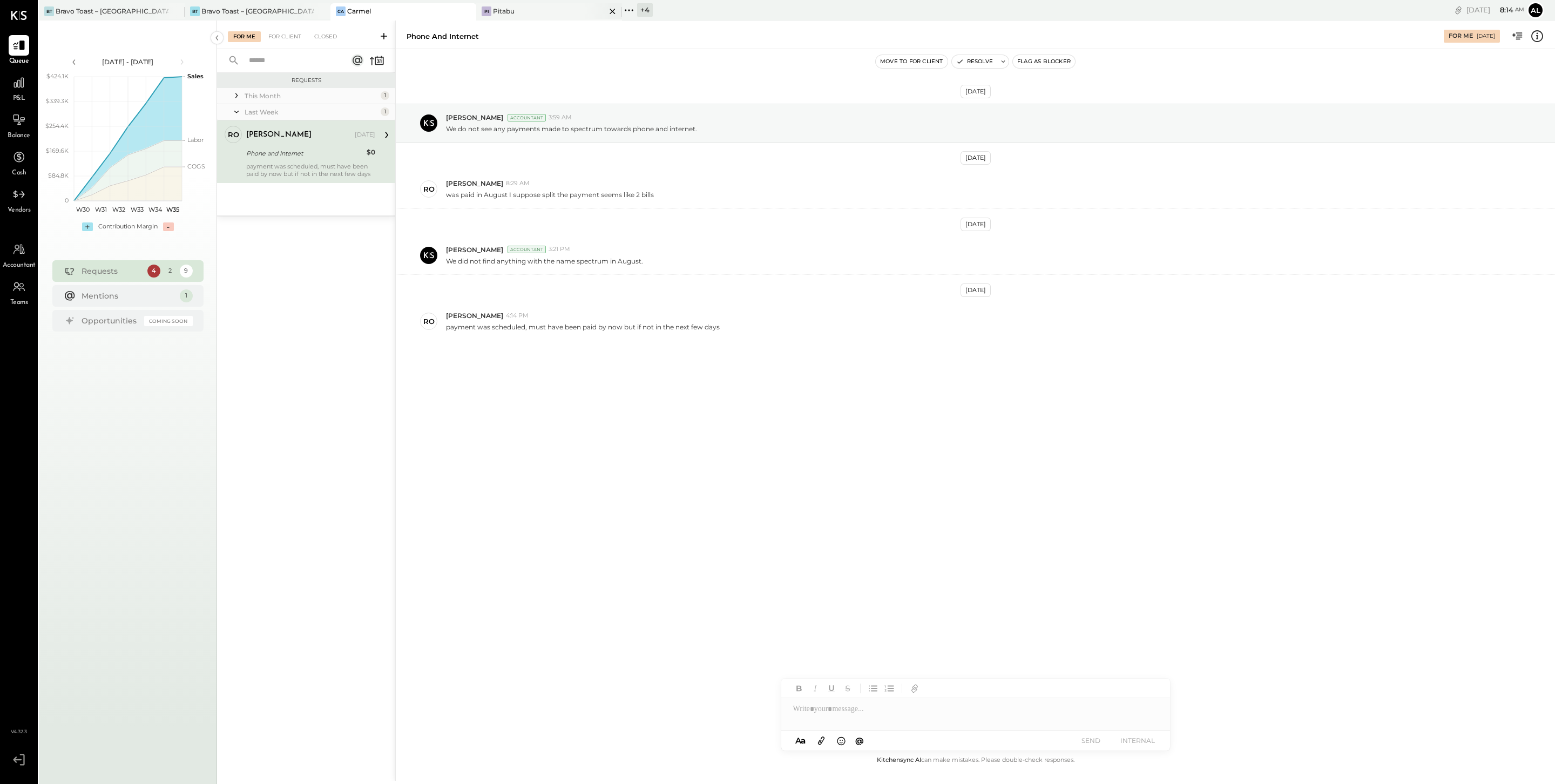
click at [503, 8] on div "Pitabu" at bounding box center [504, 11] width 22 height 9
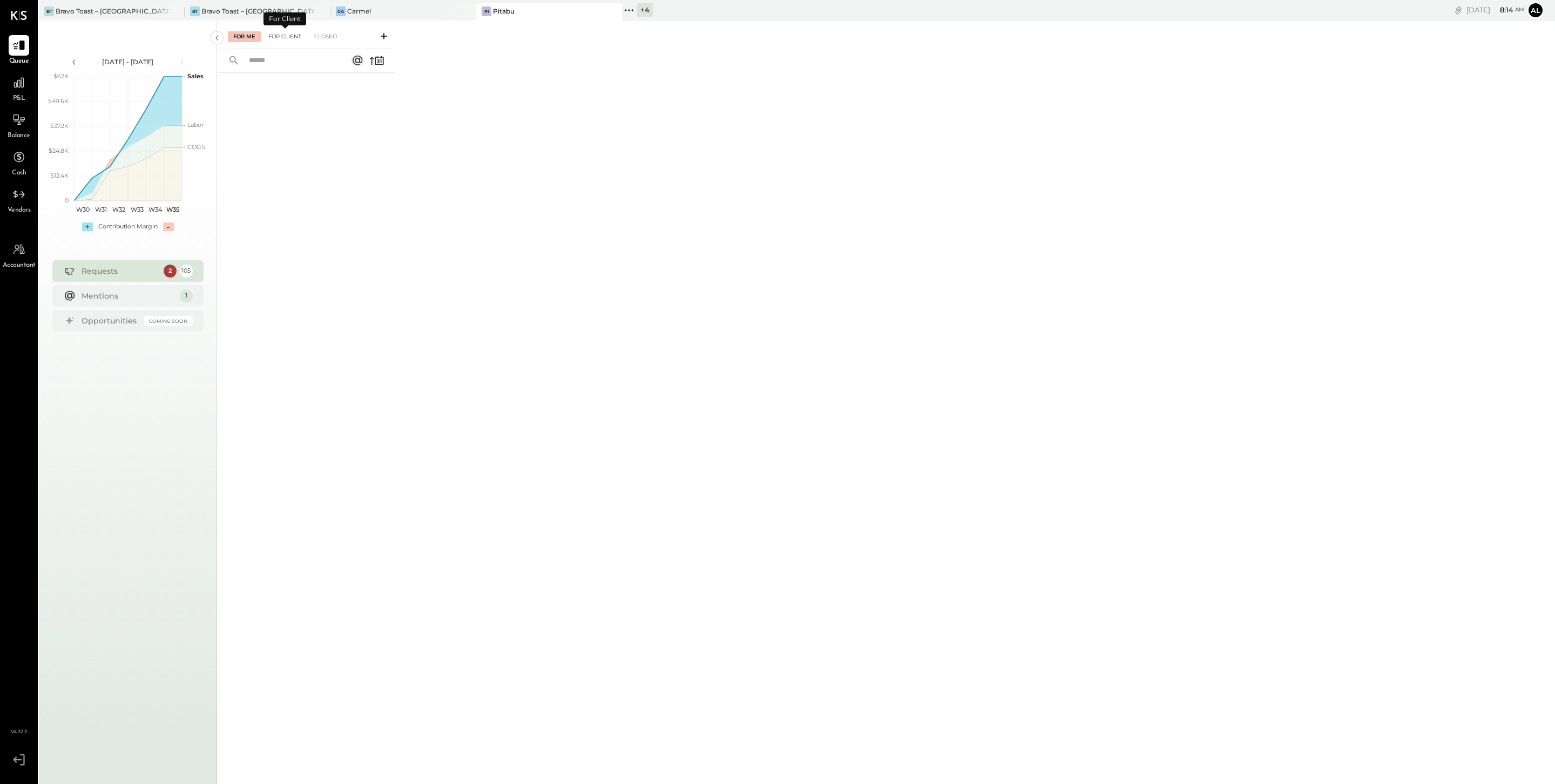
click at [289, 33] on div "For Client" at bounding box center [285, 37] width 43 height 11
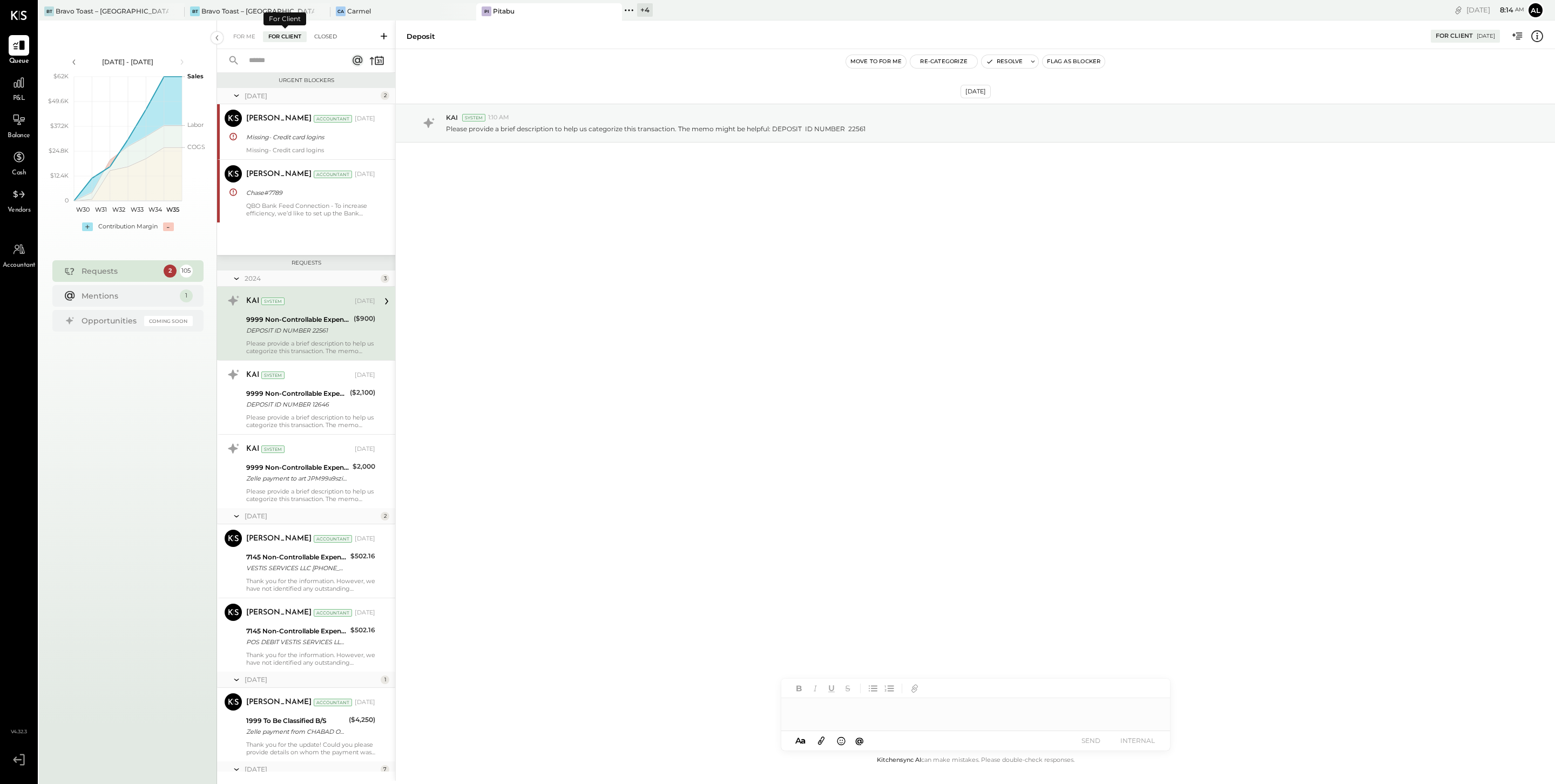
click at [312, 33] on div "Closed" at bounding box center [325, 37] width 33 height 11
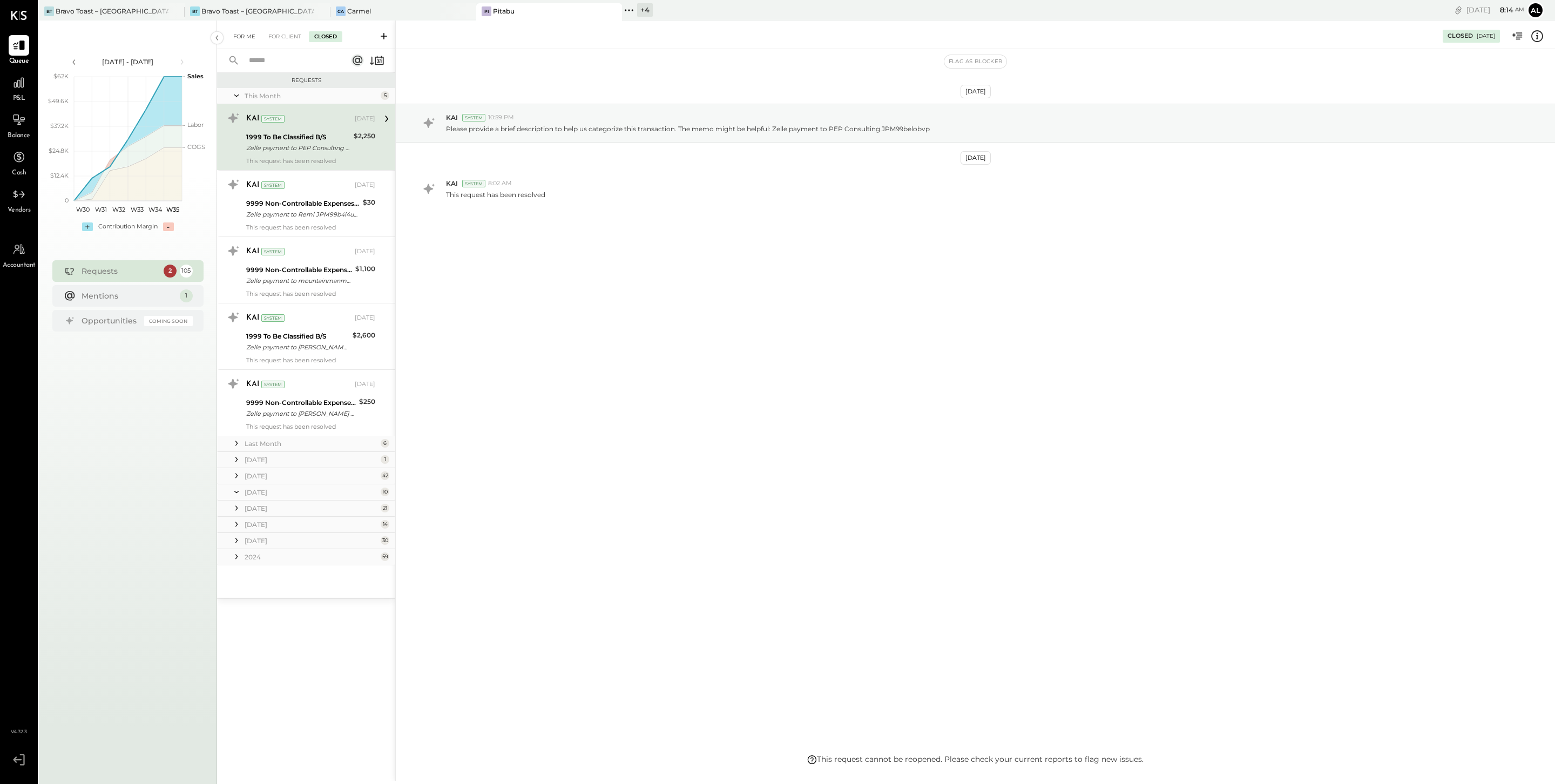
click at [247, 34] on div "For Me" at bounding box center [244, 37] width 33 height 11
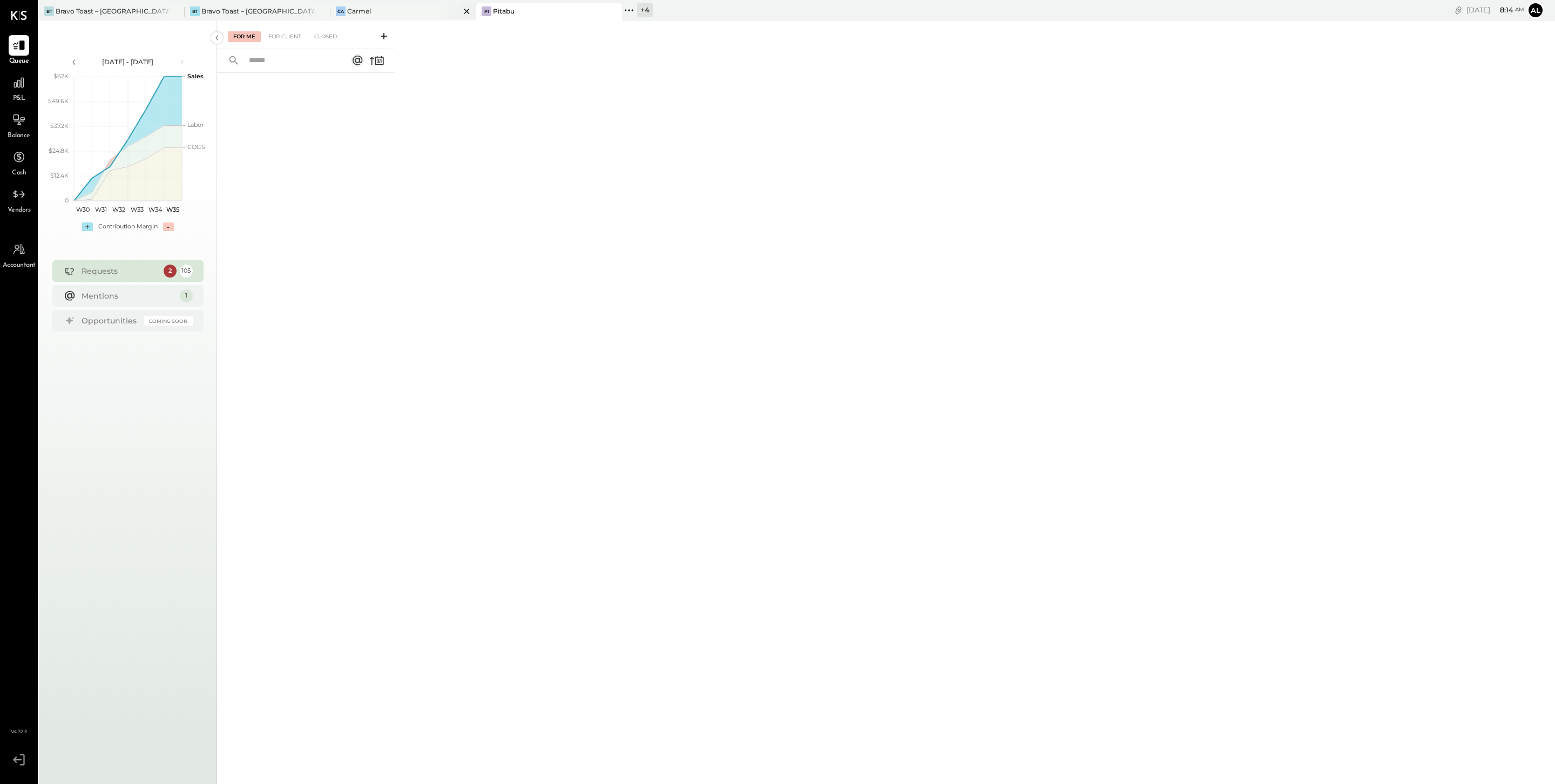
click at [425, 11] on div "Ca Carmel" at bounding box center [395, 11] width 130 height 10
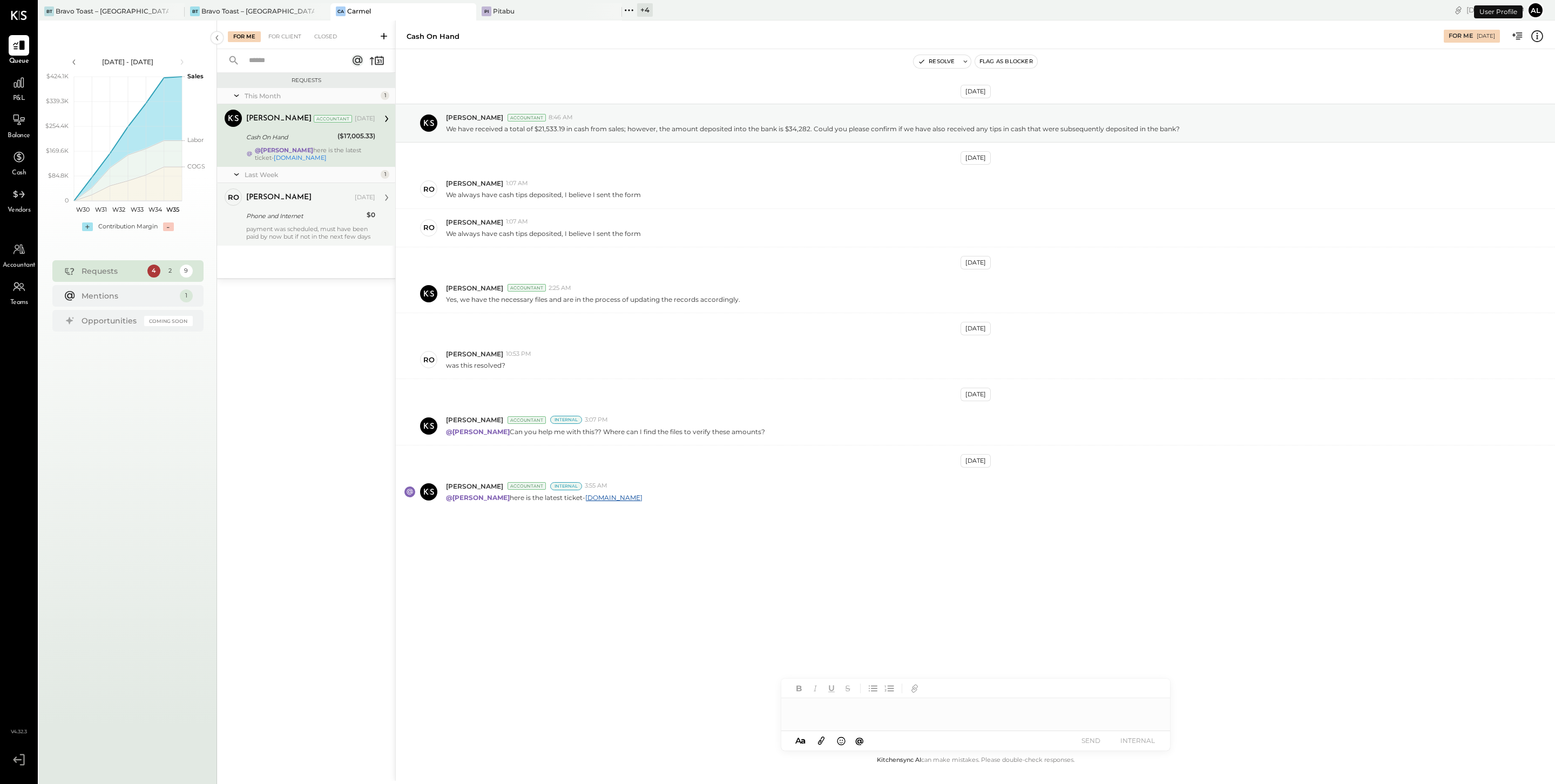
click at [316, 221] on div "Phone and Internet" at bounding box center [305, 216] width 117 height 11
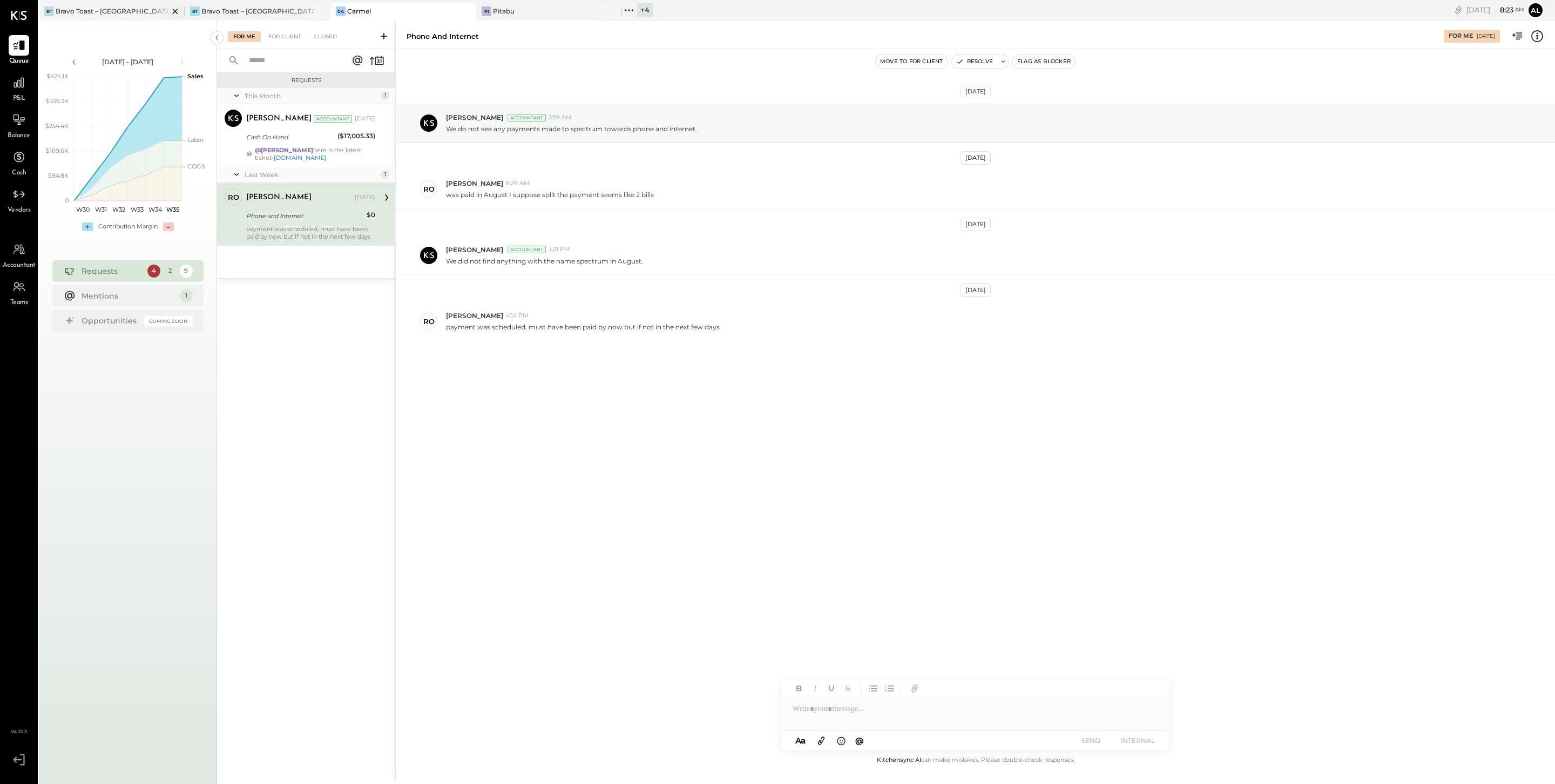
click at [130, 12] on div "Bravo Toast – [GEOGRAPHIC_DATA]" at bounding box center [112, 11] width 113 height 9
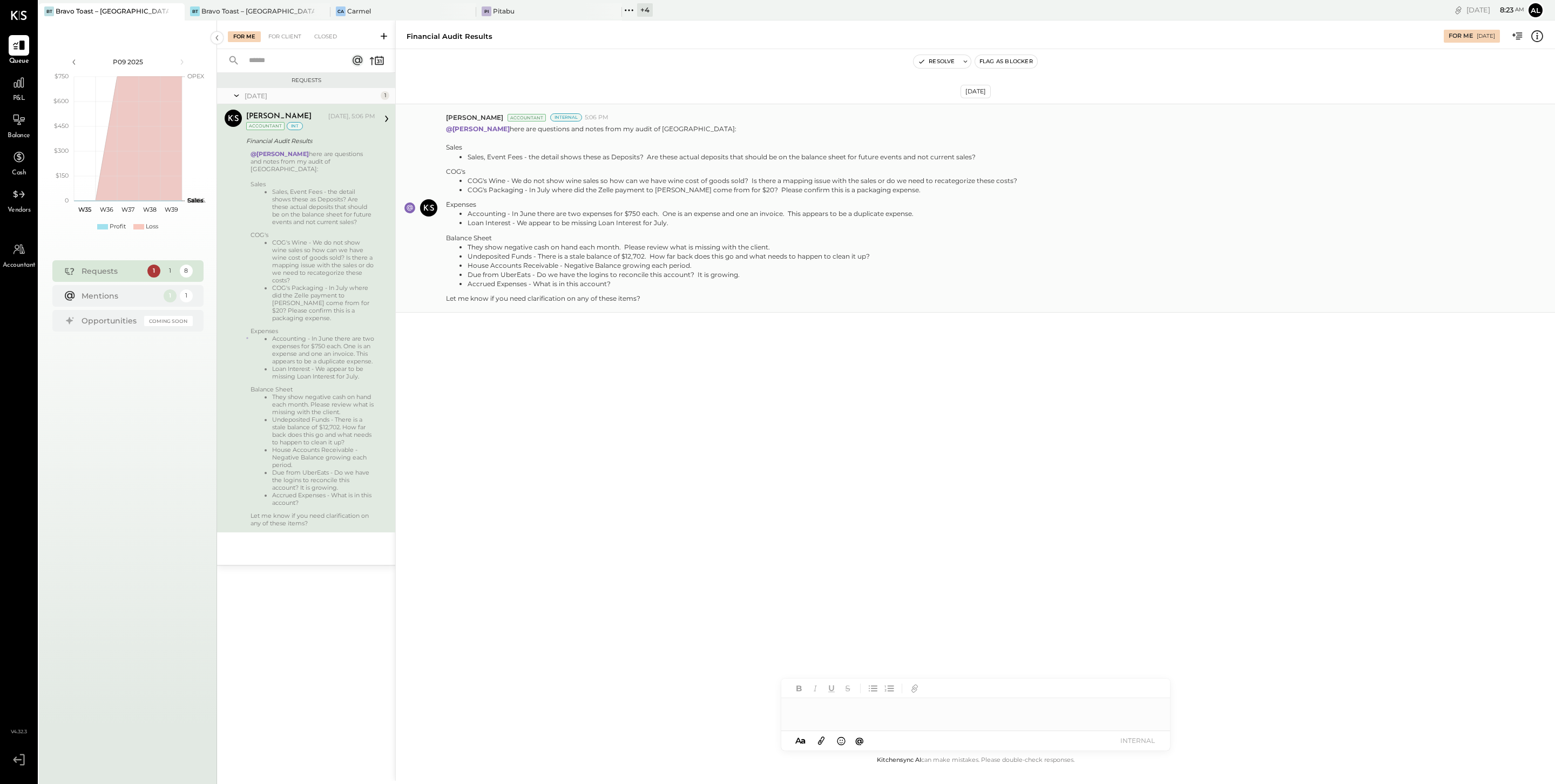
click at [626, 170] on div "COG's" at bounding box center [732, 171] width 571 height 9
drag, startPoint x: 978, startPoint y: 156, endPoint x: 468, endPoint y: 156, distance: 510.0
click at [468, 156] on li "Sales, Event Fees - the detail shows these as Deposits? Are these actual deposi…" at bounding box center [742, 156] width 550 height 9
click at [235, 95] on icon at bounding box center [237, 96] width 5 height 2
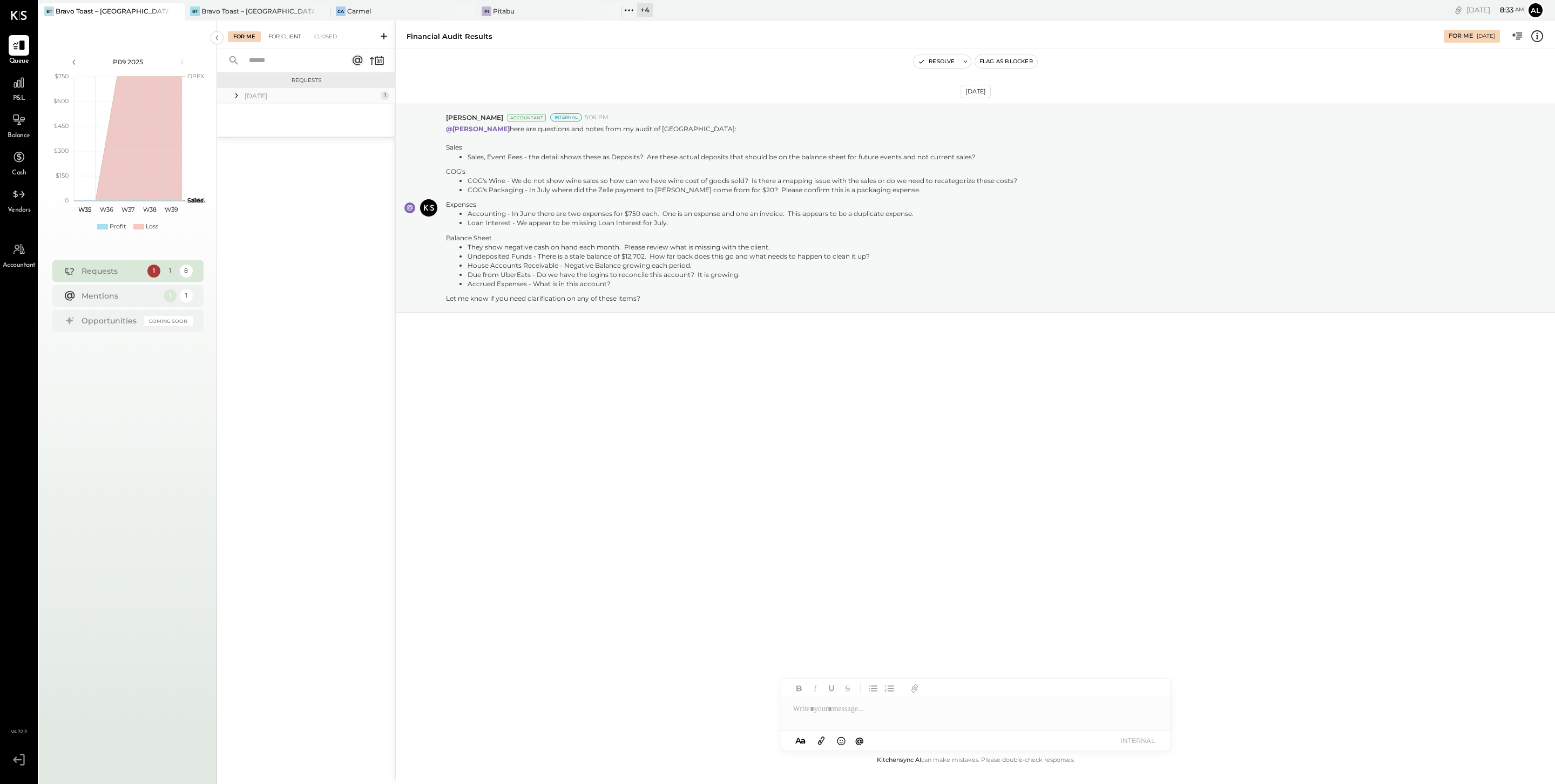
click at [293, 34] on div "For Client" at bounding box center [285, 37] width 43 height 11
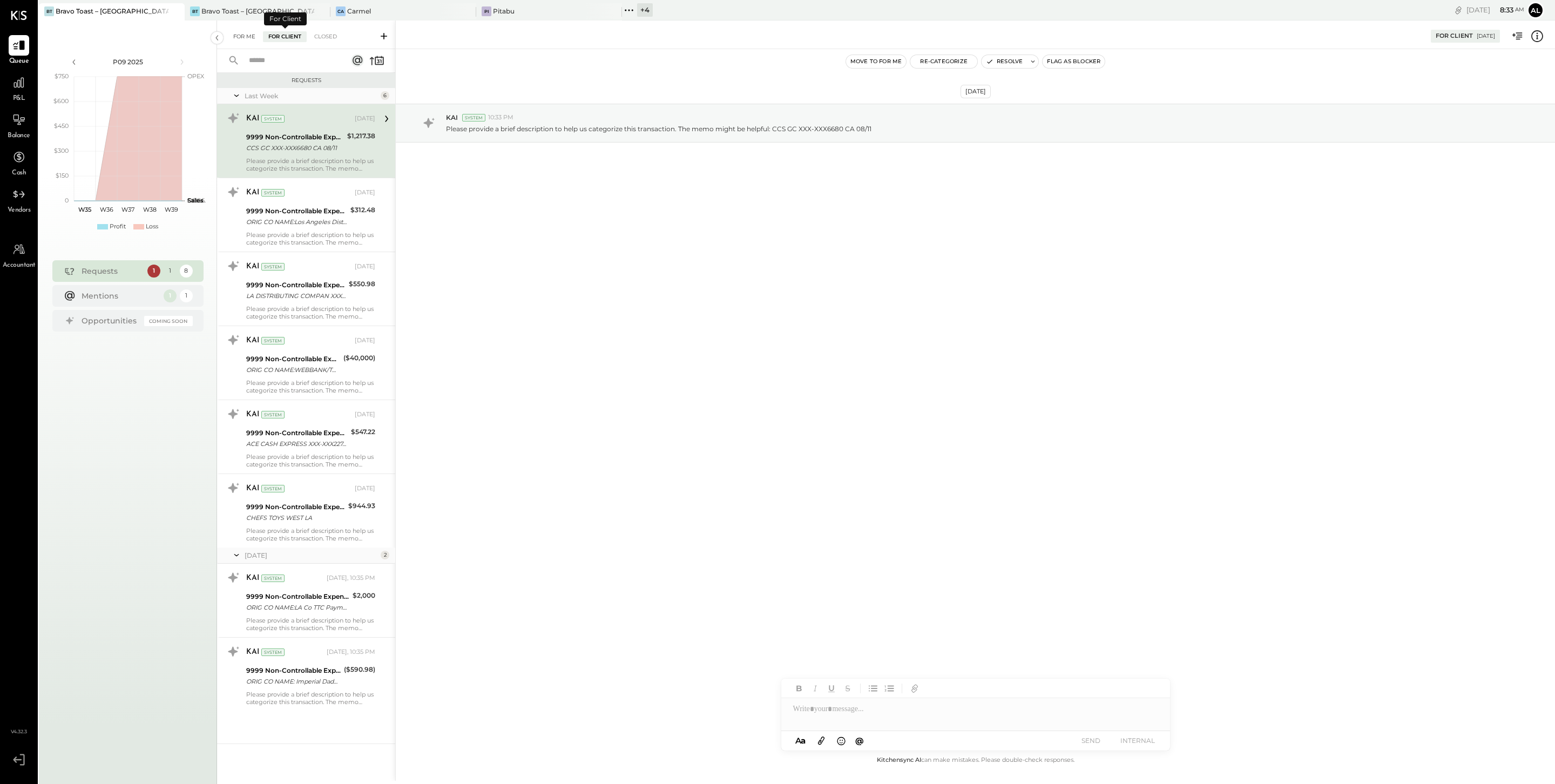
click at [254, 36] on div "For Me" at bounding box center [244, 37] width 33 height 11
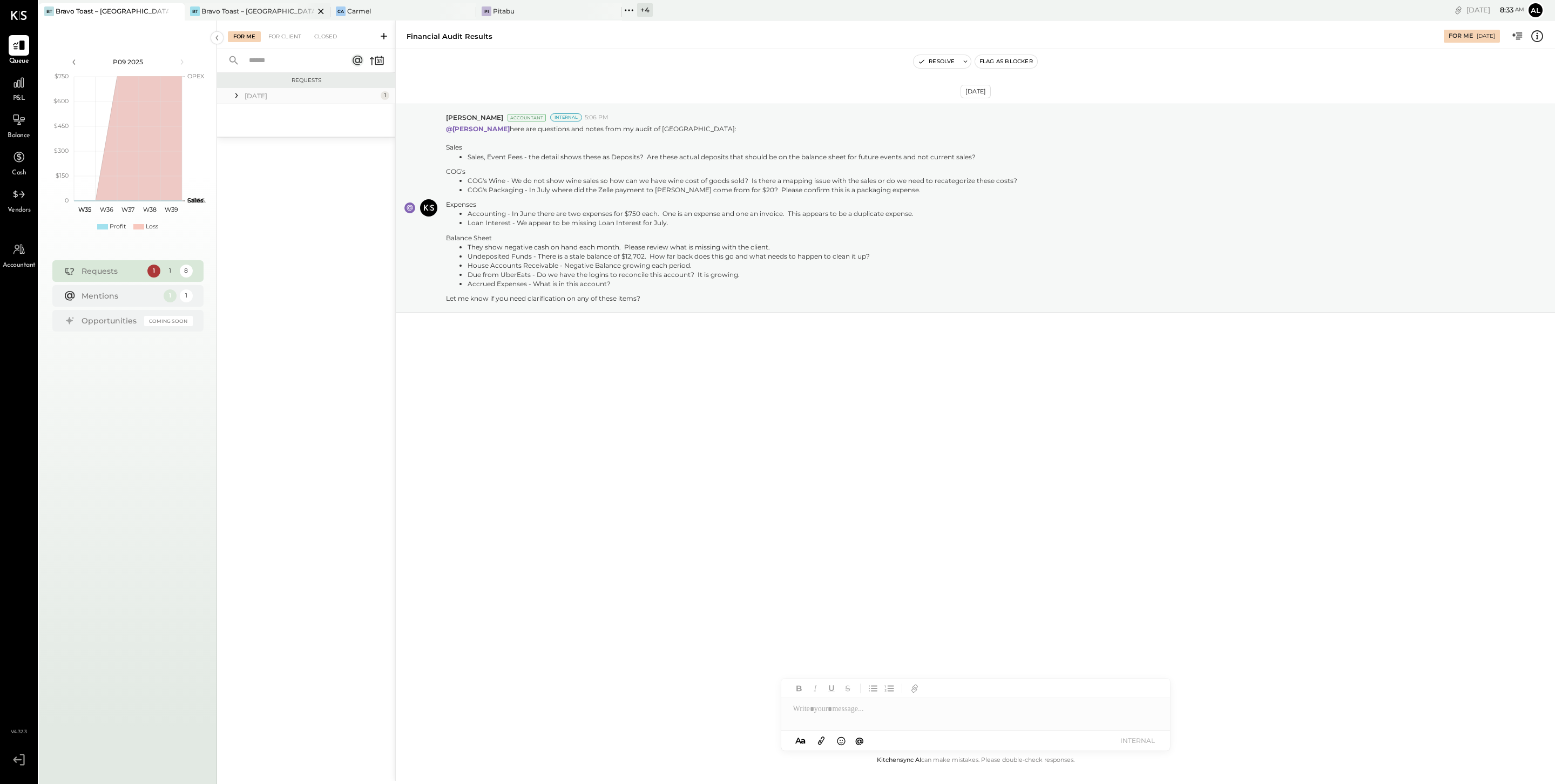
click at [263, 11] on div "Bravo Toast – [GEOGRAPHIC_DATA]" at bounding box center [258, 11] width 113 height 9
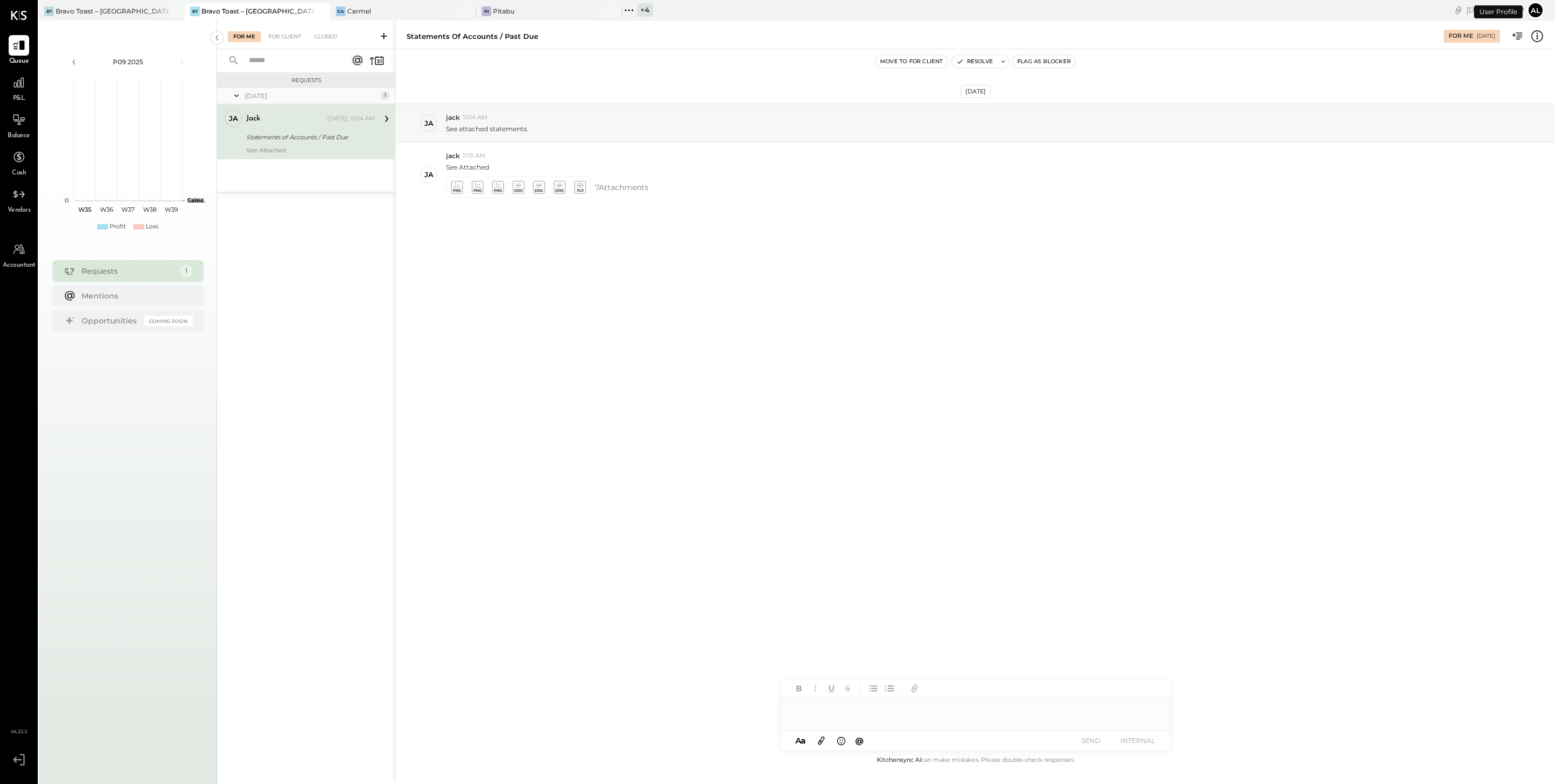
click at [318, 136] on div "Statements of Accounts / Past Due" at bounding box center [309, 137] width 126 height 11
click at [585, 186] on icon at bounding box center [580, 187] width 11 height 13
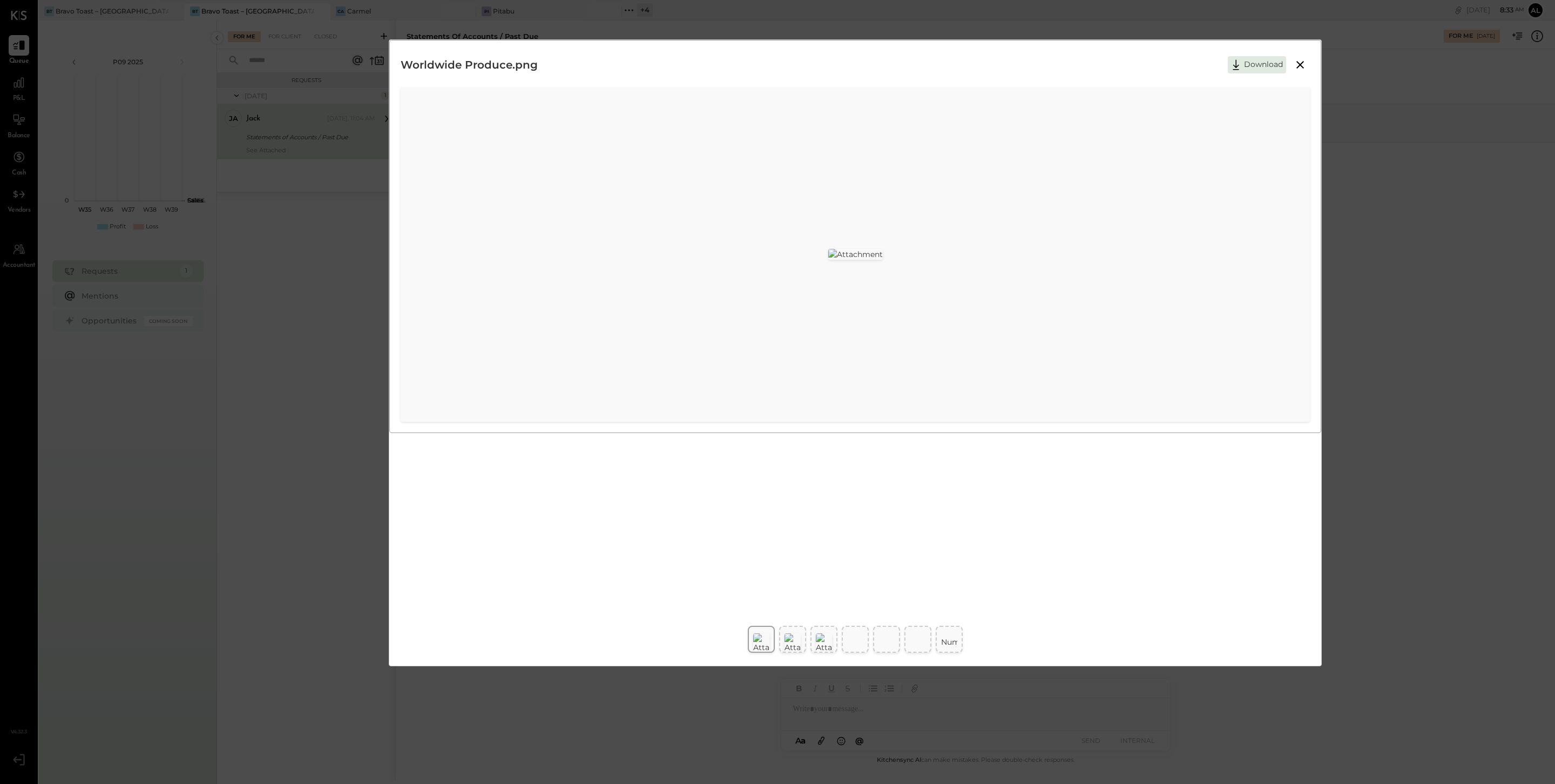
click at [1166, 62] on icon at bounding box center [1300, 65] width 13 height 13
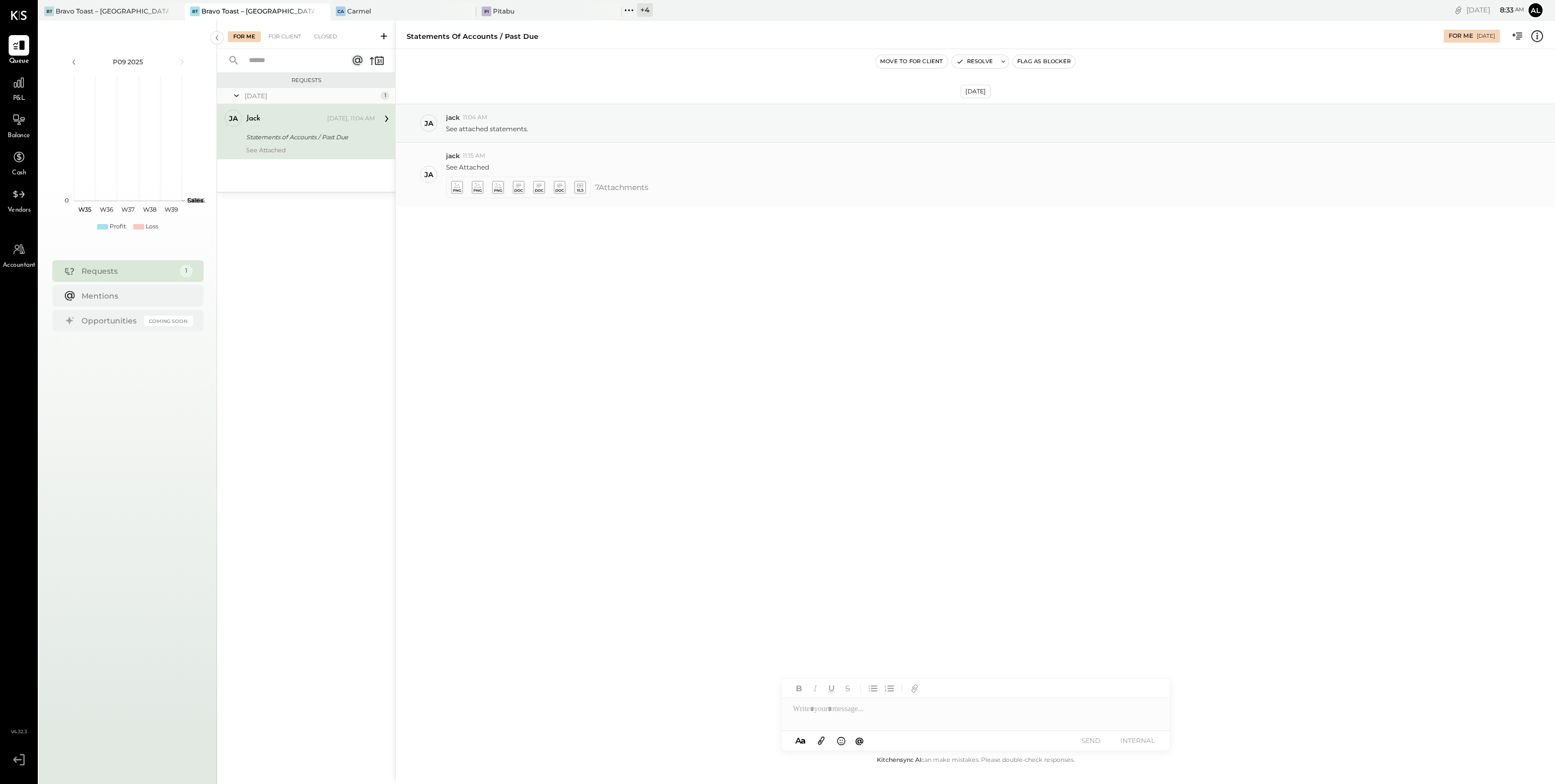
click at [458, 190] on icon at bounding box center [456, 187] width 11 height 13
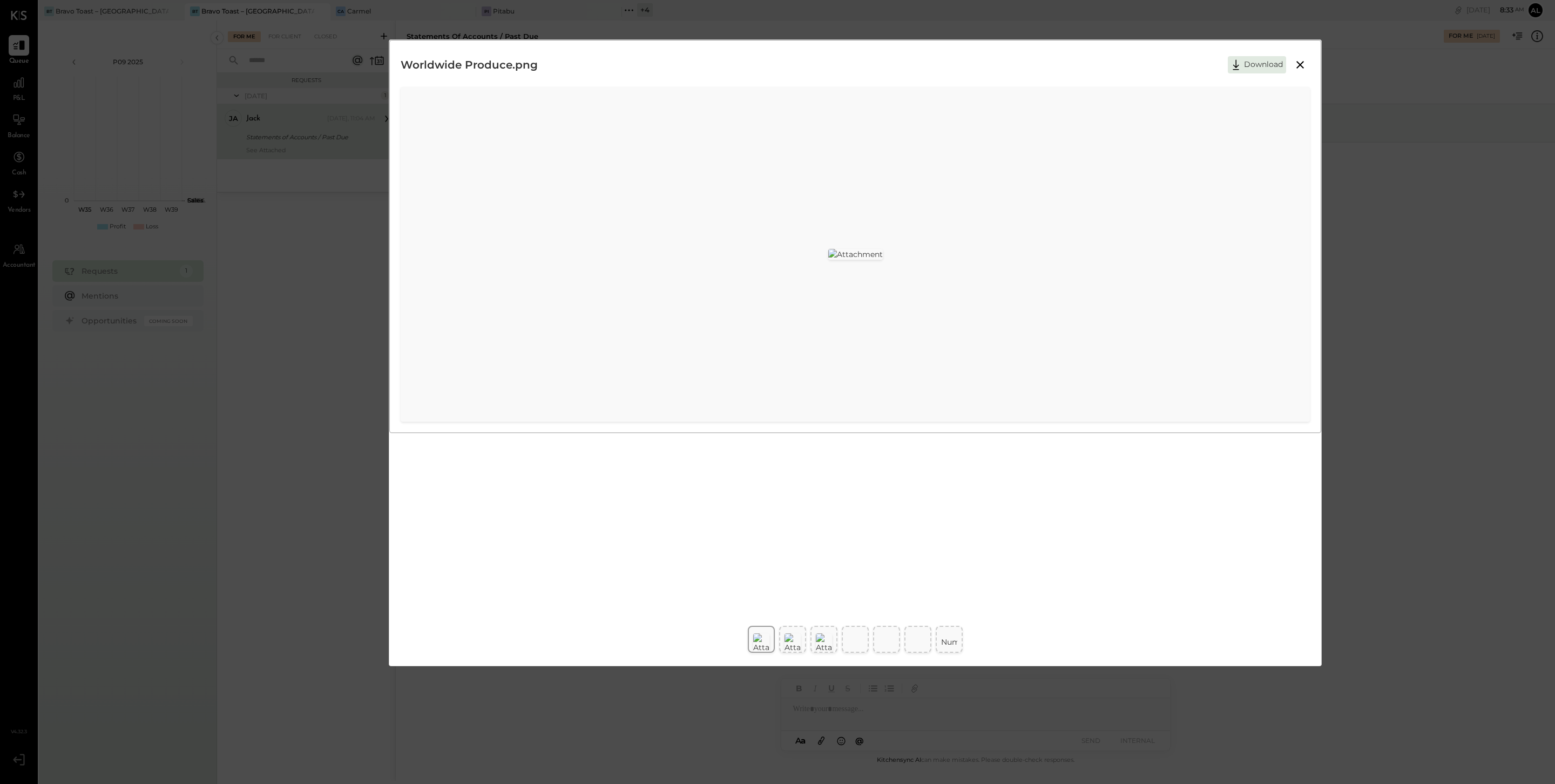
click at [796, 596] on img at bounding box center [793, 643] width 16 height 19
click at [834, 596] on div at bounding box center [824, 639] width 27 height 27
click at [860, 596] on div at bounding box center [855, 796] width 21 height 335
click at [880, 596] on div at bounding box center [887, 796] width 21 height 335
click at [917, 596] on div at bounding box center [918, 796] width 21 height 335
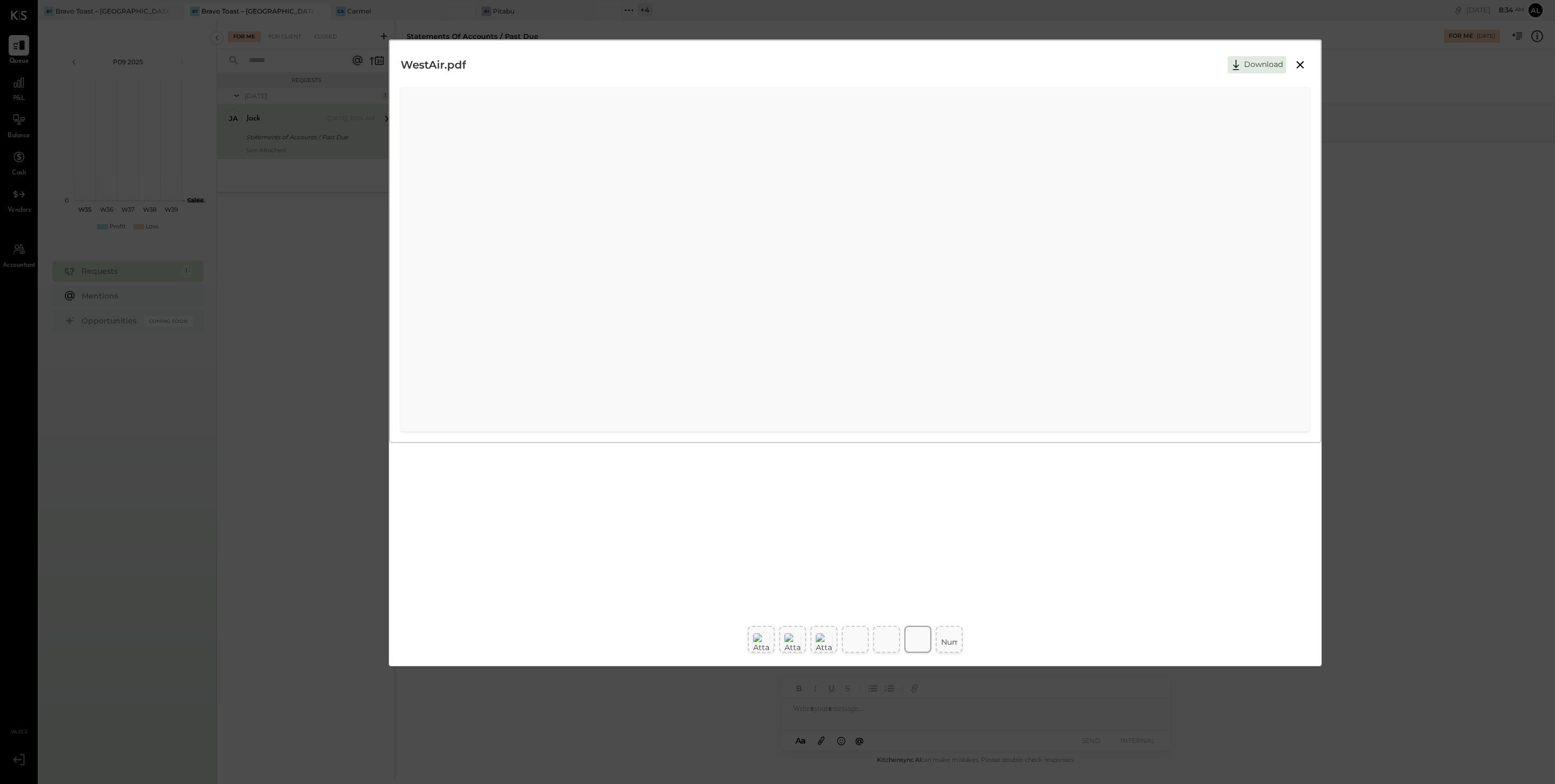
click at [1166, 66] on icon at bounding box center [1300, 65] width 13 height 13
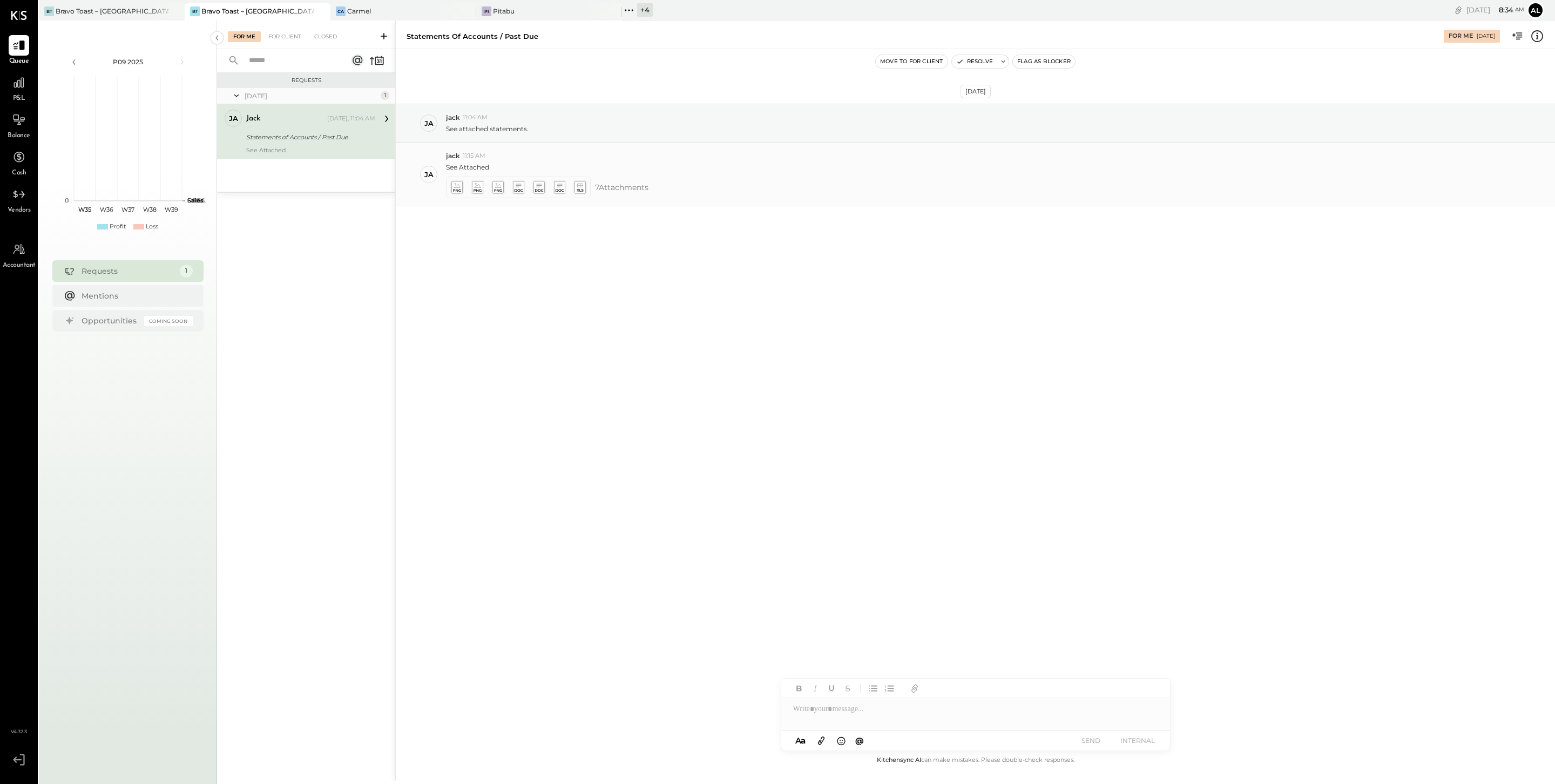
click at [583, 190] on icon at bounding box center [580, 187] width 11 height 13
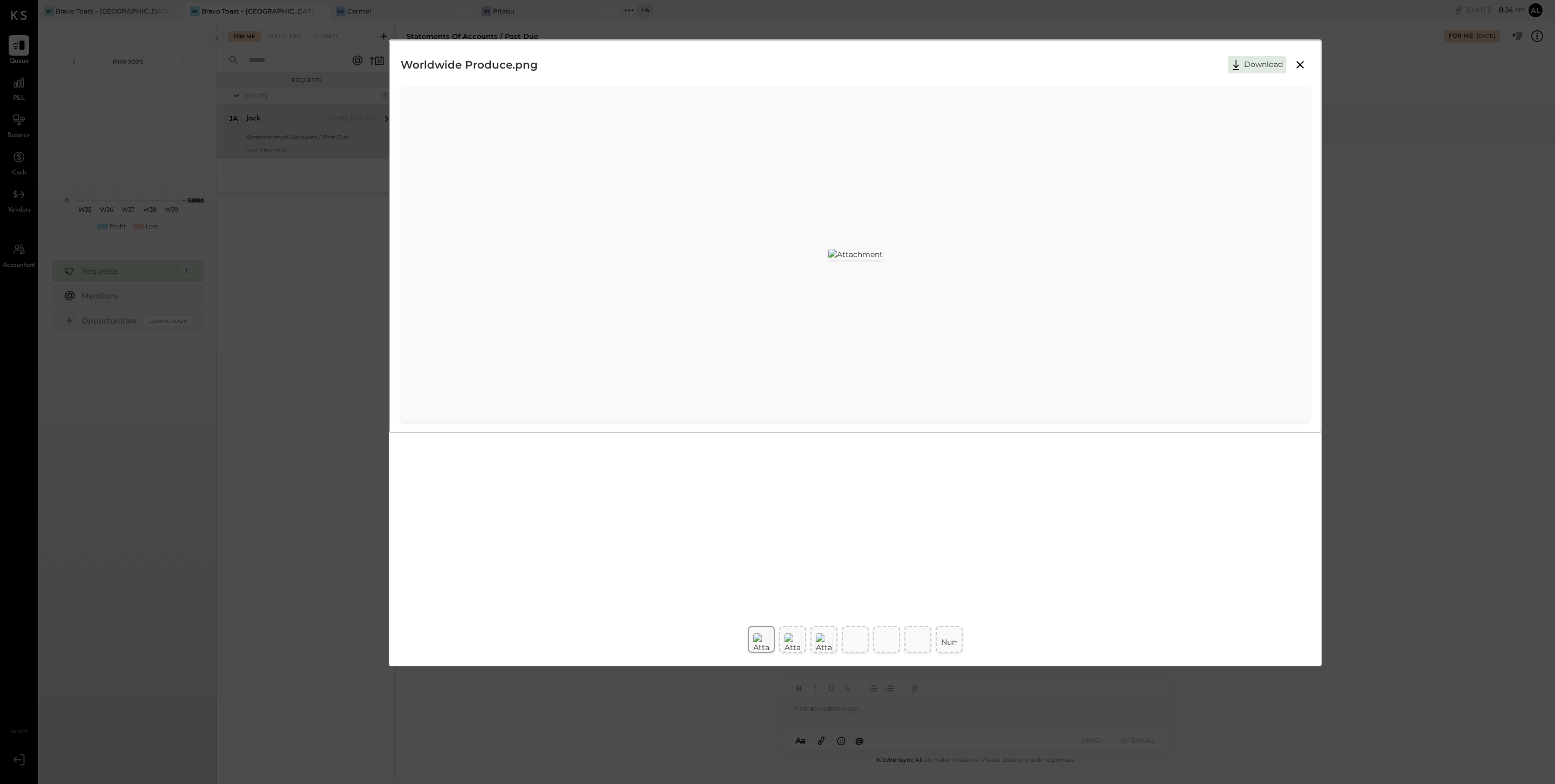
click at [879, 260] on img at bounding box center [855, 254] width 54 height 11
click at [793, 596] on div at bounding box center [793, 639] width 27 height 27
click at [829, 596] on img at bounding box center [824, 643] width 16 height 19
click at [855, 596] on div at bounding box center [855, 796] width 21 height 335
click at [892, 596] on div at bounding box center [887, 796] width 21 height 335
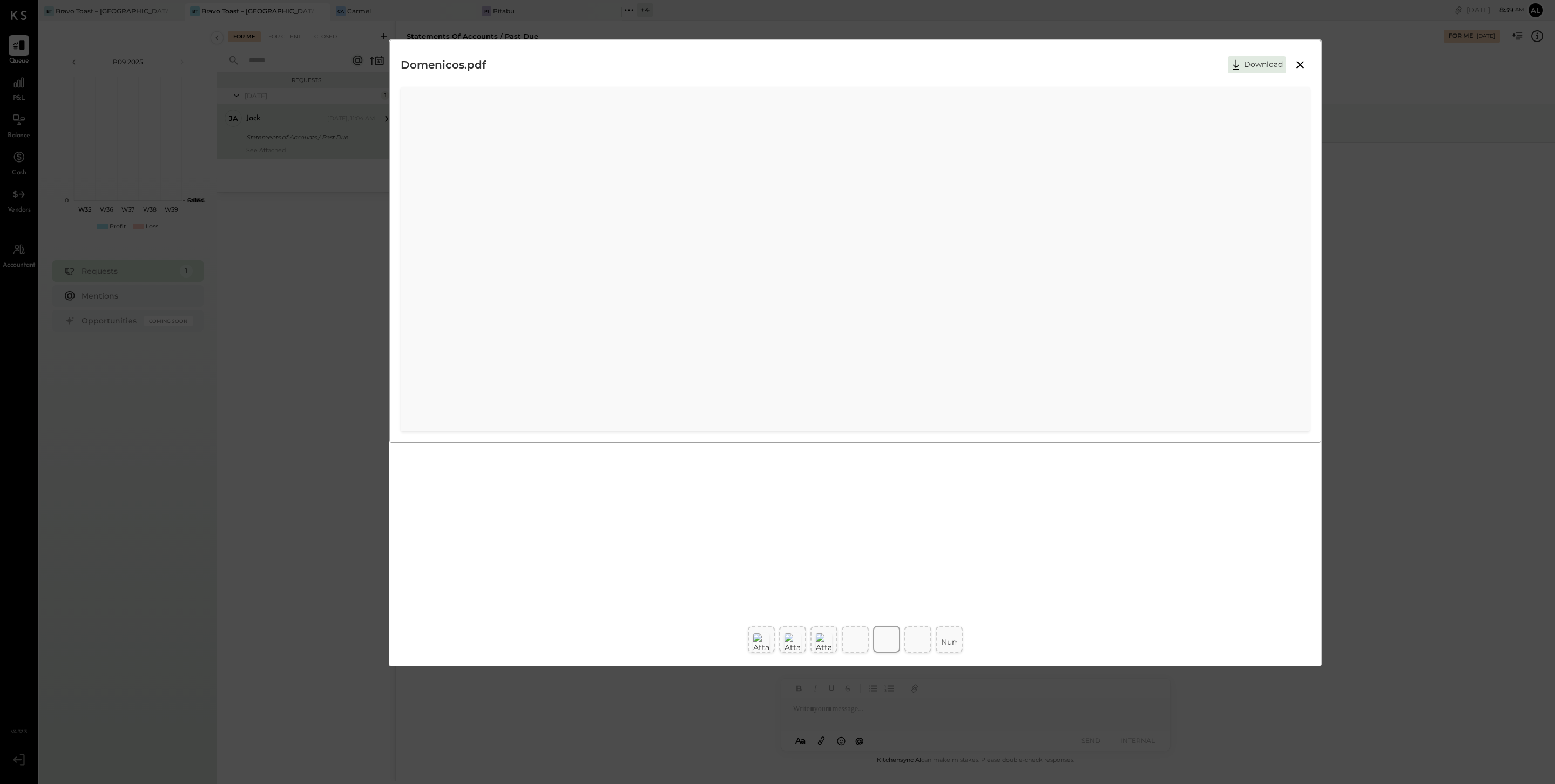
click at [915, 596] on div at bounding box center [918, 796] width 21 height 335
click at [913, 596] on div at bounding box center [918, 796] width 21 height 335
click at [954, 596] on td "Number" at bounding box center [957, 642] width 31 height 22
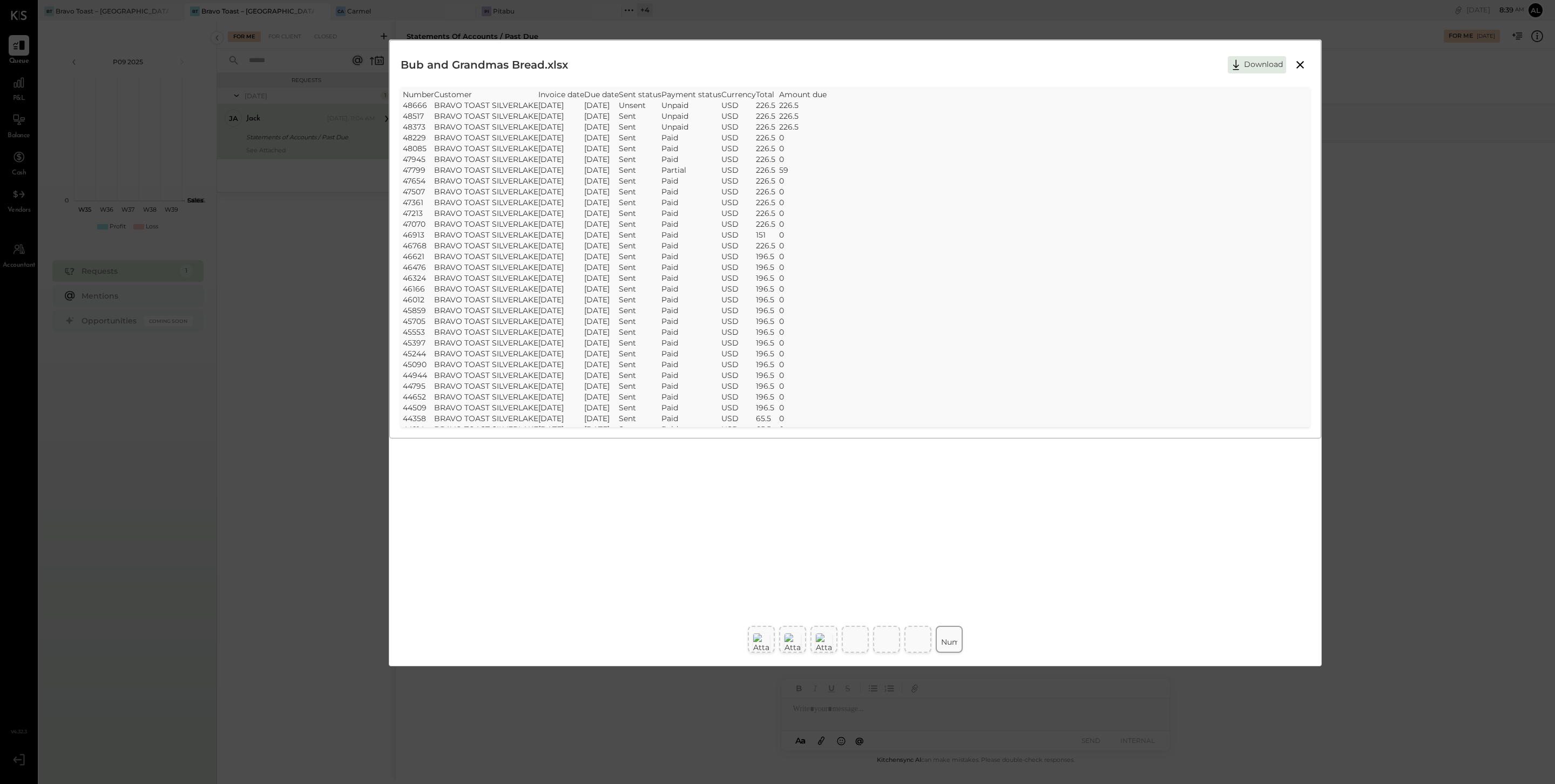
click at [1166, 66] on icon at bounding box center [1300, 65] width 13 height 13
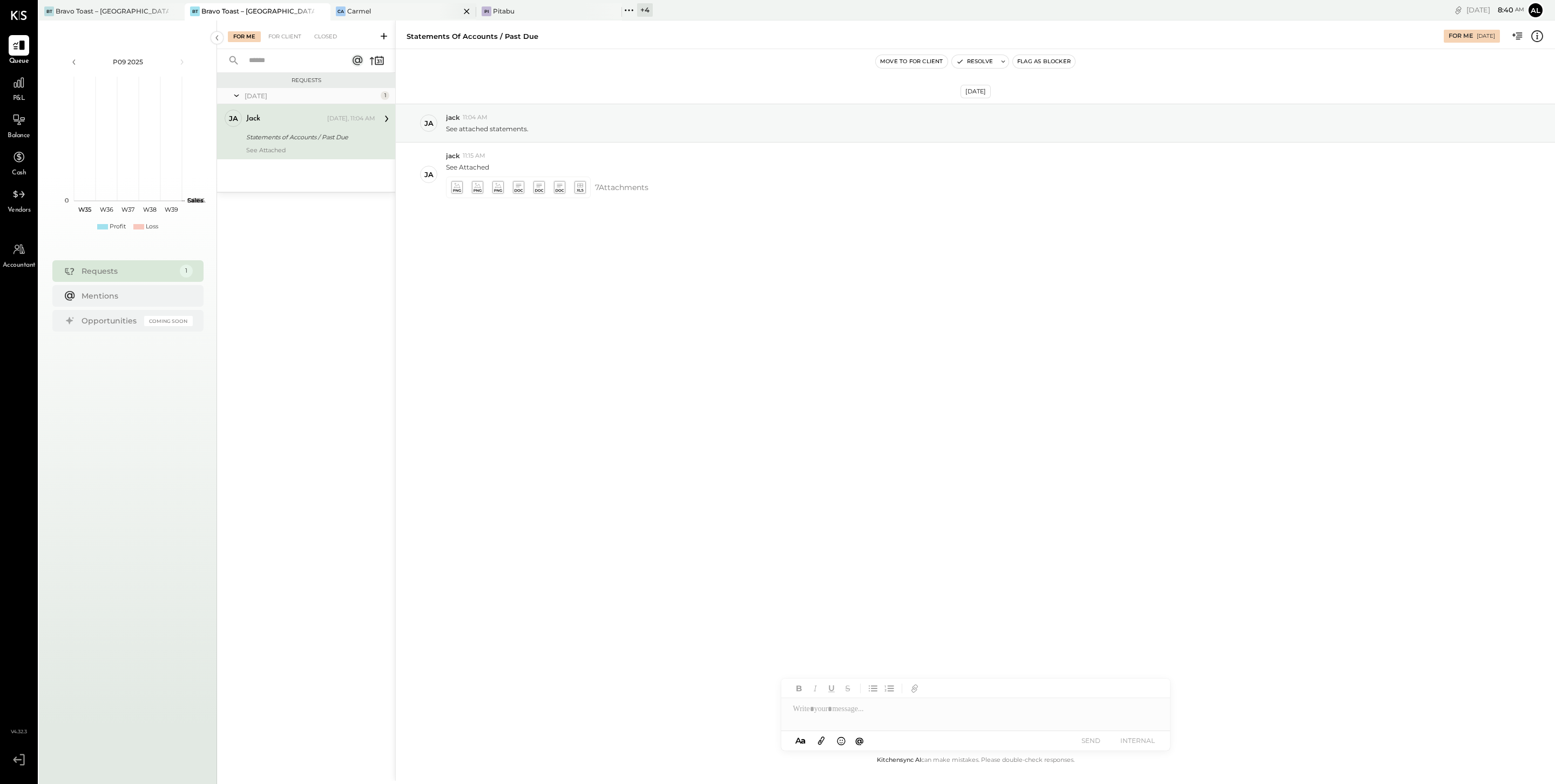
click at [393, 11] on div "Ca Carmel" at bounding box center [395, 11] width 130 height 10
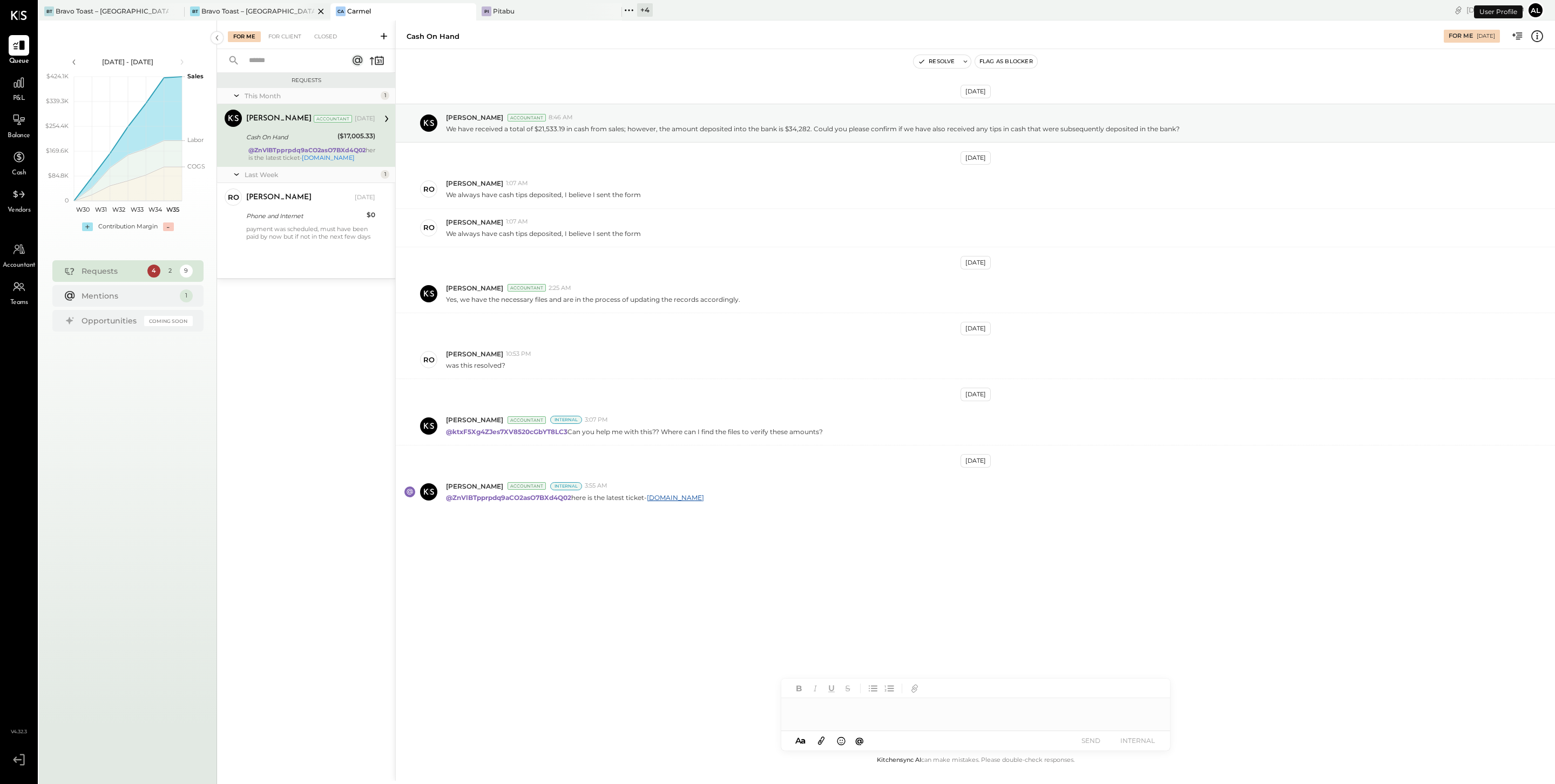
click at [294, 8] on div at bounding box center [311, 11] width 38 height 16
